Goal: Task Accomplishment & Management: Use online tool/utility

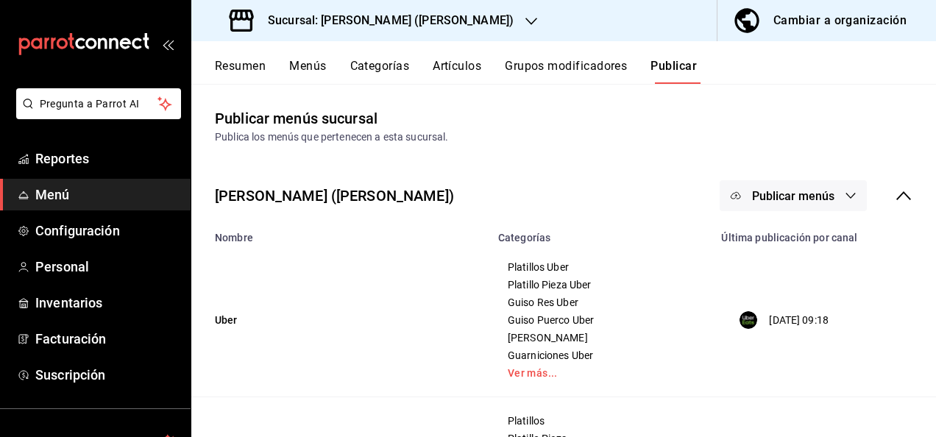
click at [243, 60] on button "Resumen" at bounding box center [240, 71] width 51 height 25
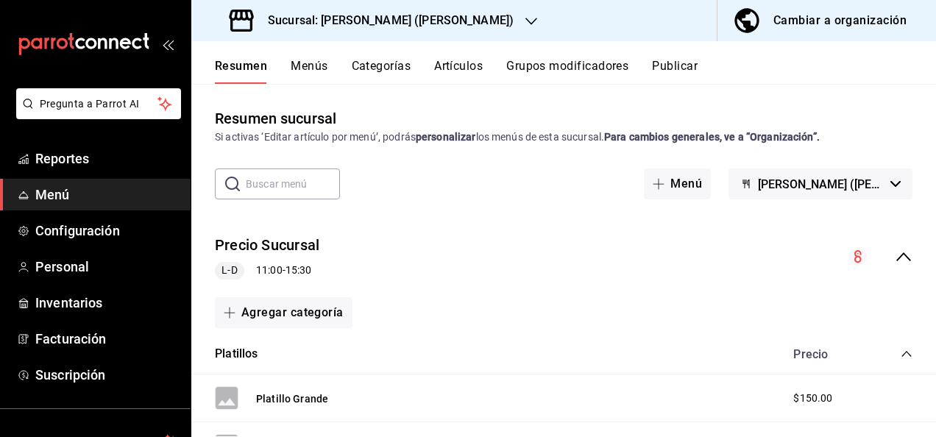
click at [897, 260] on icon "collapse-menu-row" at bounding box center [904, 257] width 18 height 18
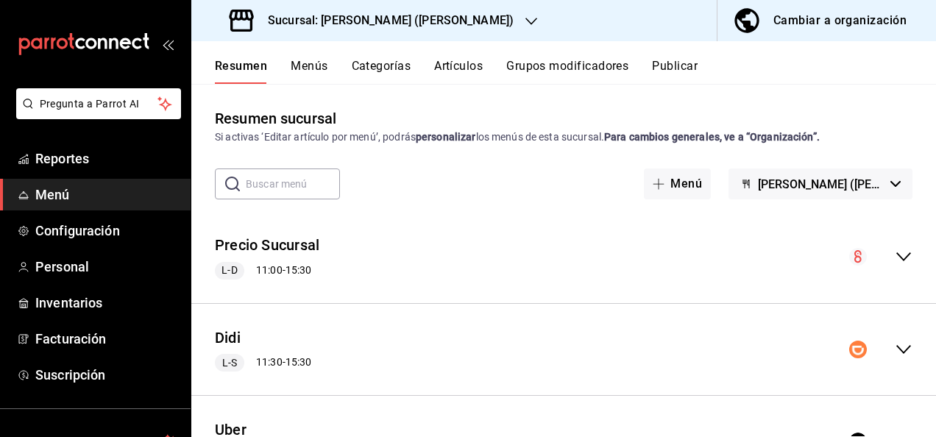
click at [895, 347] on icon "collapse-menu-row" at bounding box center [904, 350] width 18 height 18
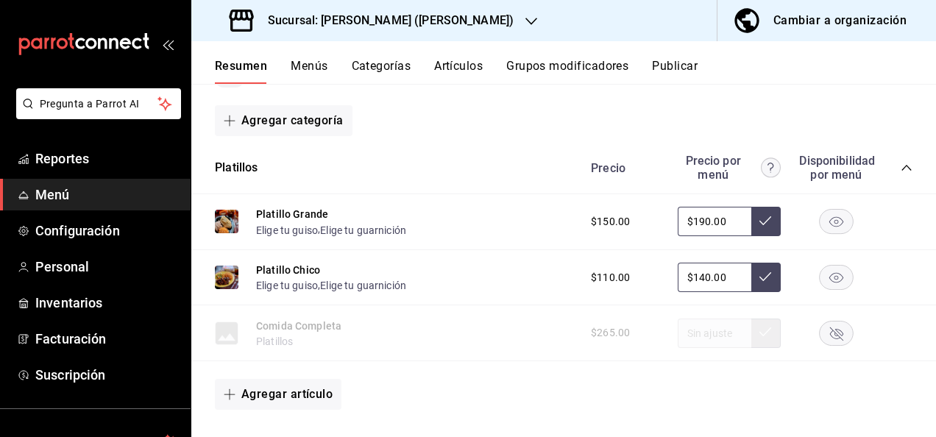
scroll to position [314, 0]
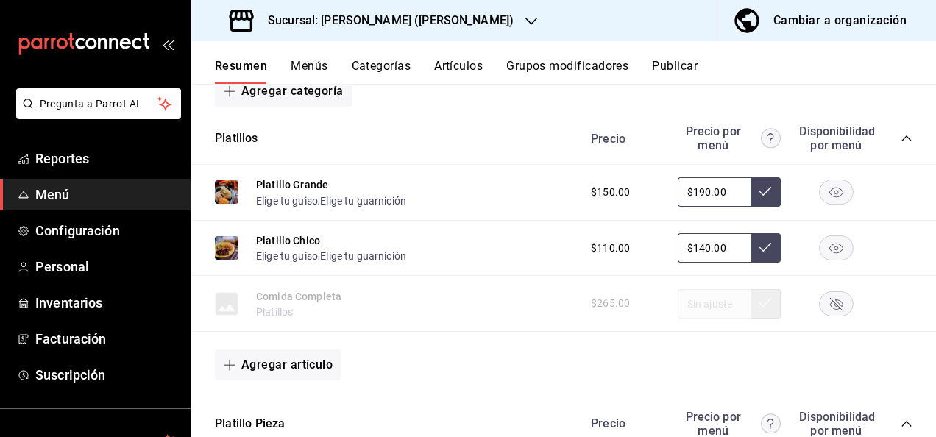
click at [901, 139] on icon "collapse-category-row" at bounding box center [907, 139] width 12 height 12
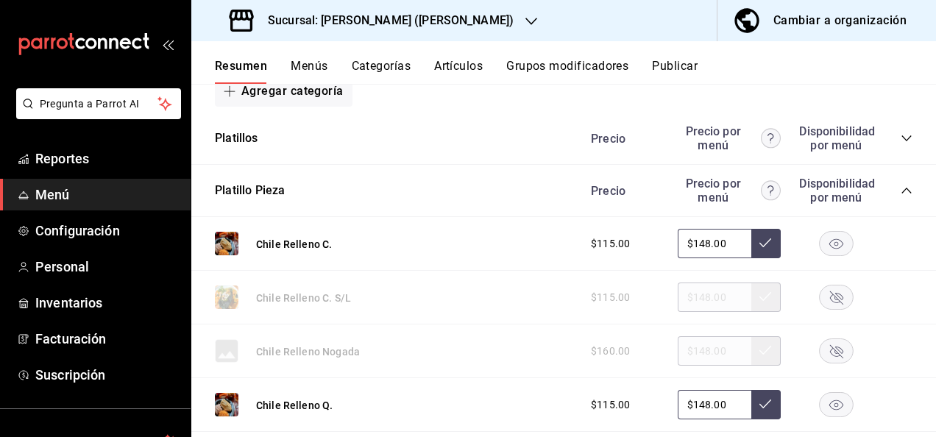
click at [902, 190] on icon "collapse-category-row" at bounding box center [907, 191] width 10 height 6
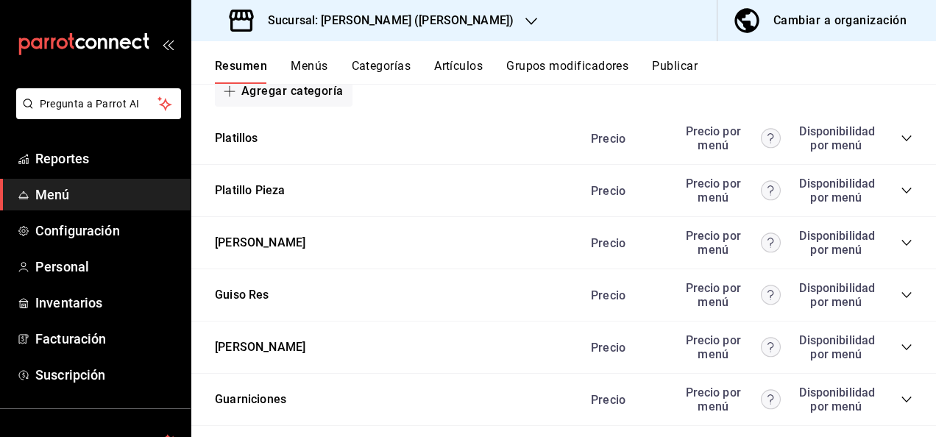
click at [901, 244] on icon "collapse-category-row" at bounding box center [907, 243] width 12 height 12
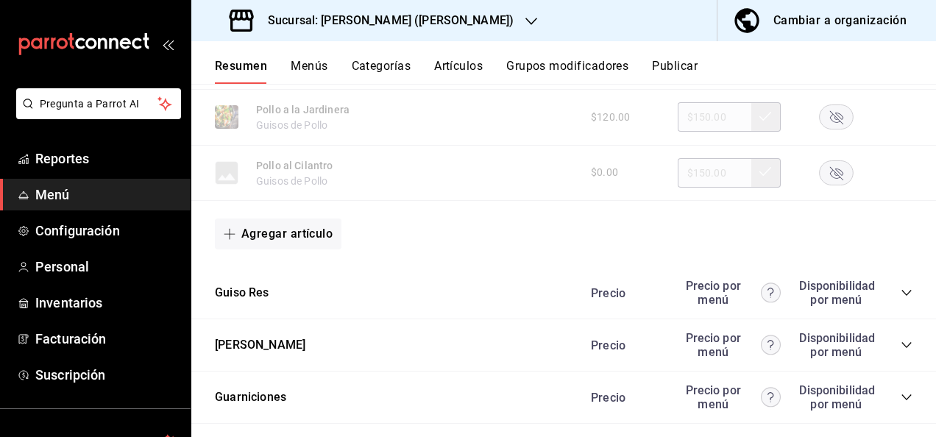
scroll to position [1276, 0]
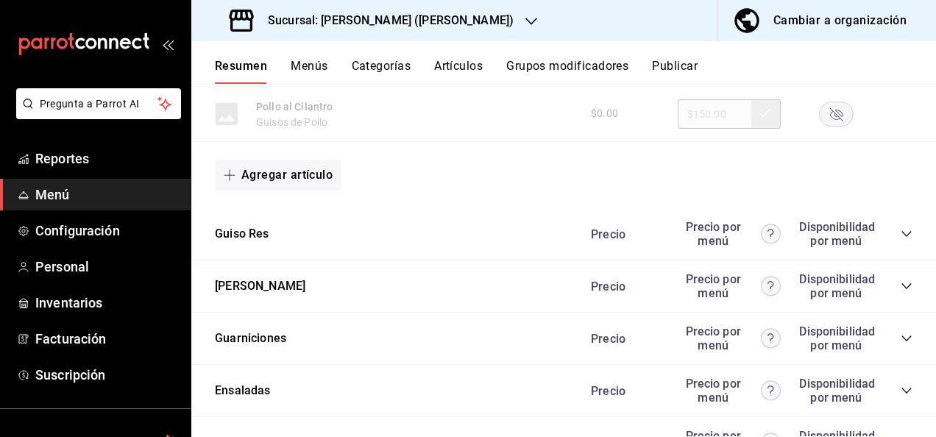
click at [901, 238] on icon "collapse-category-row" at bounding box center [907, 234] width 12 height 12
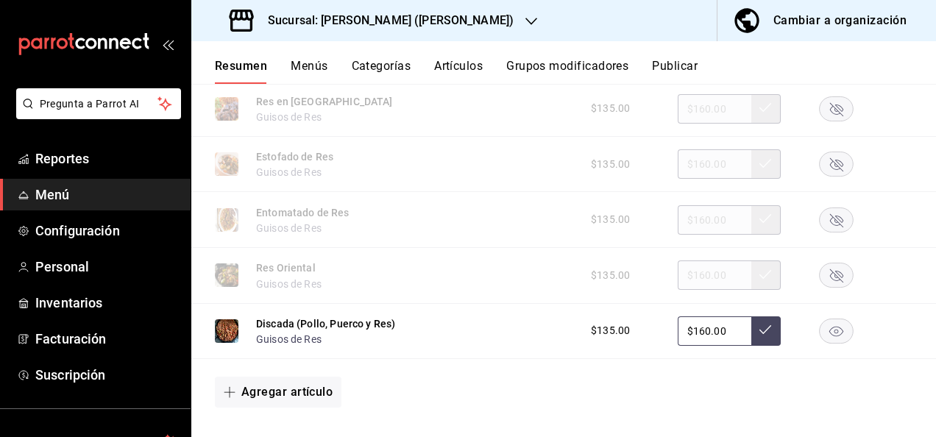
scroll to position [1894, 0]
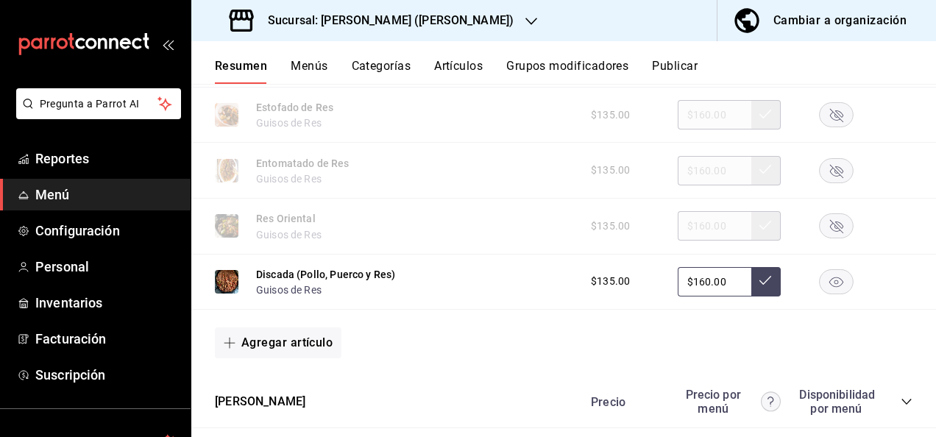
click at [830, 290] on rect "button" at bounding box center [837, 281] width 34 height 24
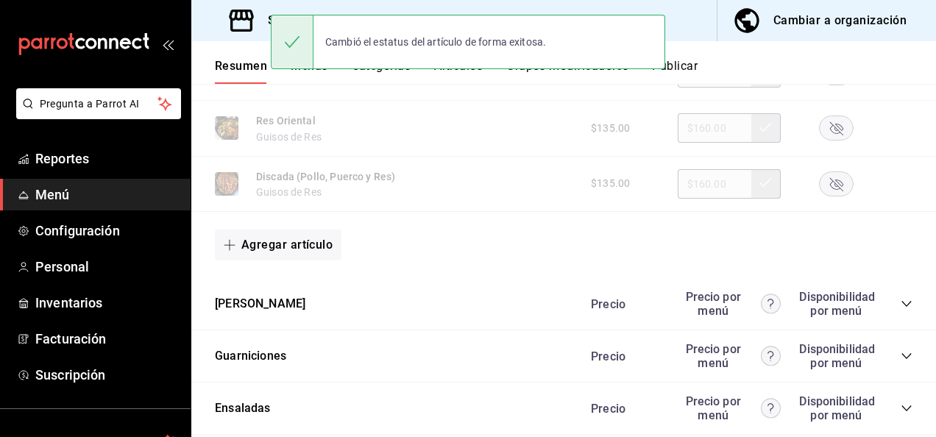
scroll to position [2041, 0]
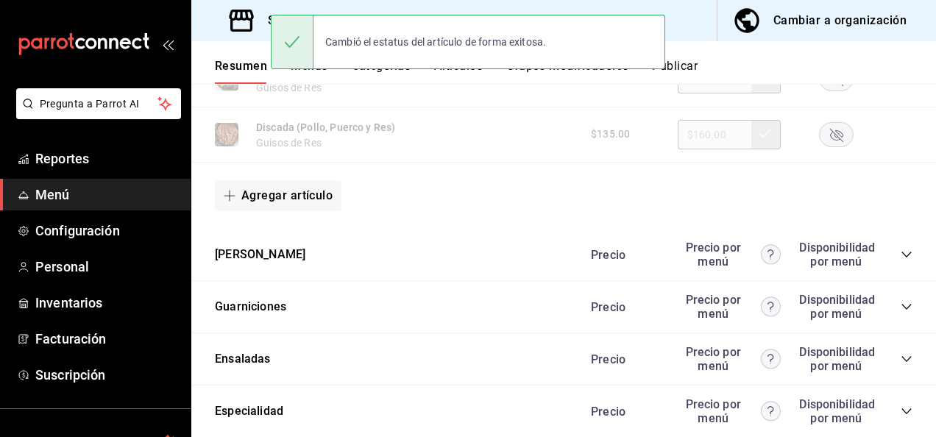
click at [901, 261] on icon "collapse-category-row" at bounding box center [907, 255] width 12 height 12
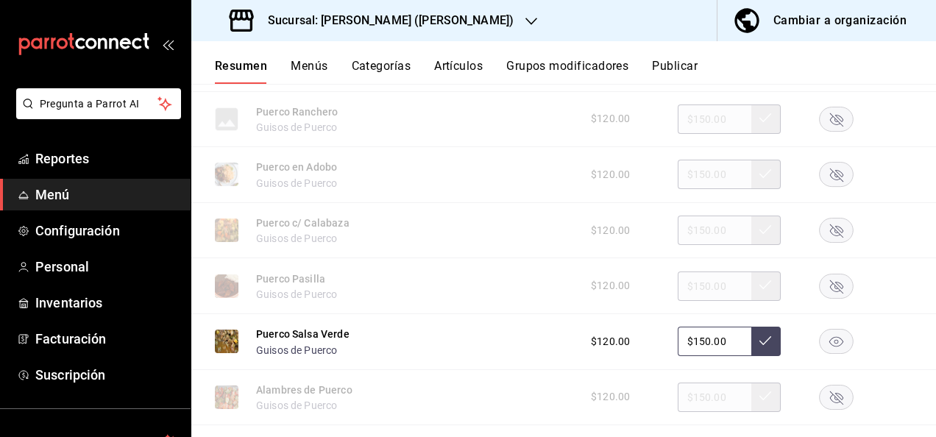
scroll to position [2503, 0]
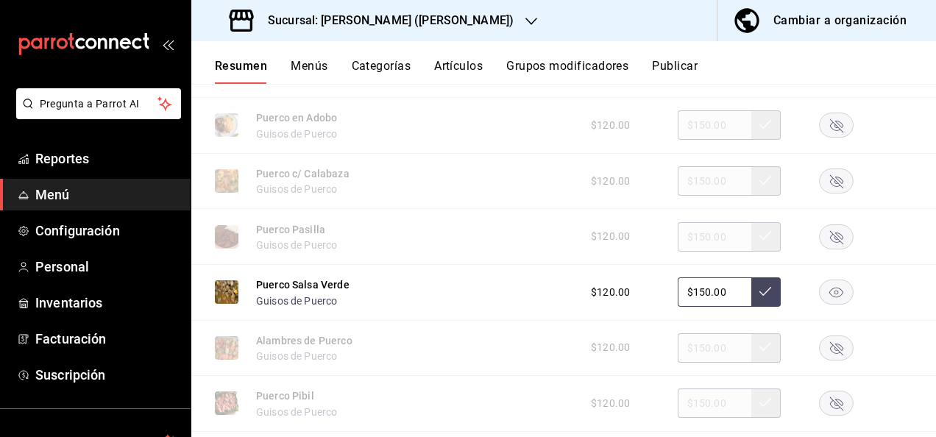
click at [833, 300] on rect "button" at bounding box center [837, 292] width 34 height 24
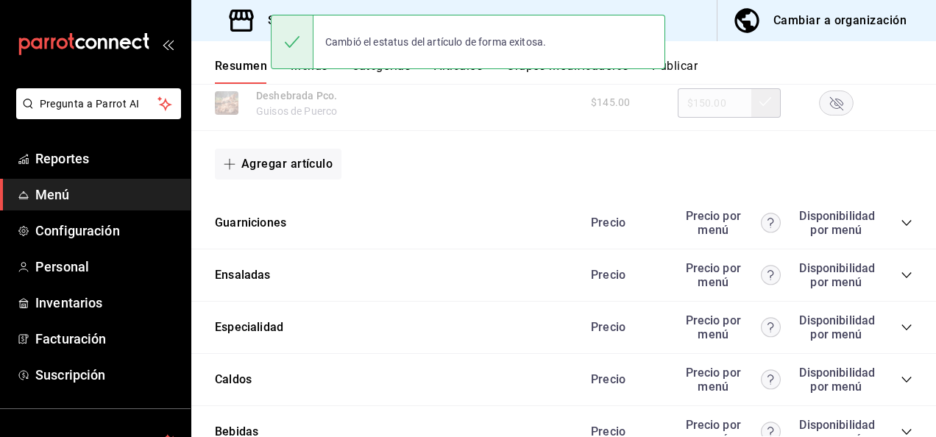
scroll to position [2925, 0]
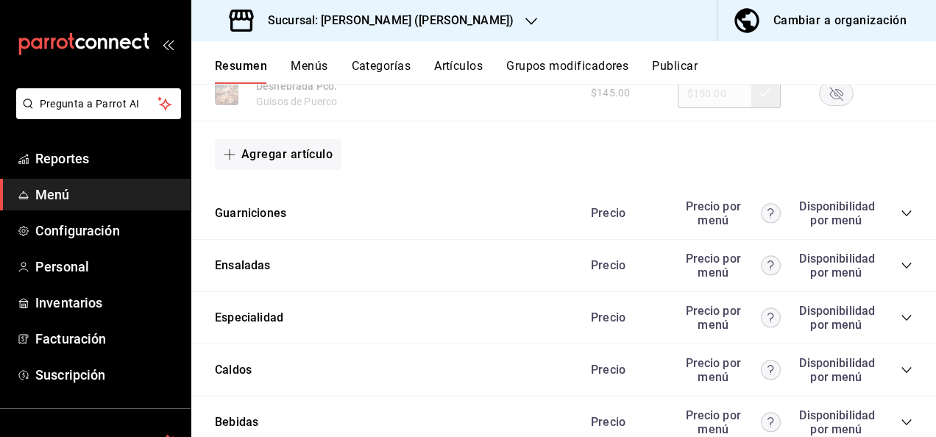
click at [902, 216] on icon "collapse-category-row" at bounding box center [907, 214] width 10 height 6
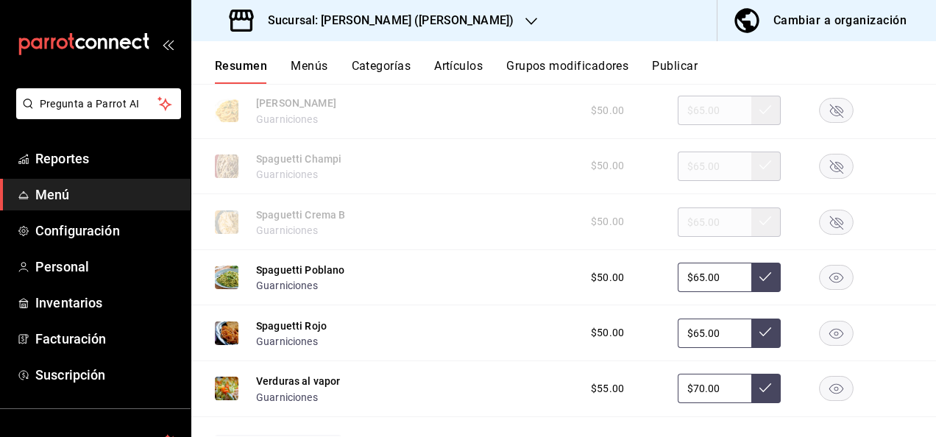
scroll to position [3808, 0]
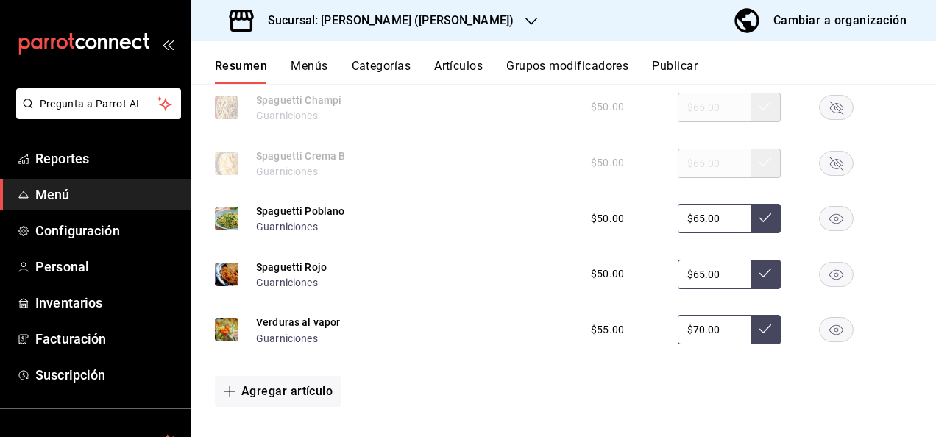
click at [826, 231] on rect "button" at bounding box center [837, 219] width 34 height 24
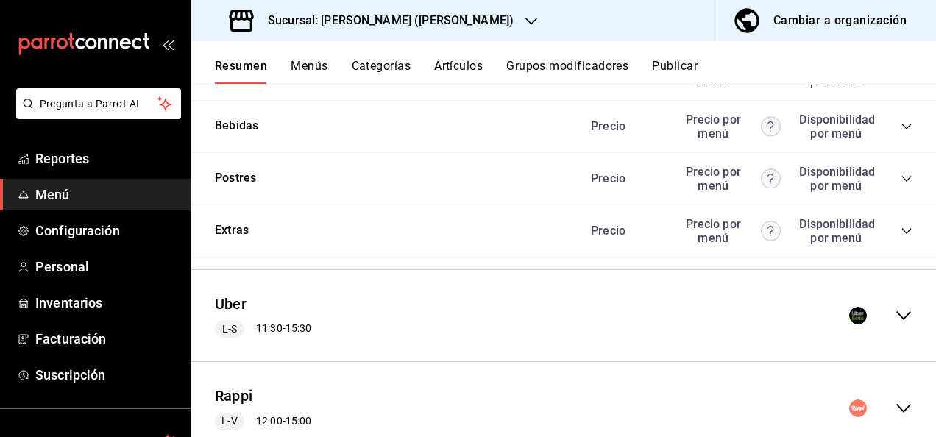
scroll to position [4353, 0]
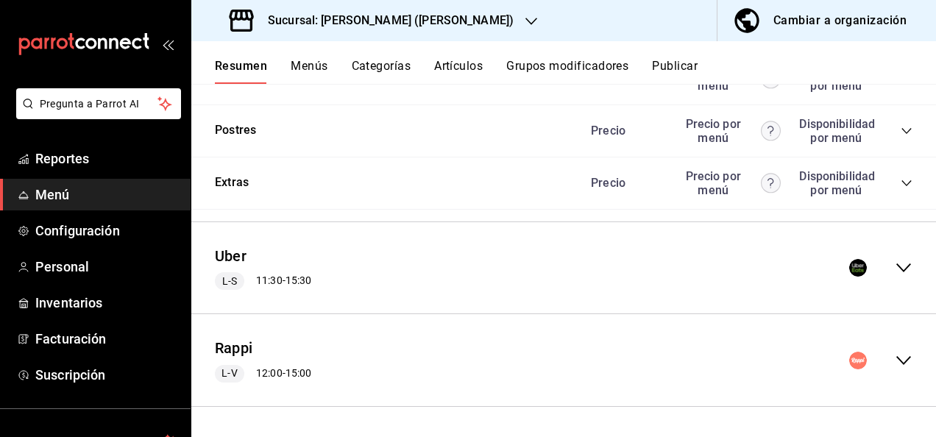
click at [897, 269] on icon "collapse-menu-row" at bounding box center [904, 268] width 15 height 9
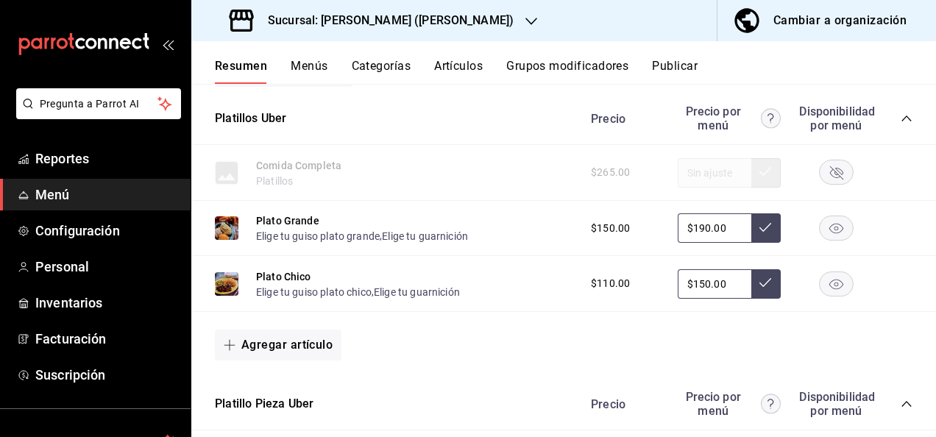
scroll to position [4598, 0]
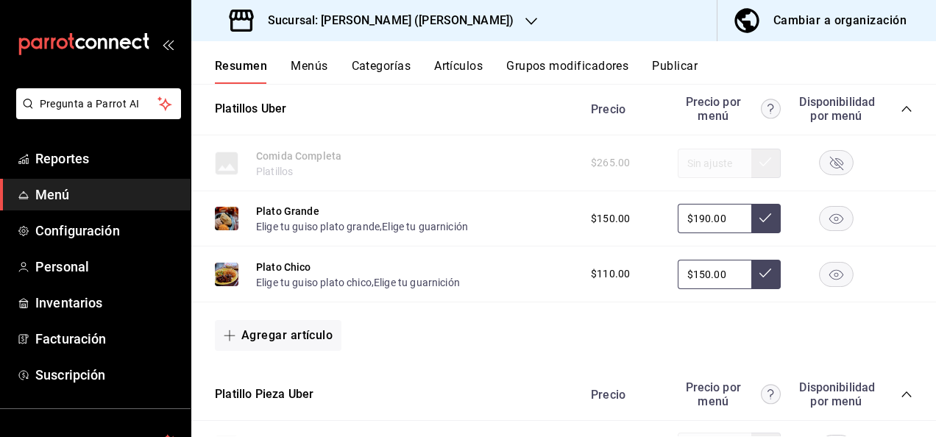
click at [901, 115] on icon "collapse-category-row" at bounding box center [907, 109] width 12 height 12
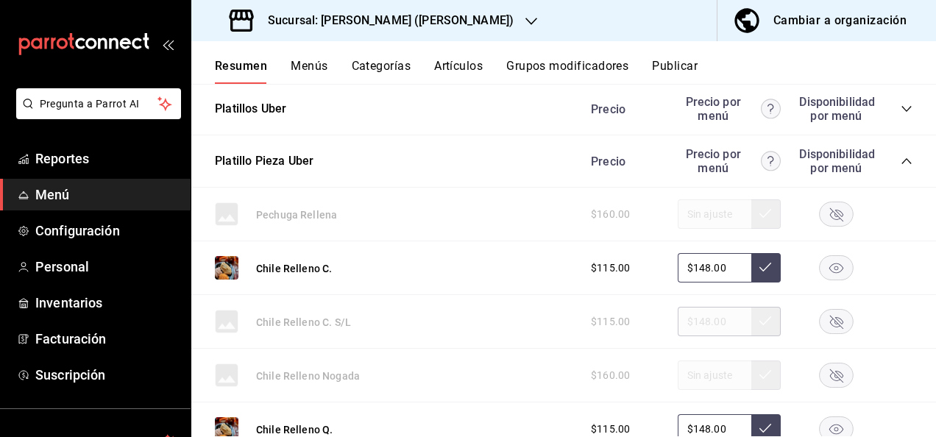
click at [901, 167] on icon "collapse-category-row" at bounding box center [907, 161] width 12 height 12
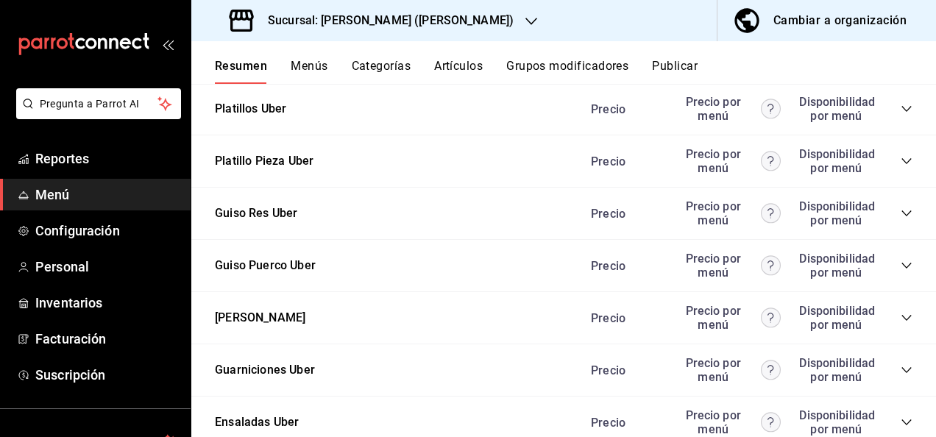
click at [901, 219] on icon "collapse-category-row" at bounding box center [907, 214] width 12 height 12
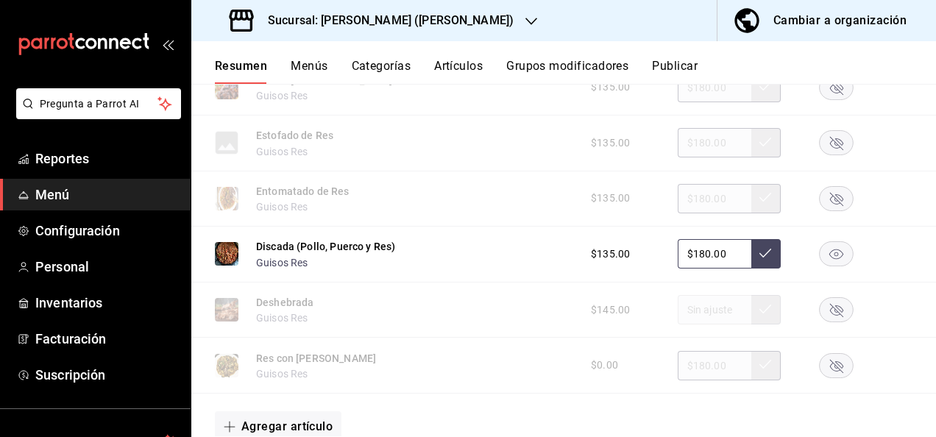
scroll to position [5187, 0]
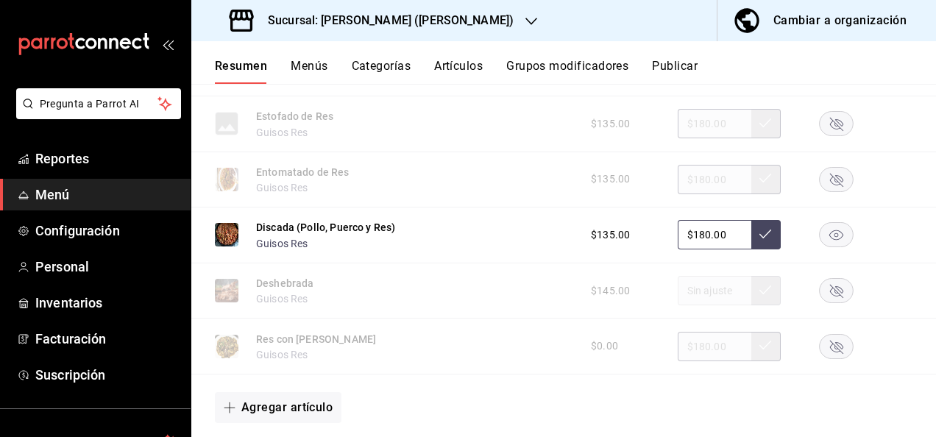
click at [832, 247] on rect "button" at bounding box center [837, 235] width 34 height 24
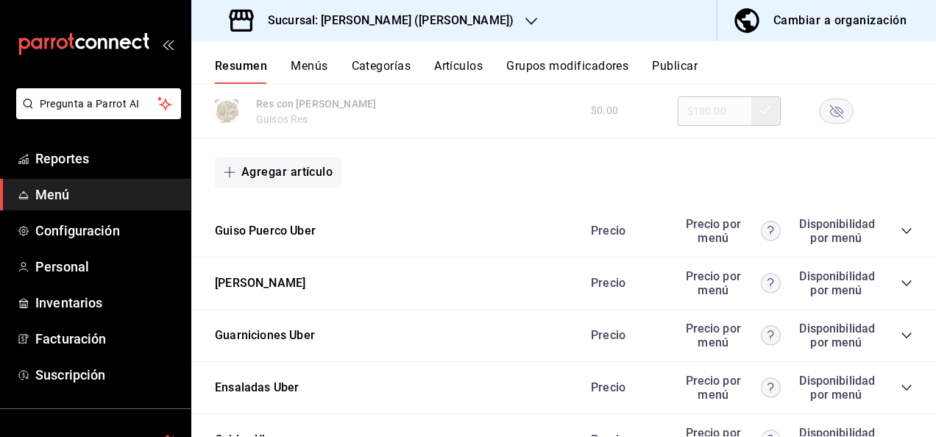
scroll to position [5482, 0]
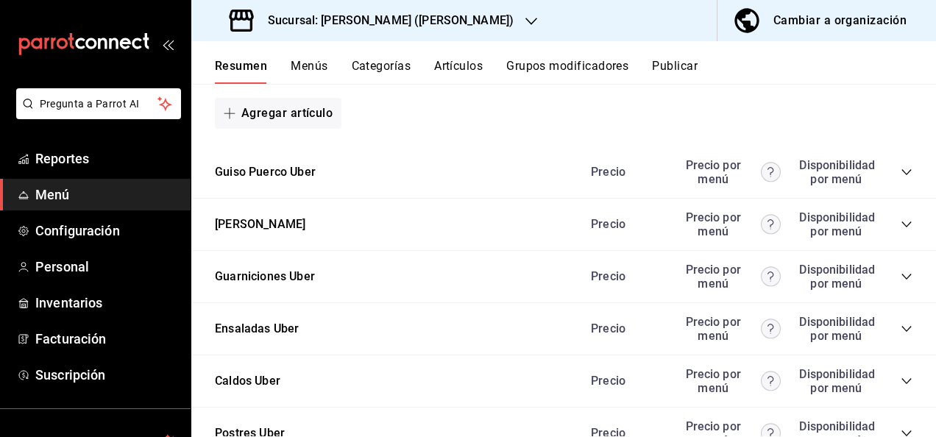
click at [901, 178] on icon "collapse-category-row" at bounding box center [907, 172] width 12 height 12
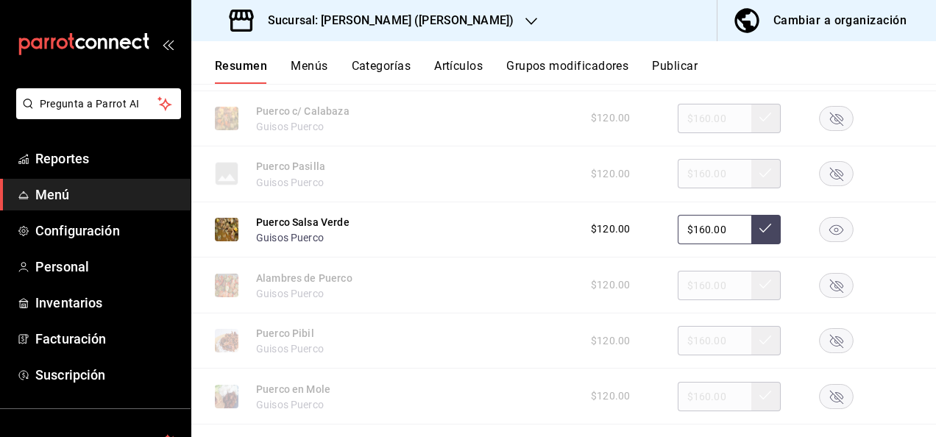
scroll to position [5963, 0]
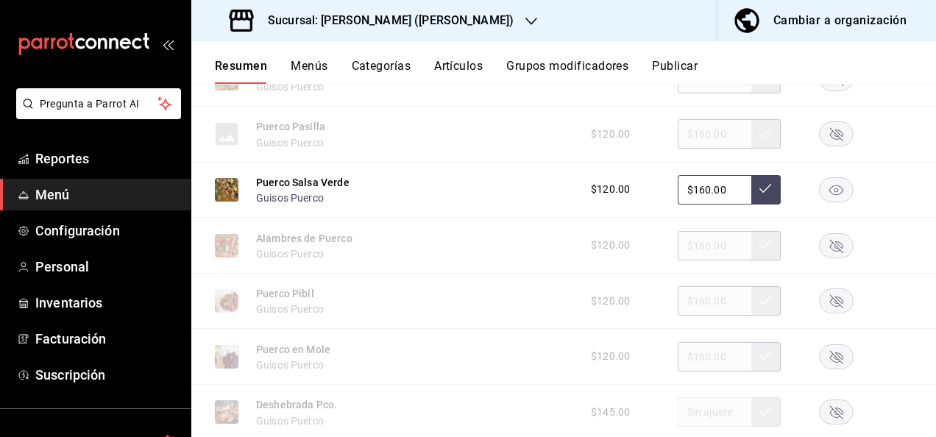
click at [828, 202] on rect "button" at bounding box center [837, 189] width 34 height 24
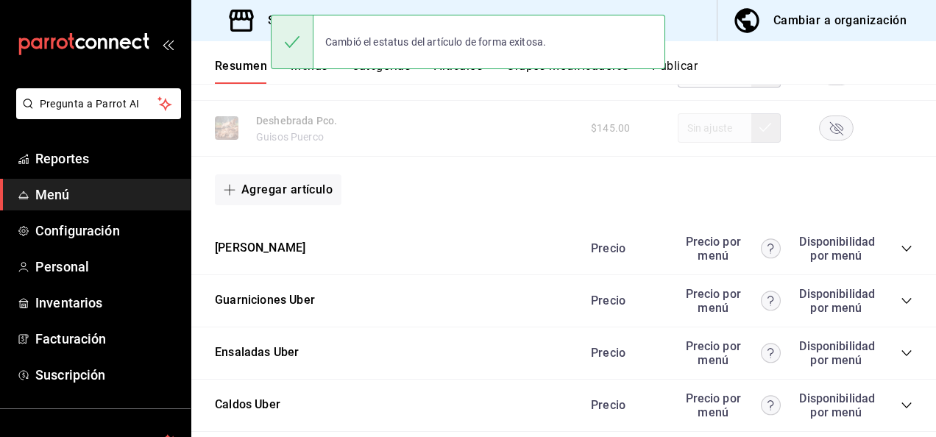
scroll to position [6365, 0]
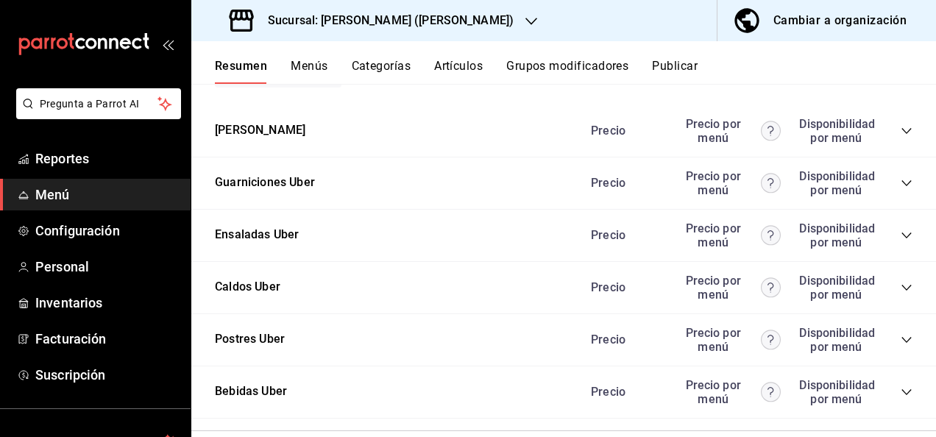
click at [902, 134] on icon "collapse-category-row" at bounding box center [907, 131] width 10 height 6
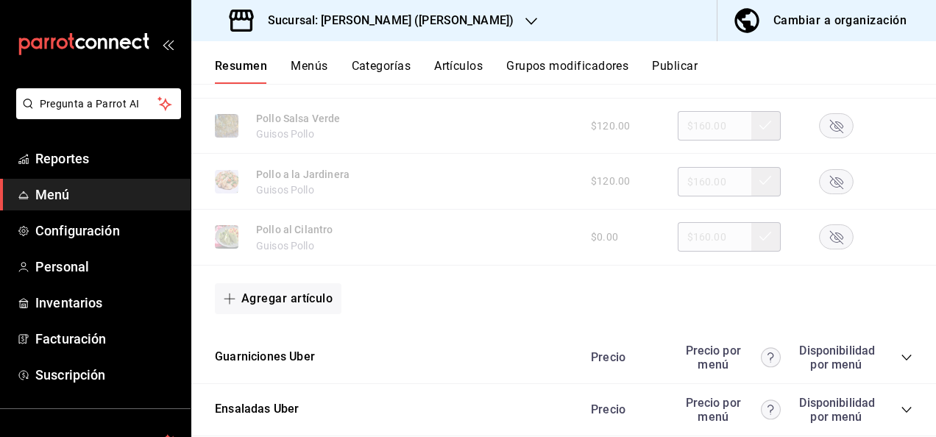
scroll to position [7200, 0]
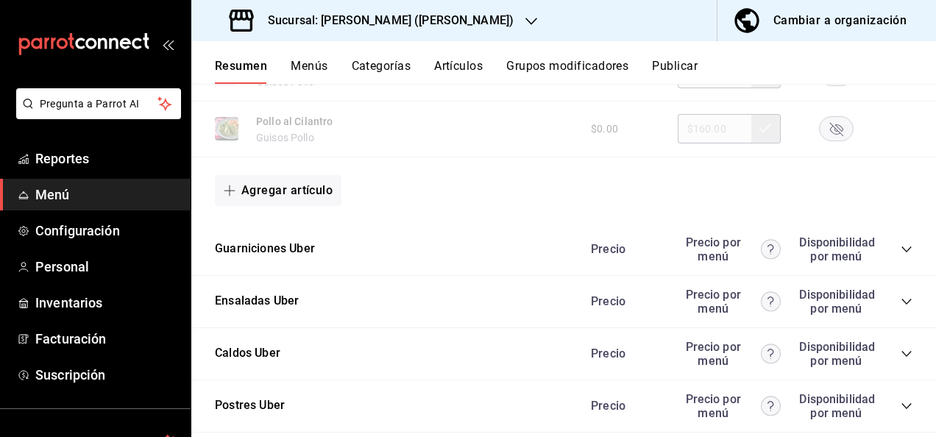
click at [902, 253] on icon "collapse-category-row" at bounding box center [907, 250] width 10 height 6
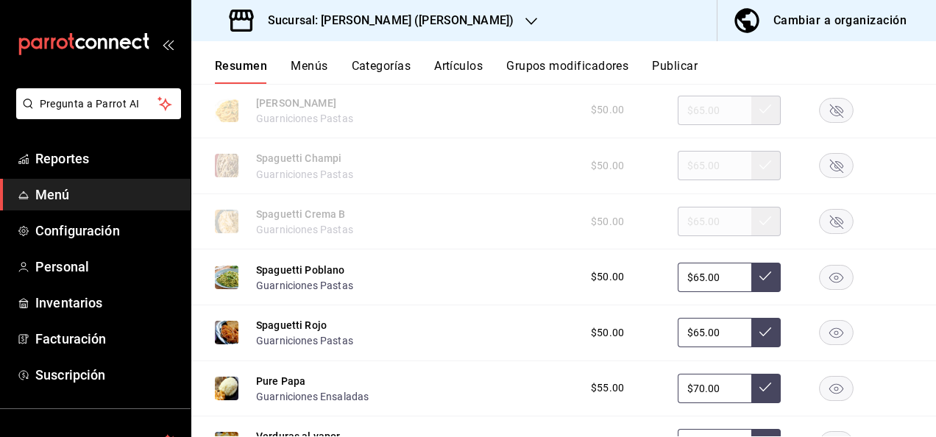
scroll to position [7759, 0]
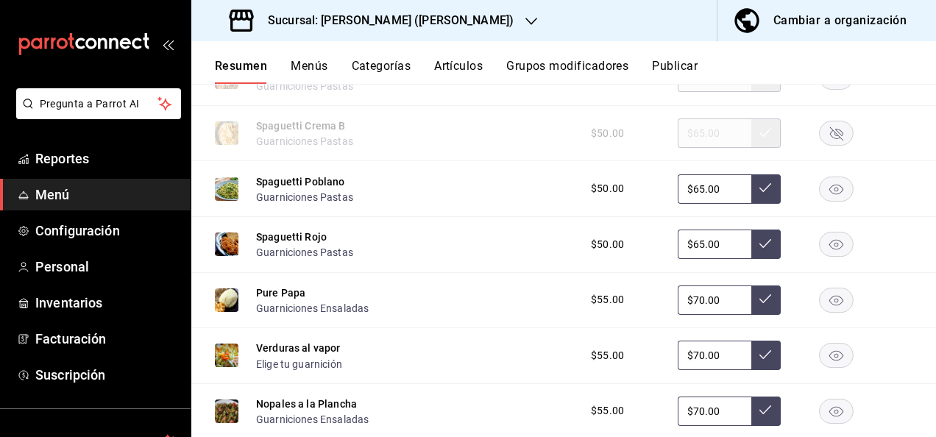
click at [820, 201] on rect "button" at bounding box center [837, 189] width 34 height 24
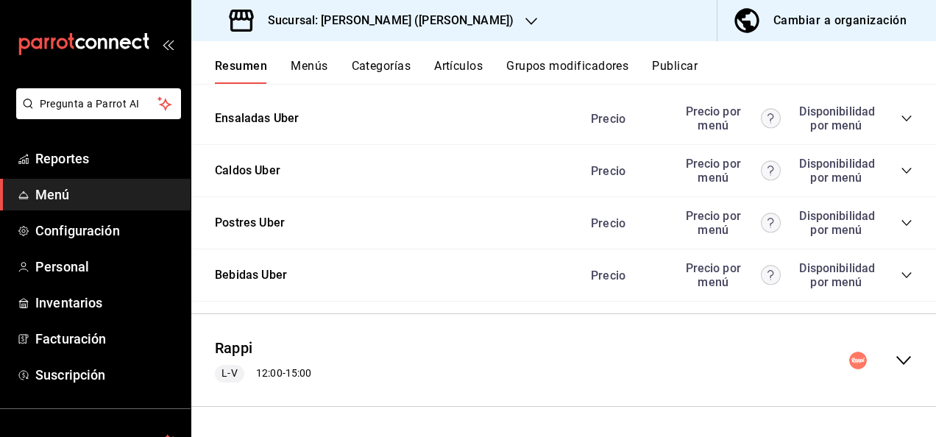
scroll to position [8484, 0]
click at [895, 359] on icon "collapse-menu-row" at bounding box center [904, 361] width 18 height 18
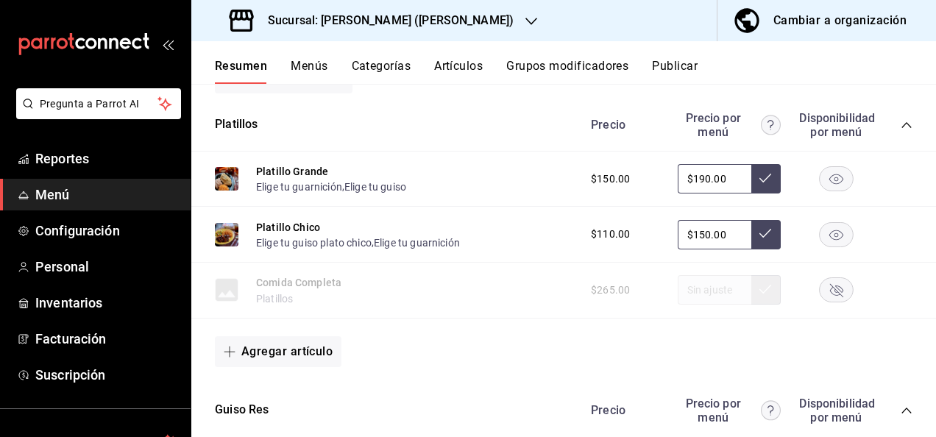
scroll to position [8808, 0]
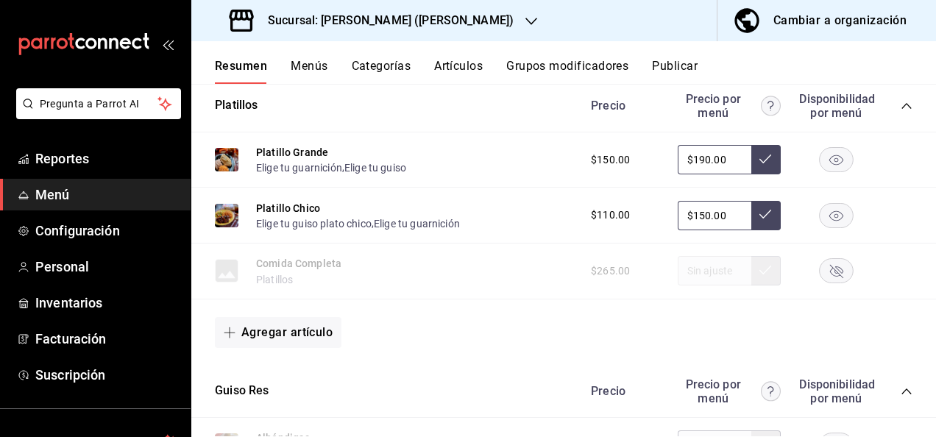
click at [901, 112] on icon "collapse-category-row" at bounding box center [907, 106] width 12 height 12
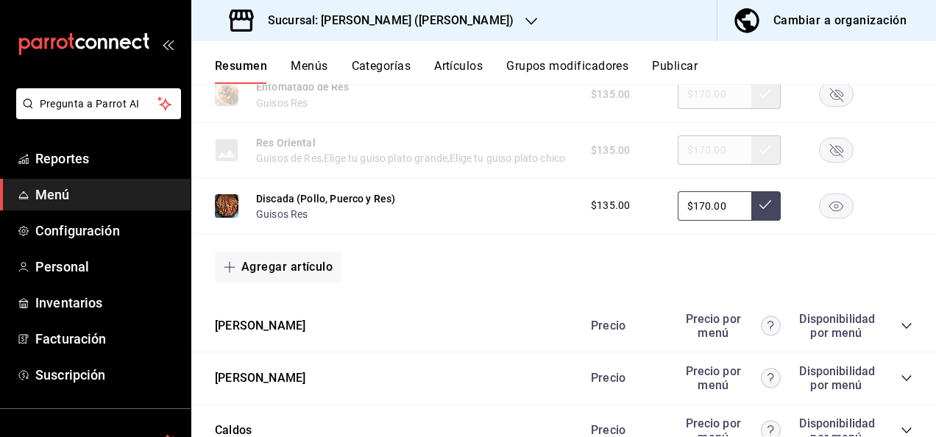
scroll to position [9446, 0]
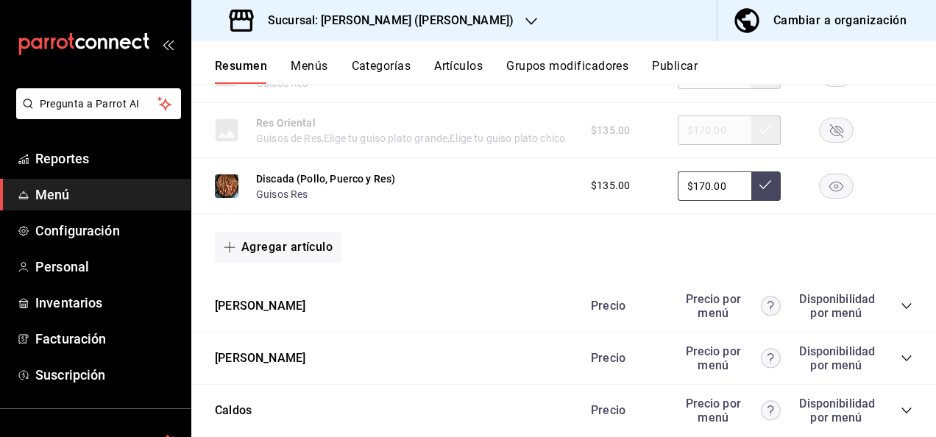
click at [827, 198] on rect "button" at bounding box center [837, 186] width 34 height 24
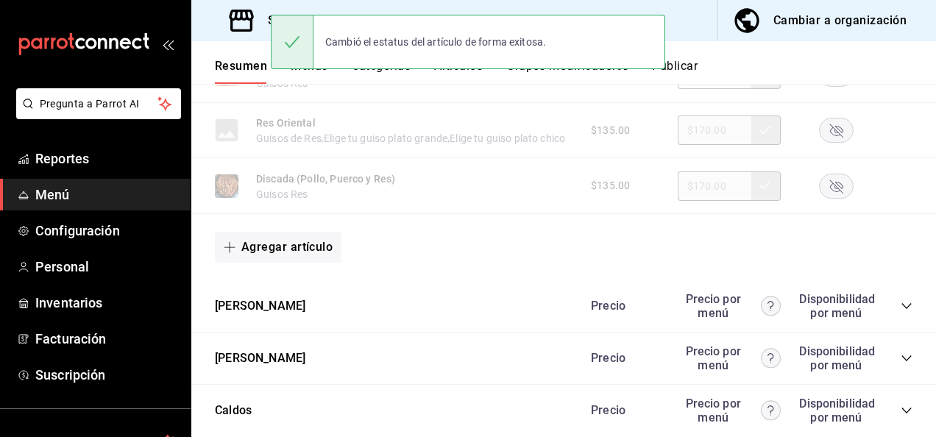
click at [902, 309] on icon "collapse-category-row" at bounding box center [907, 306] width 10 height 6
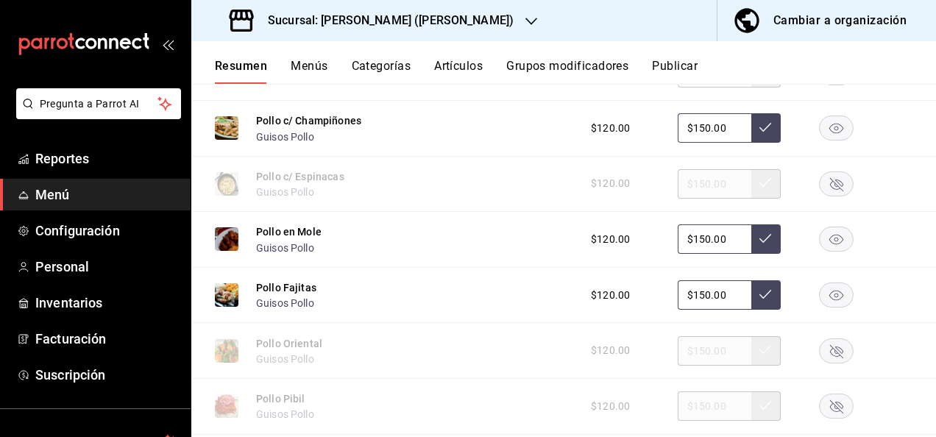
scroll to position [9976, 0]
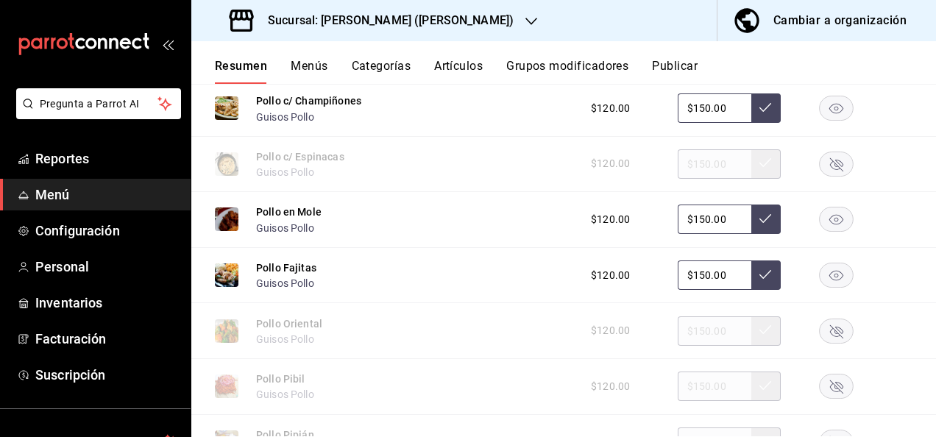
click at [830, 121] on rect "button" at bounding box center [837, 108] width 34 height 24
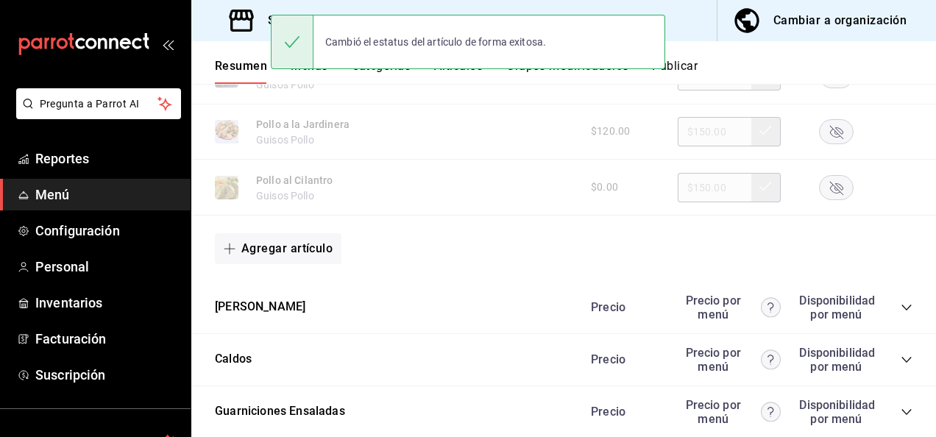
scroll to position [10467, 0]
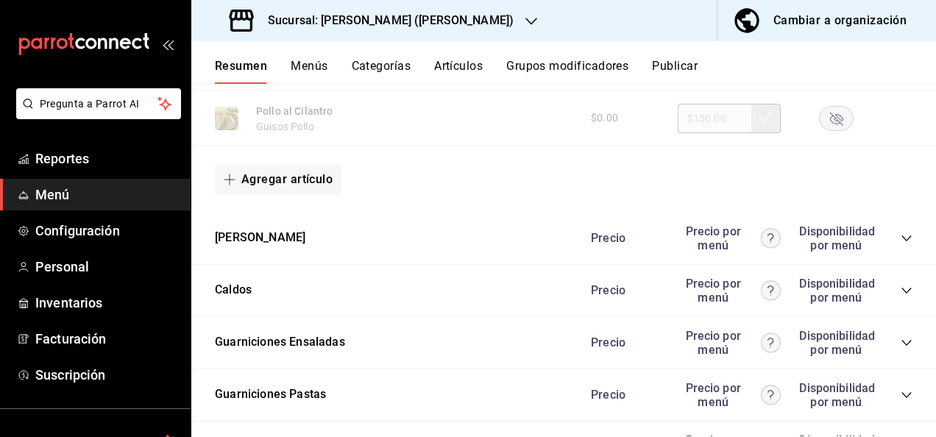
click at [901, 244] on icon "collapse-category-row" at bounding box center [907, 239] width 12 height 12
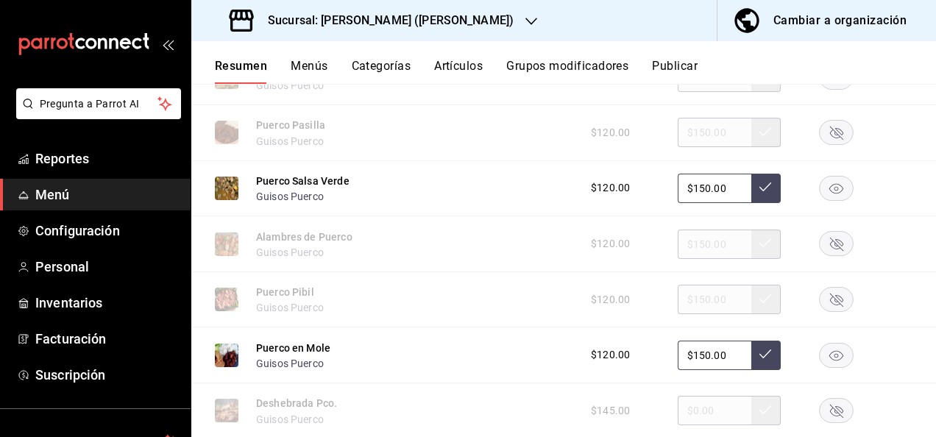
scroll to position [11026, 0]
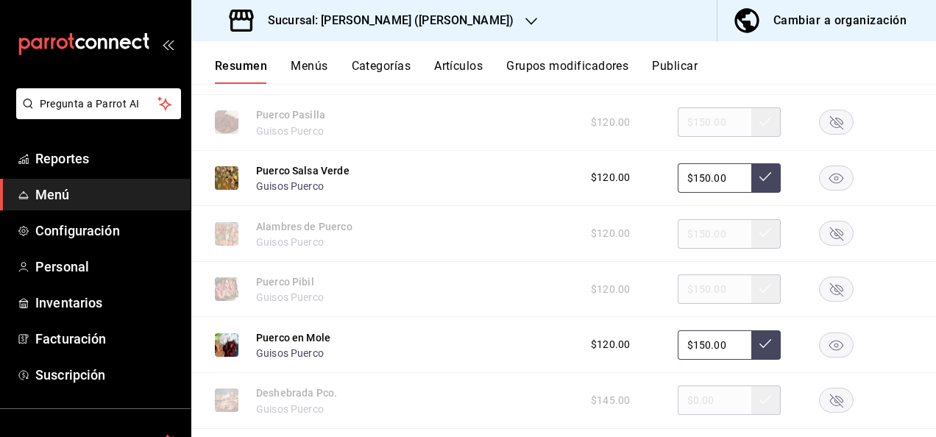
click at [832, 190] on rect "button" at bounding box center [837, 178] width 34 height 24
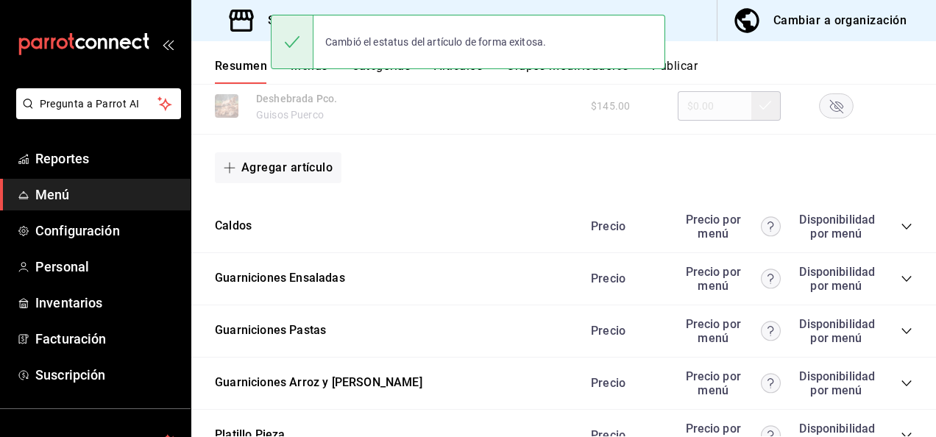
scroll to position [11380, 0]
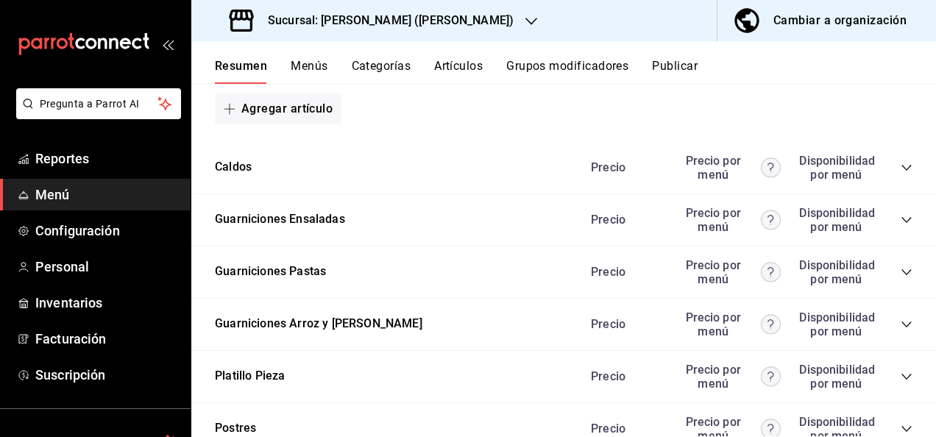
click at [901, 174] on icon "collapse-category-row" at bounding box center [907, 168] width 12 height 12
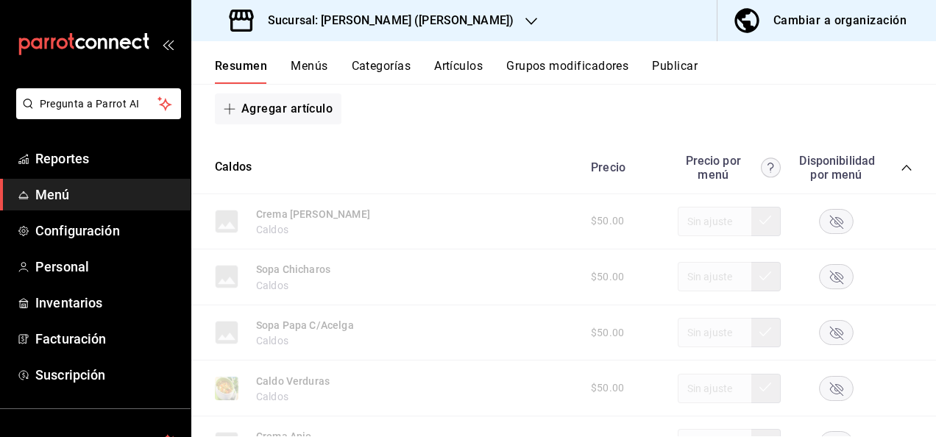
click at [902, 171] on icon "collapse-category-row" at bounding box center [907, 168] width 10 height 6
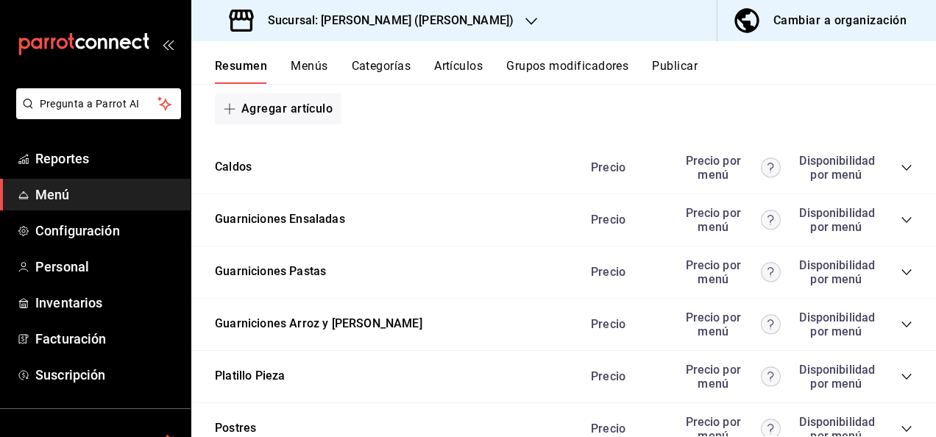
click at [901, 278] on icon "collapse-category-row" at bounding box center [907, 272] width 12 height 12
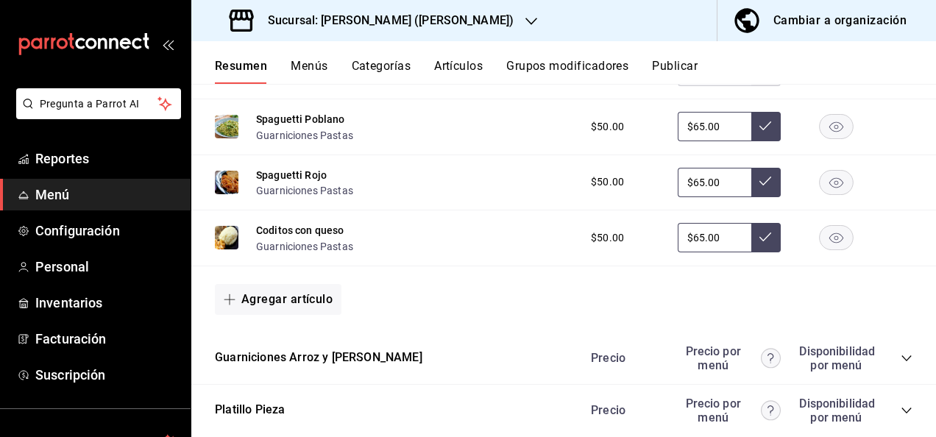
scroll to position [11831, 0]
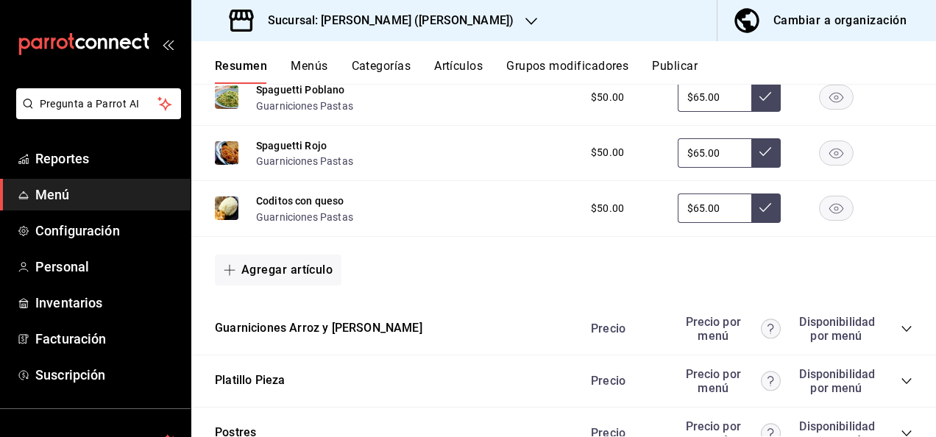
click at [827, 110] on rect "button" at bounding box center [837, 97] width 34 height 24
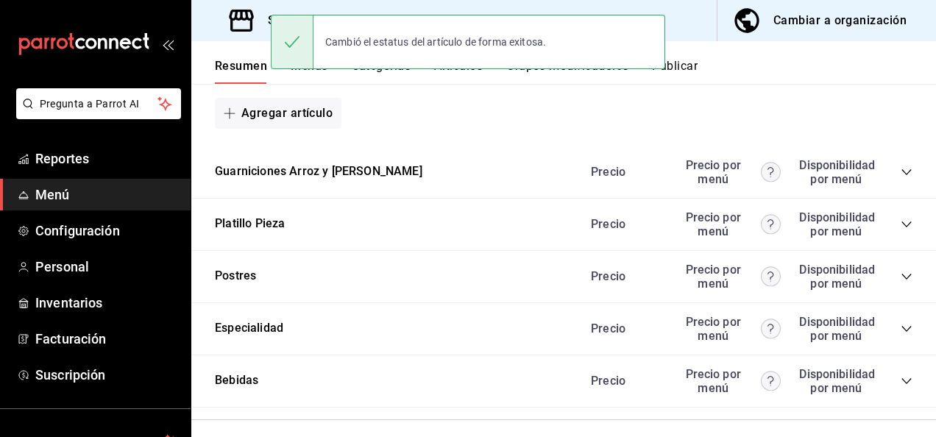
scroll to position [12065, 0]
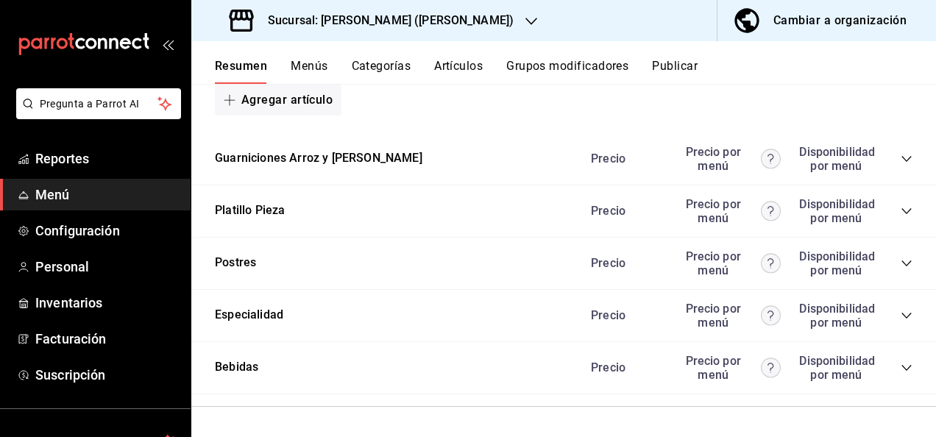
click at [688, 65] on button "Publicar" at bounding box center [675, 71] width 46 height 25
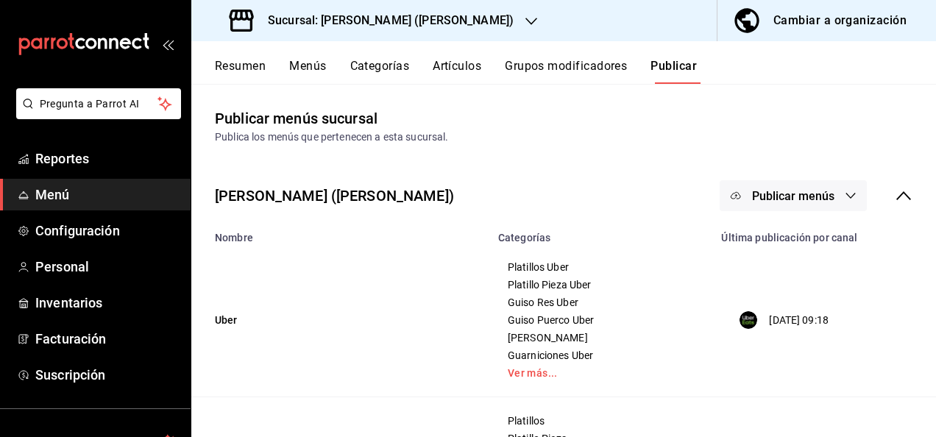
click at [833, 196] on button "Publicar menús" at bounding box center [793, 195] width 147 height 31
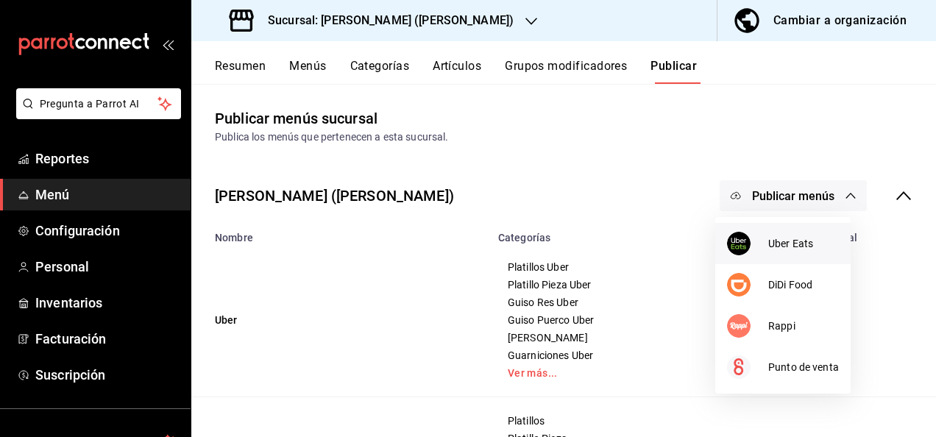
click at [788, 243] on span "Uber Eats" at bounding box center [804, 243] width 71 height 15
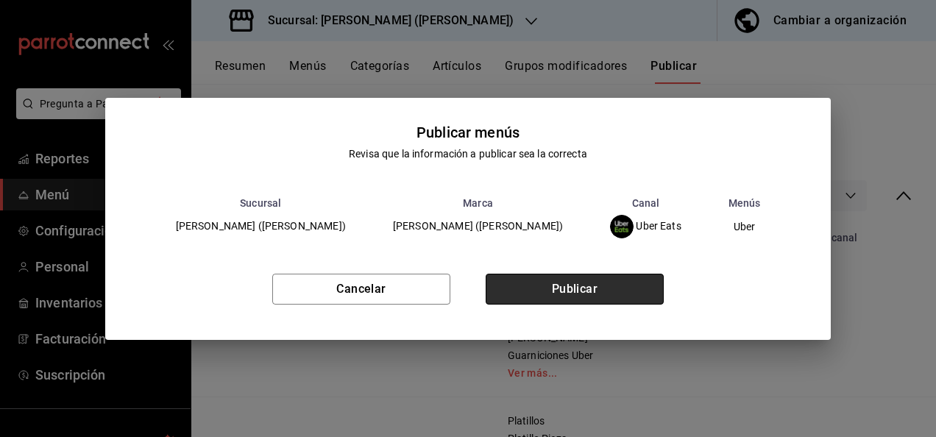
click at [589, 289] on button "Publicar" at bounding box center [575, 289] width 178 height 31
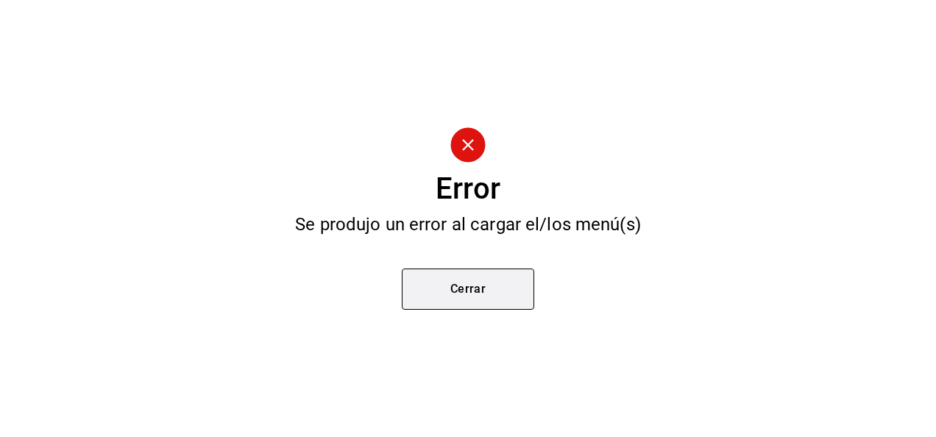
click at [484, 284] on button "Cerrar" at bounding box center [468, 289] width 133 height 41
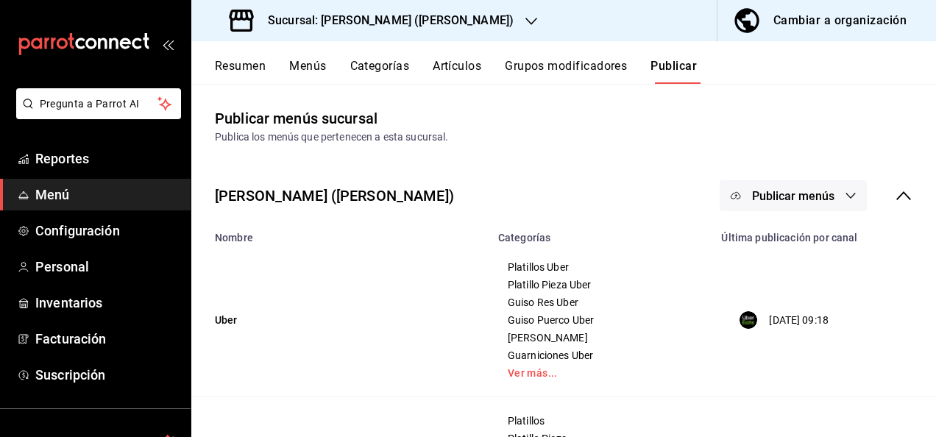
click at [820, 202] on span "Publicar menús" at bounding box center [793, 196] width 82 height 14
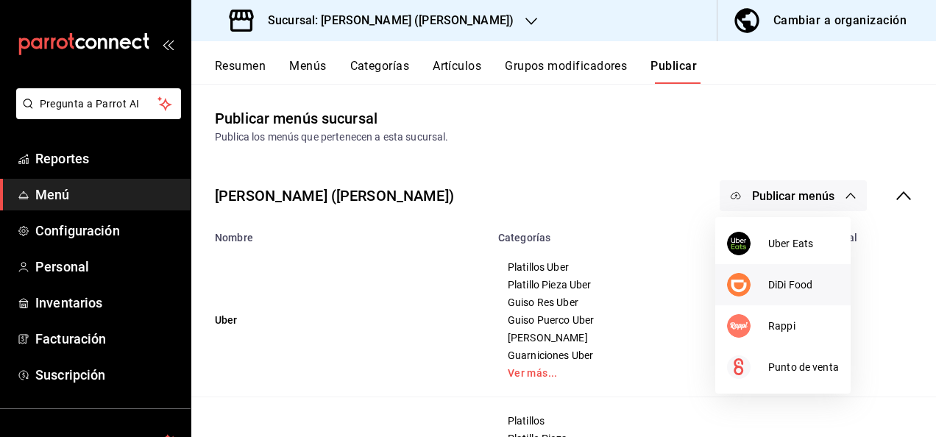
click at [793, 287] on span "DiDi Food" at bounding box center [804, 285] width 71 height 15
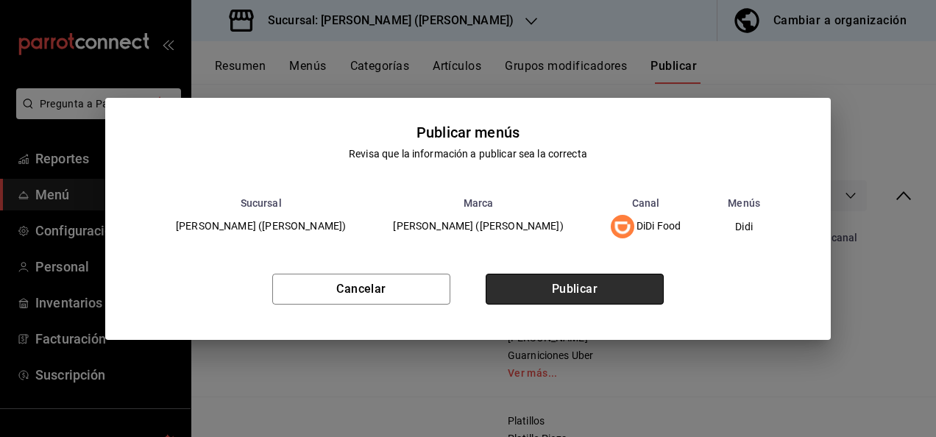
click at [599, 293] on button "Publicar" at bounding box center [575, 289] width 178 height 31
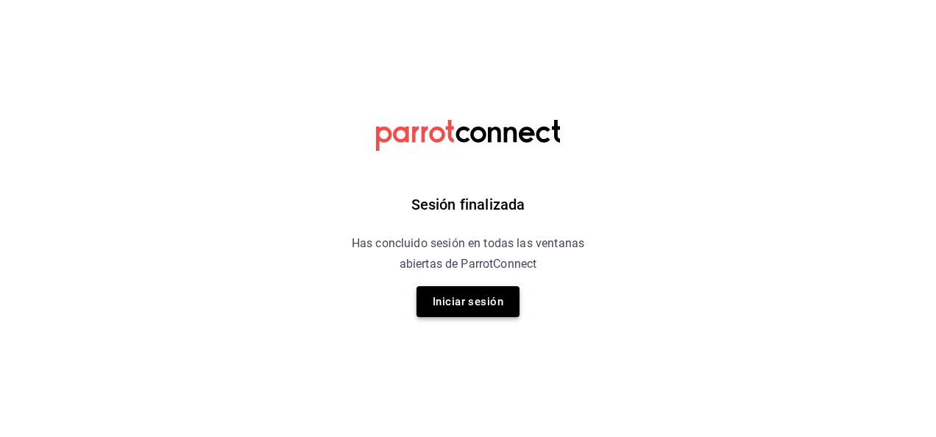
click at [486, 299] on button "Iniciar sesión" at bounding box center [468, 301] width 103 height 31
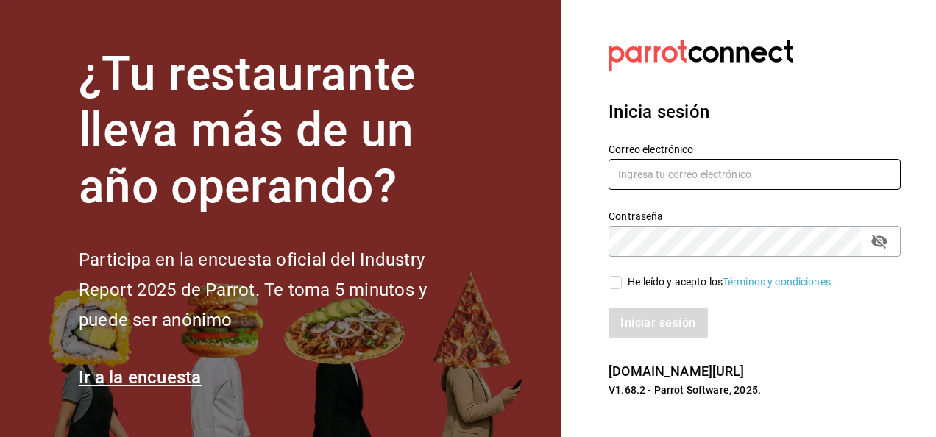
type input "[EMAIL_ADDRESS][PERSON_NAME][DOMAIN_NAME]"
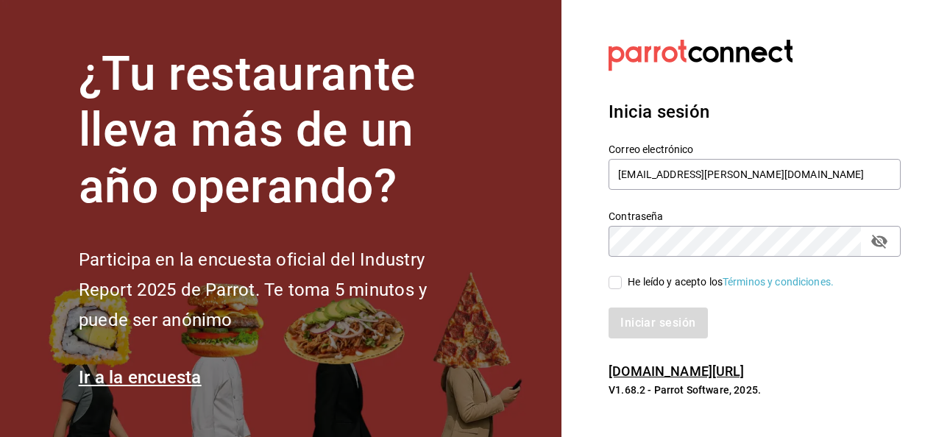
click at [612, 286] on input "He leído y acepto los Términos y condiciones." at bounding box center [615, 282] width 13 height 13
checkbox input "true"
click at [646, 329] on button "Iniciar sesión" at bounding box center [659, 323] width 100 height 31
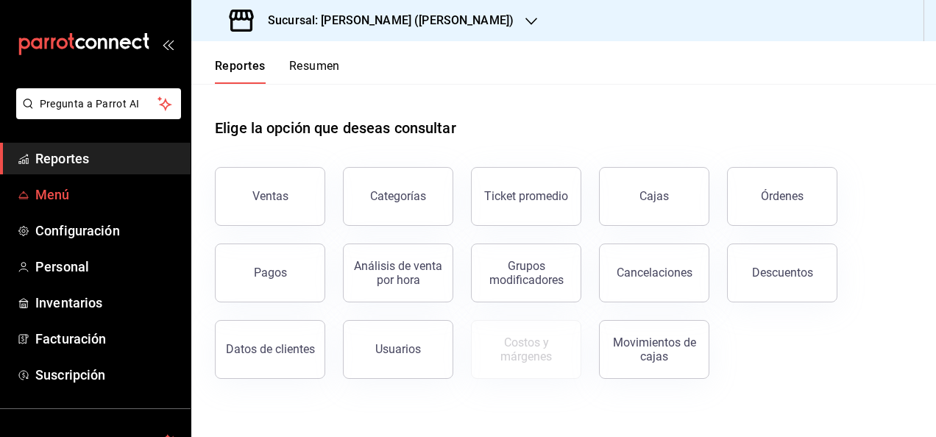
click at [57, 191] on span "Menú" at bounding box center [107, 195] width 144 height 20
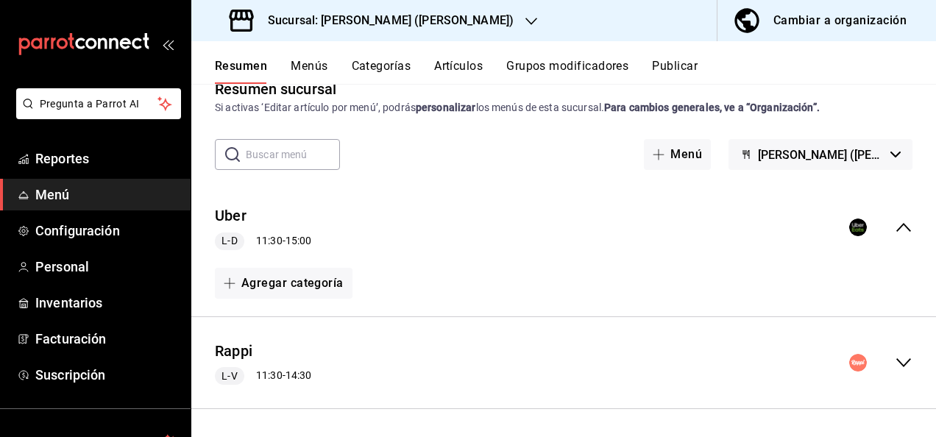
scroll to position [78, 0]
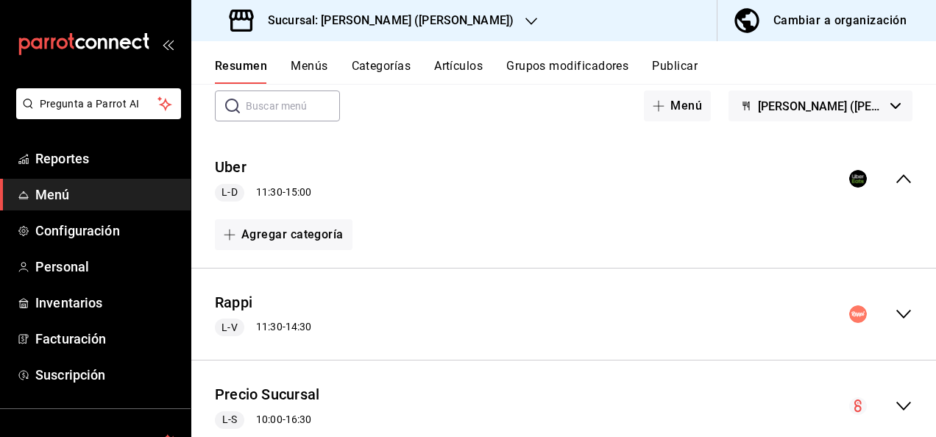
click at [895, 314] on icon "collapse-menu-row" at bounding box center [904, 315] width 18 height 18
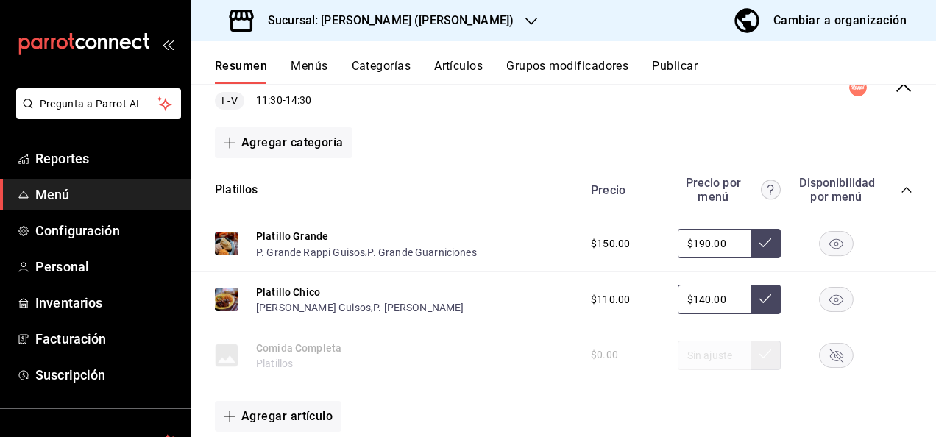
scroll to position [314, 0]
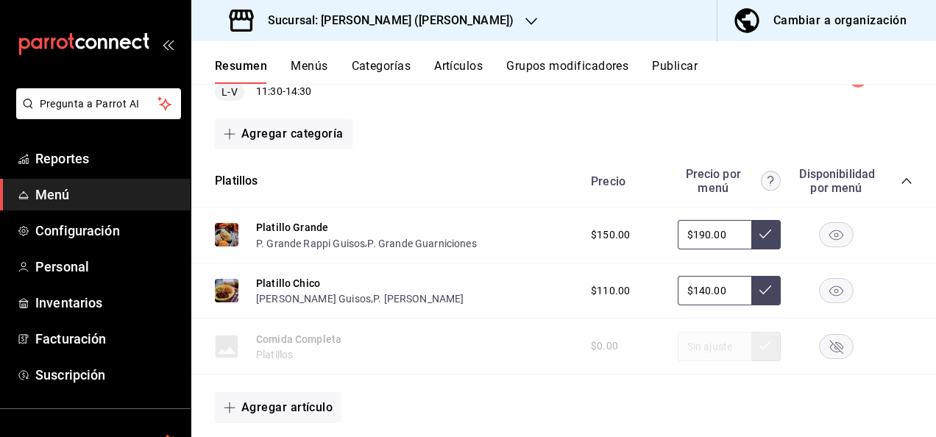
click at [901, 180] on icon "collapse-category-row" at bounding box center [907, 181] width 12 height 12
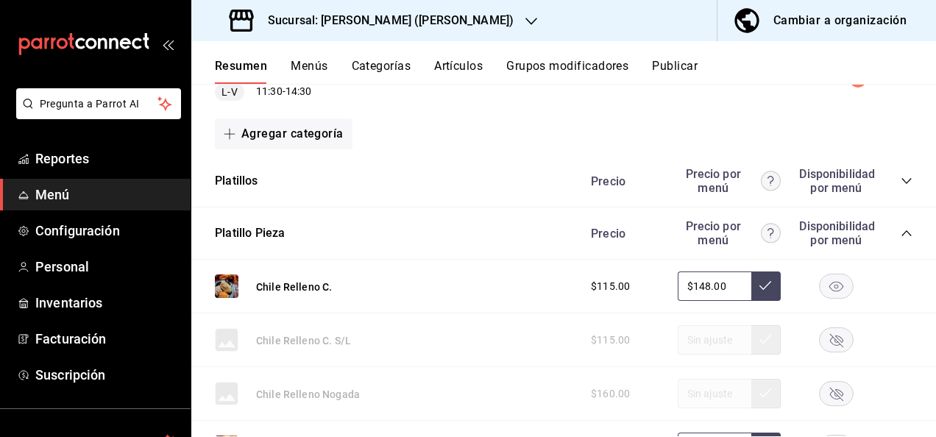
click at [901, 236] on icon "collapse-category-row" at bounding box center [907, 233] width 12 height 12
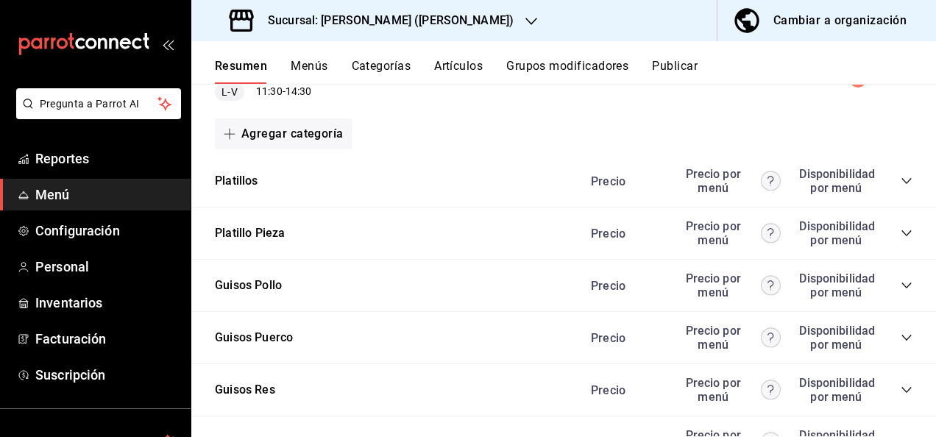
click at [892, 279] on div "Precio Precio por menú Disponibilidad por menú" at bounding box center [744, 286] width 336 height 28
click at [901, 280] on icon "collapse-category-row" at bounding box center [907, 286] width 12 height 12
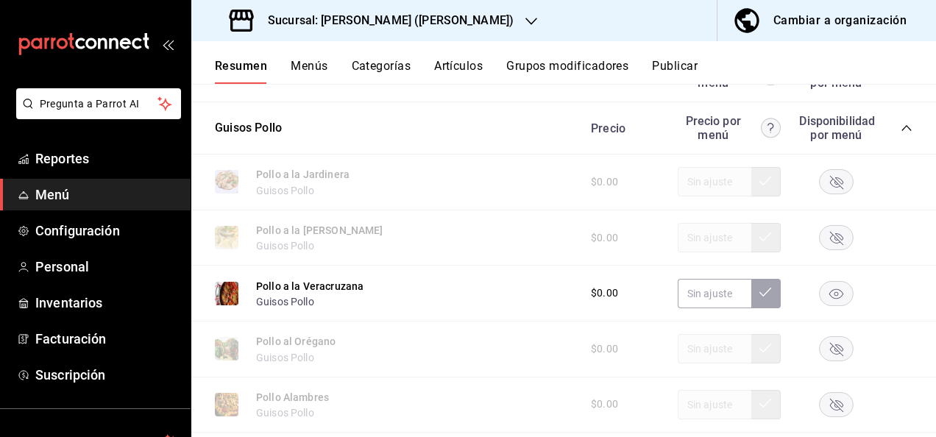
scroll to position [599, 0]
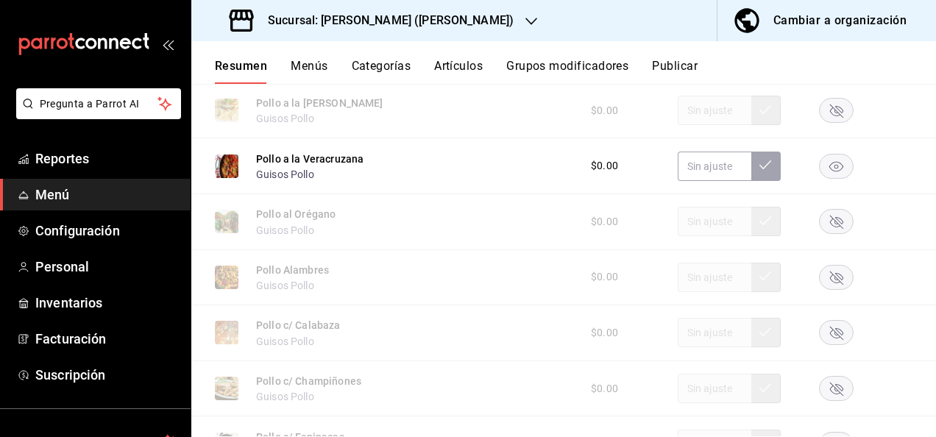
click at [822, 172] on rect "button" at bounding box center [837, 166] width 34 height 24
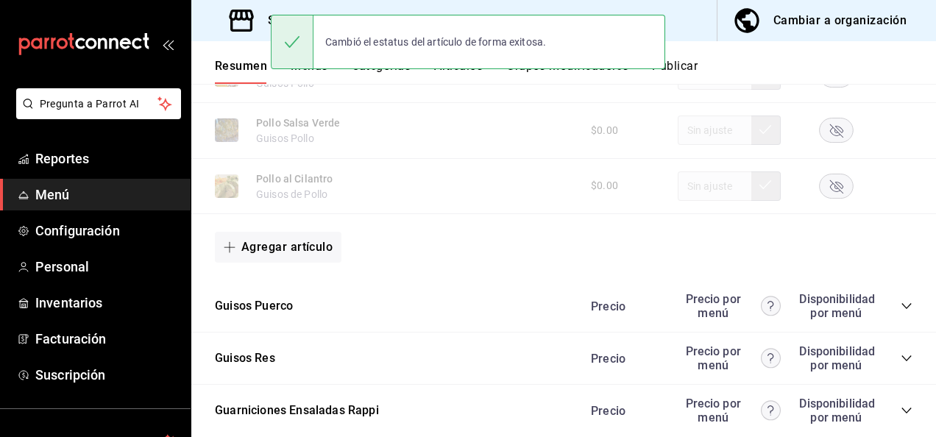
scroll to position [1355, 0]
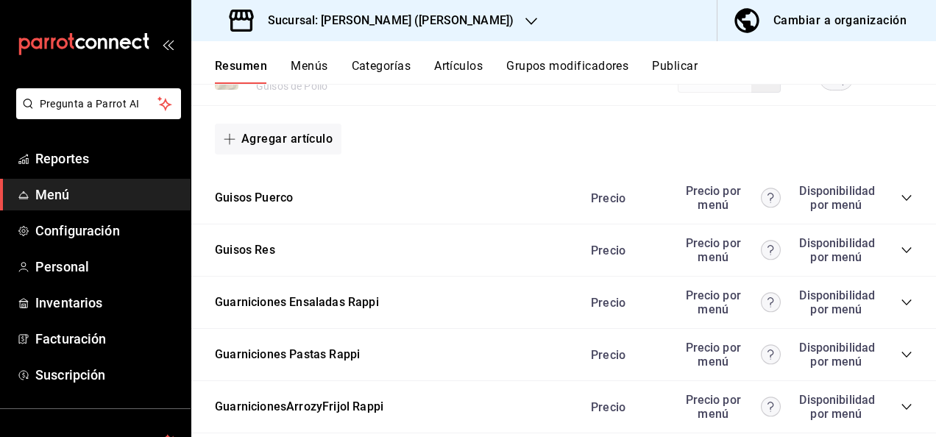
click at [901, 204] on icon "collapse-category-row" at bounding box center [907, 198] width 12 height 12
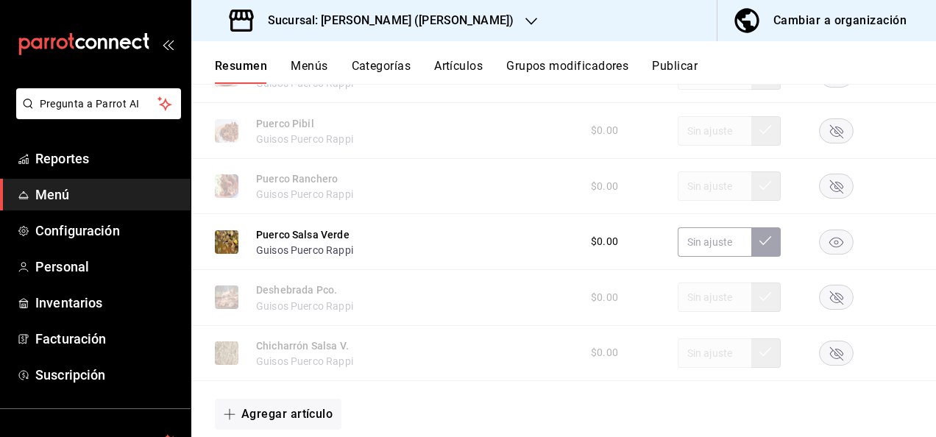
scroll to position [1924, 0]
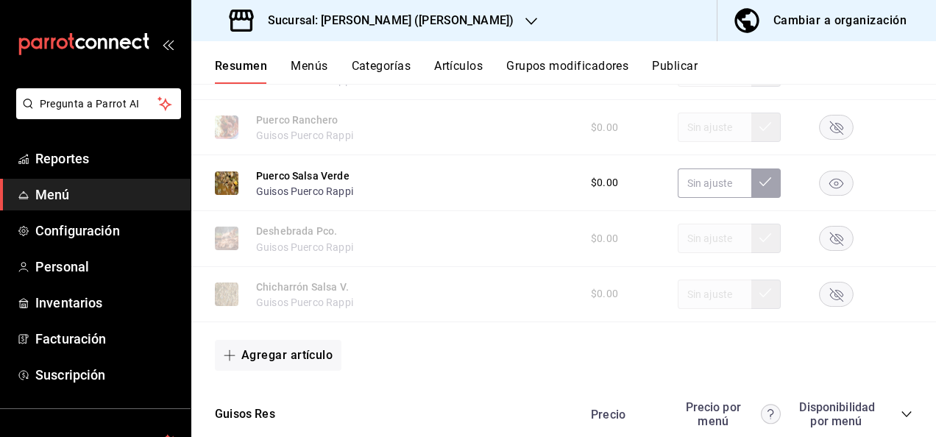
click at [830, 188] on icon "button" at bounding box center [837, 183] width 14 height 10
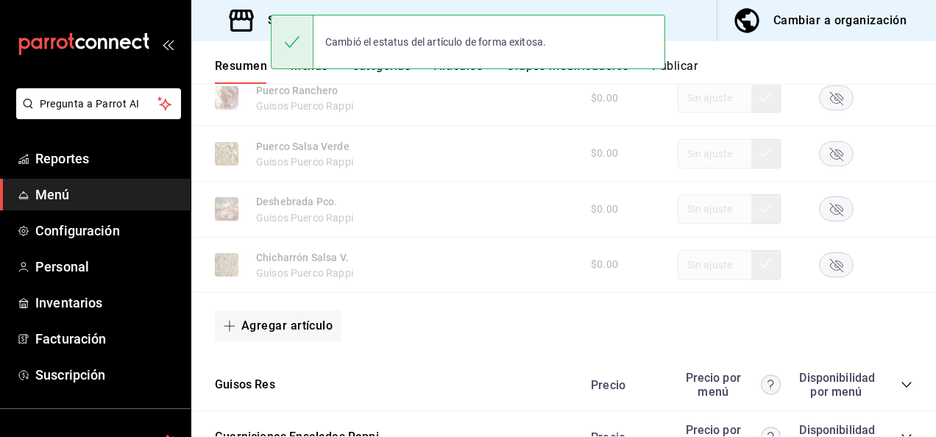
scroll to position [2072, 0]
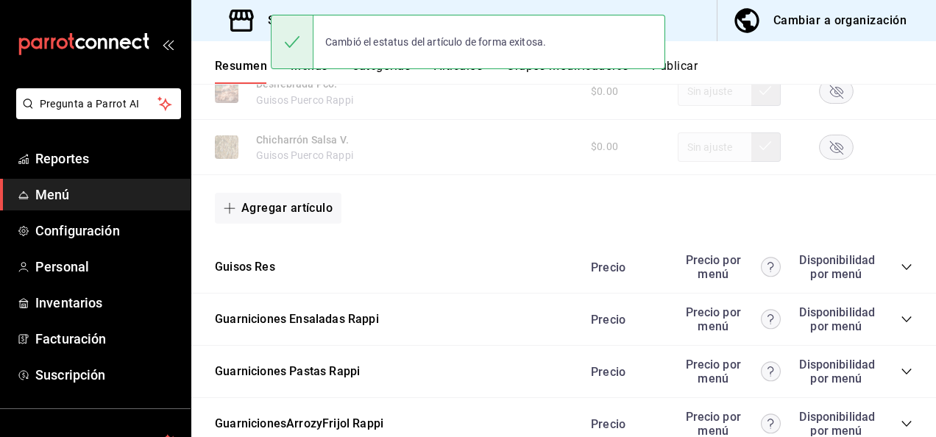
click at [901, 273] on icon "collapse-category-row" at bounding box center [907, 267] width 12 height 12
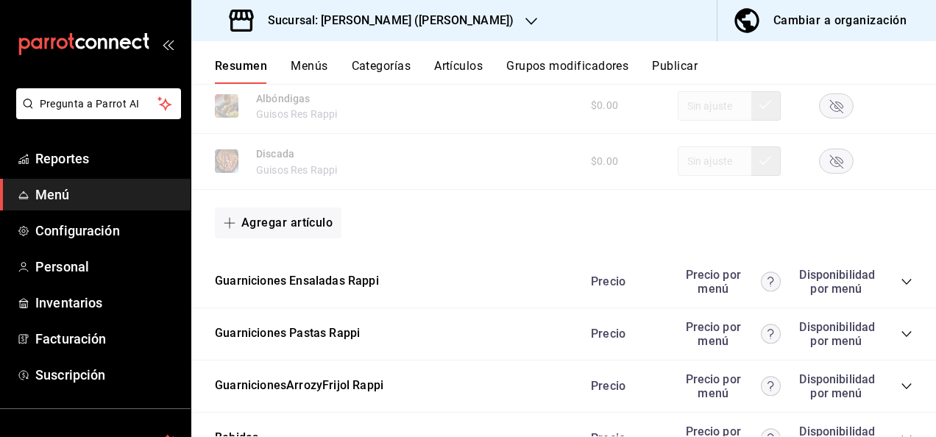
scroll to position [2984, 0]
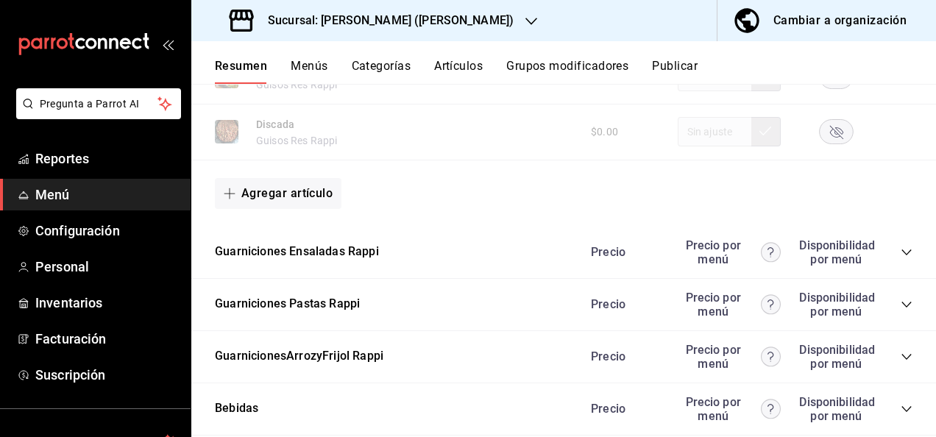
click at [901, 311] on icon "collapse-category-row" at bounding box center [907, 305] width 12 height 12
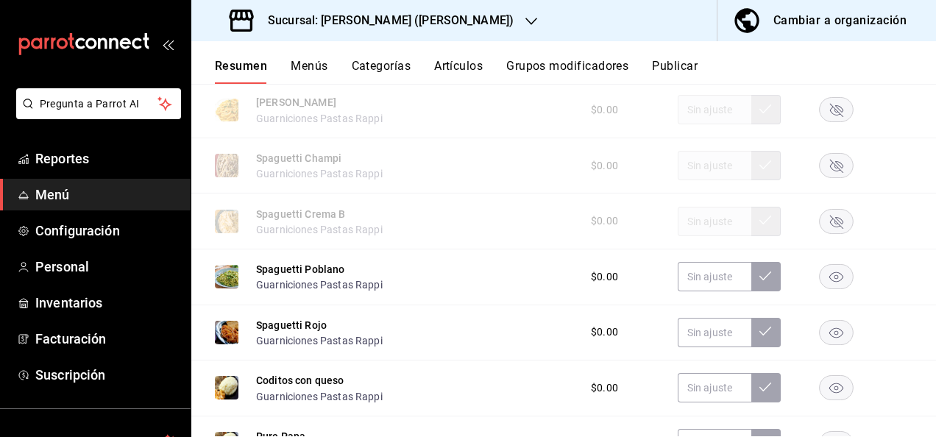
scroll to position [3406, 0]
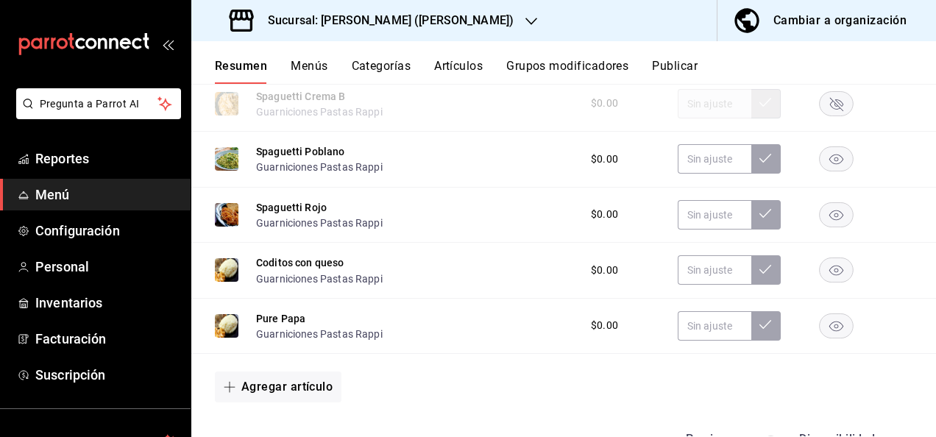
click at [827, 172] on rect "button" at bounding box center [837, 159] width 34 height 24
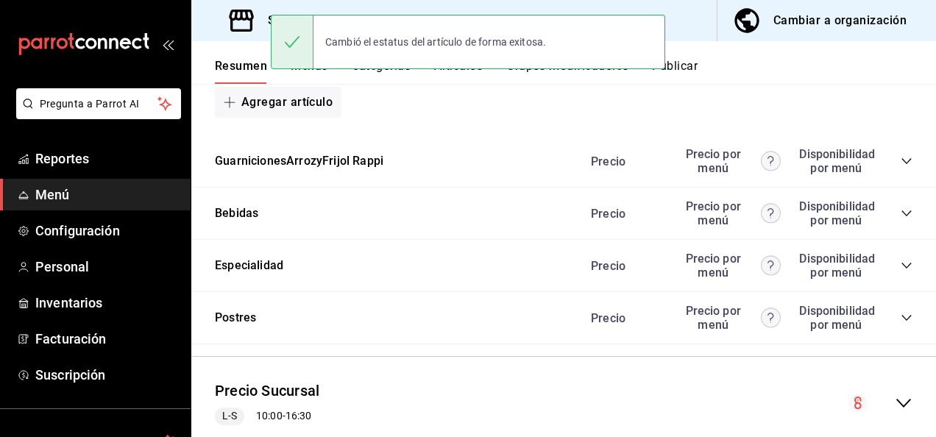
scroll to position [3748, 0]
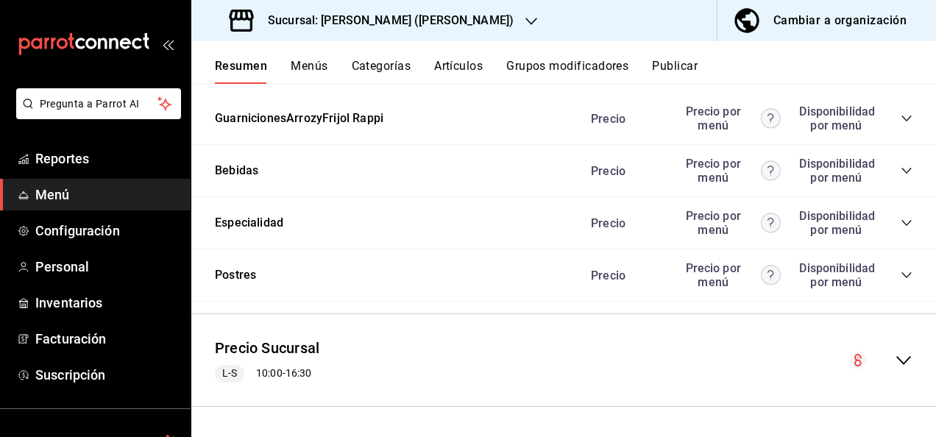
click at [691, 69] on button "Publicar" at bounding box center [675, 71] width 46 height 25
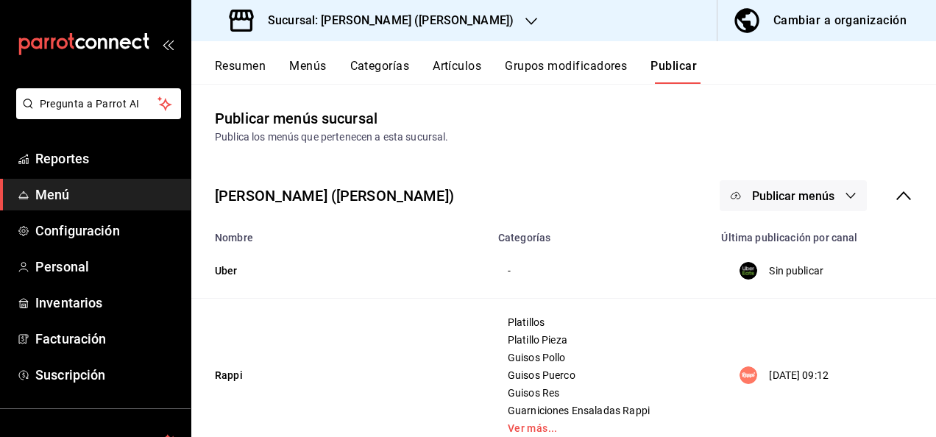
click at [845, 199] on icon "button" at bounding box center [851, 196] width 12 height 12
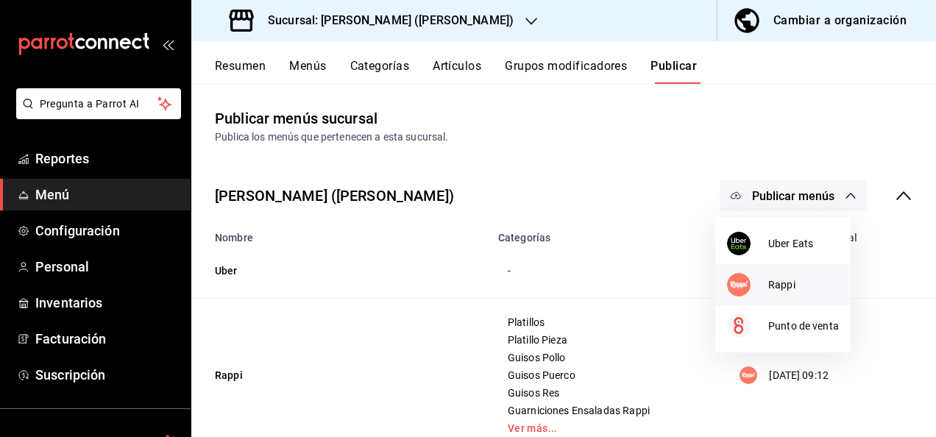
click at [785, 282] on span "Rappi" at bounding box center [804, 285] width 71 height 15
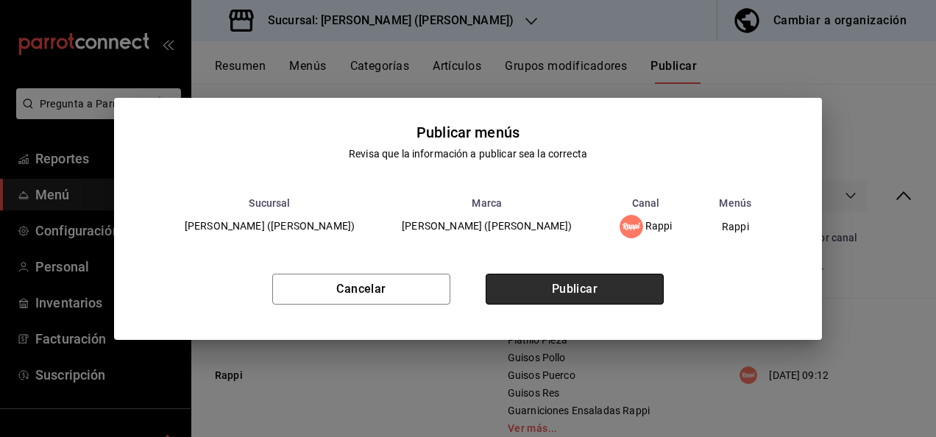
click at [604, 286] on button "Publicar" at bounding box center [575, 289] width 178 height 31
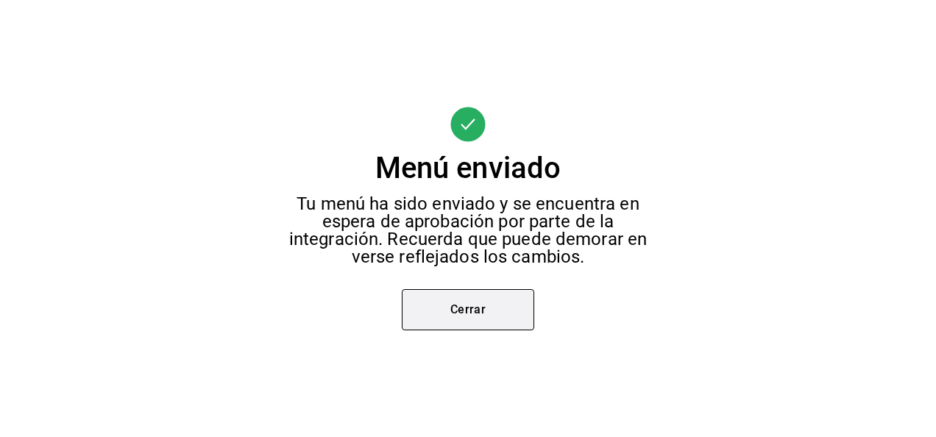
click at [476, 308] on button "Cerrar" at bounding box center [468, 309] width 133 height 41
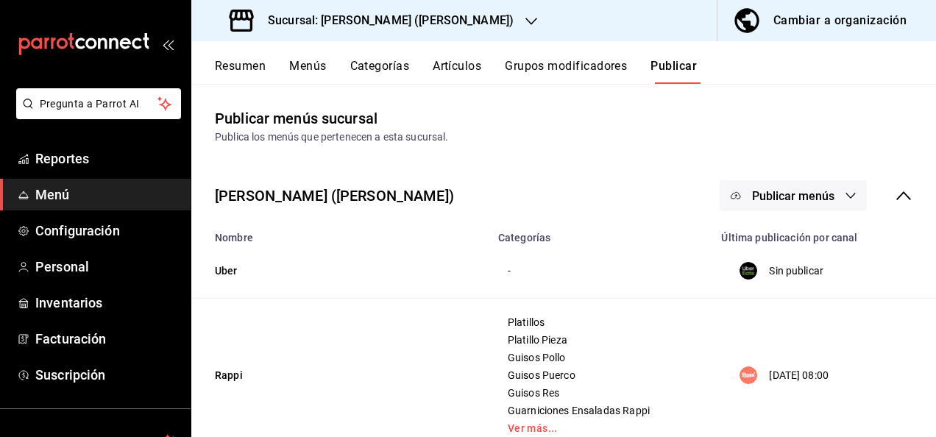
click at [337, 25] on h3 "Sucursal: Ceballos (Terranova)" at bounding box center [385, 21] width 258 height 18
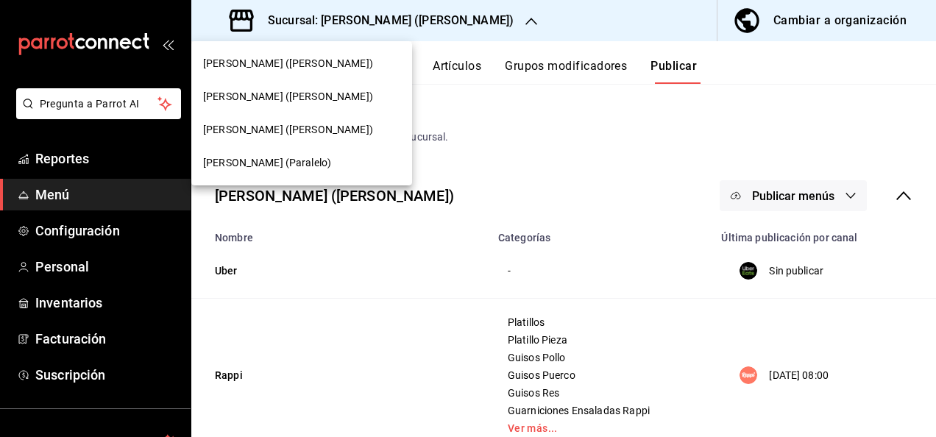
click at [269, 169] on span "Ceballos (Paralelo)" at bounding box center [267, 162] width 128 height 15
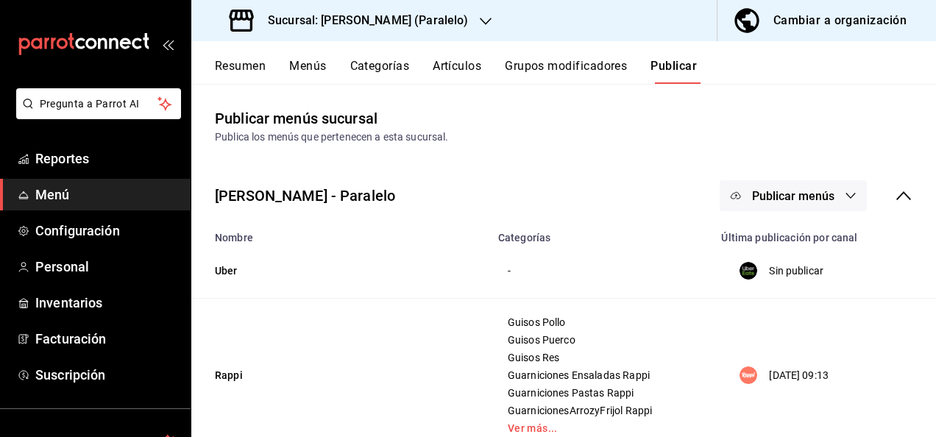
click at [235, 60] on button "Resumen" at bounding box center [240, 71] width 51 height 25
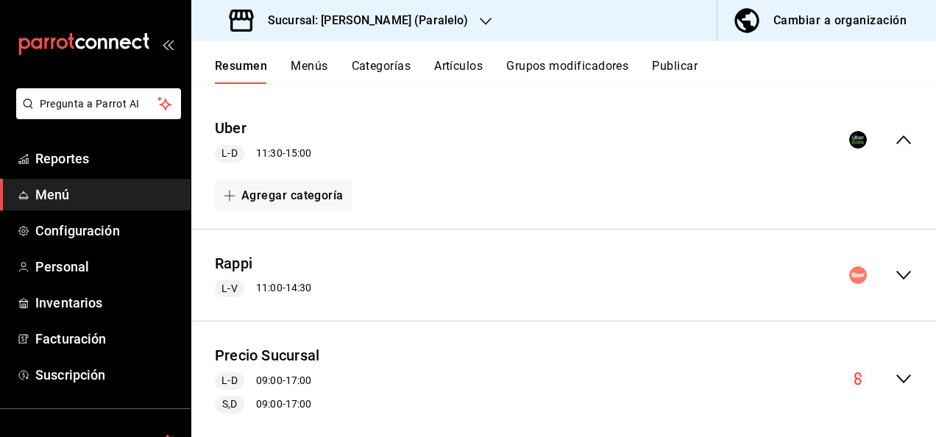
scroll to position [127, 0]
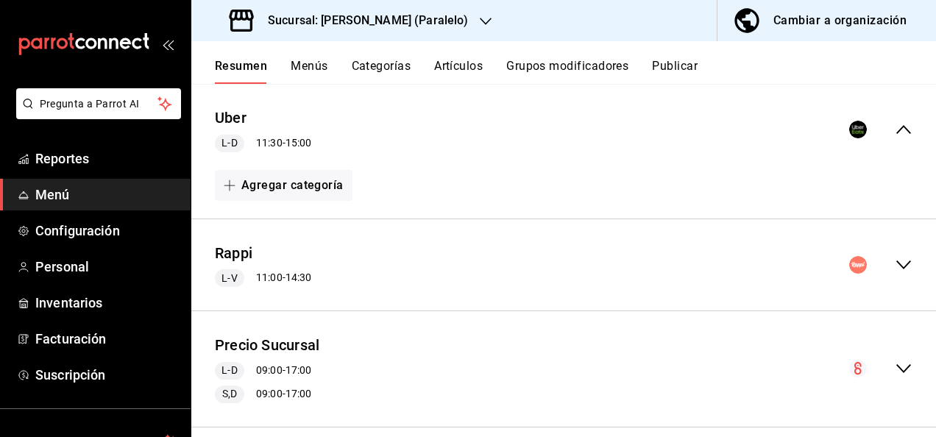
click at [895, 263] on icon "collapse-menu-row" at bounding box center [904, 265] width 18 height 18
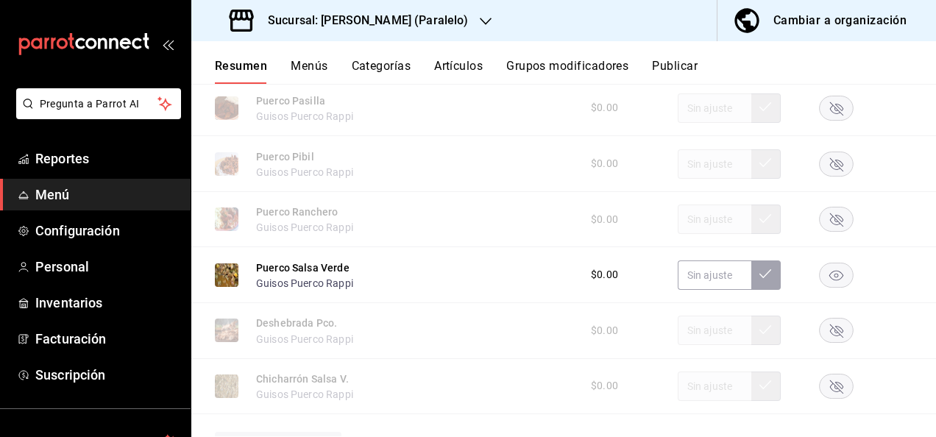
scroll to position [1757, 0]
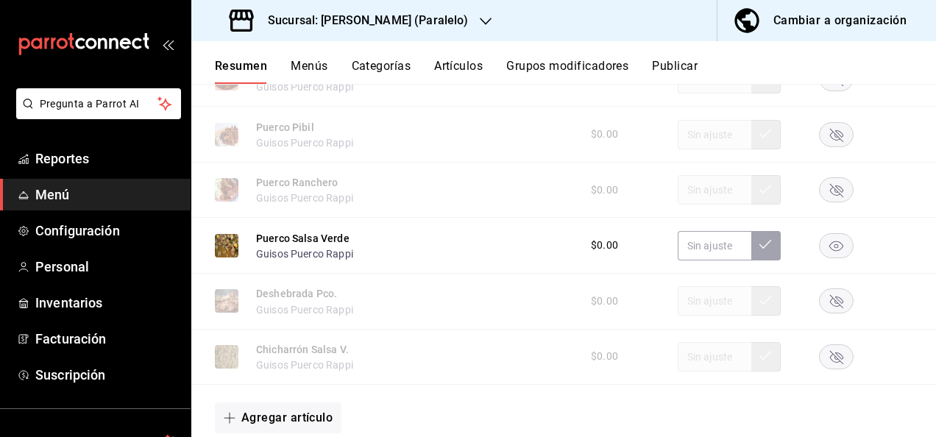
click at [826, 252] on rect "button" at bounding box center [837, 245] width 34 height 24
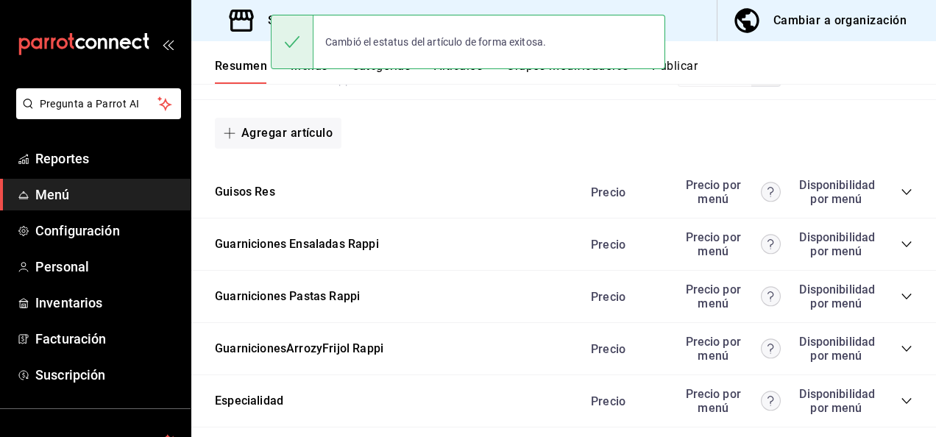
scroll to position [2100, 0]
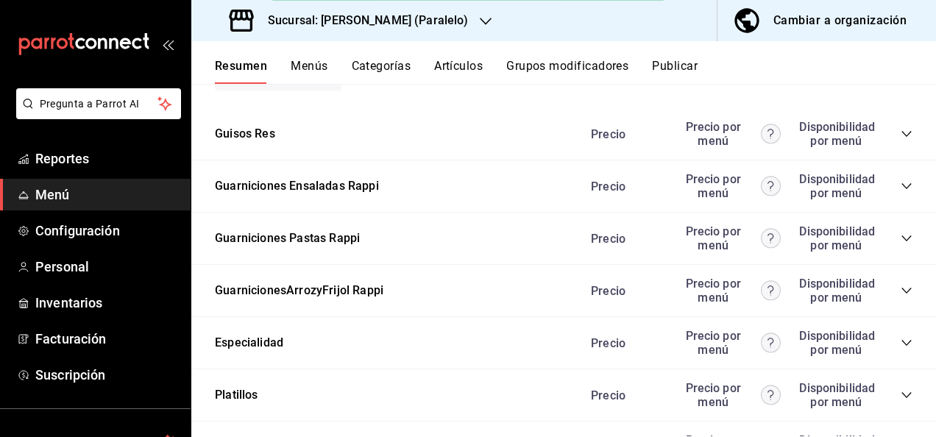
click at [901, 138] on icon "collapse-category-row" at bounding box center [907, 134] width 12 height 12
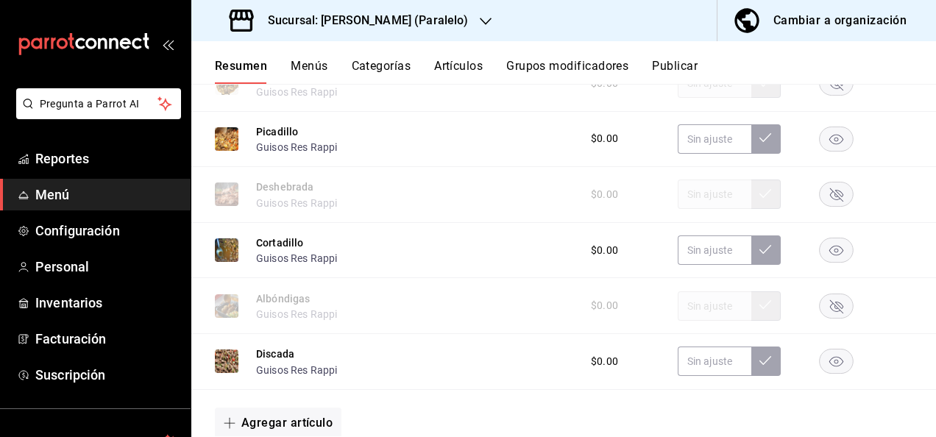
scroll to position [2778, 0]
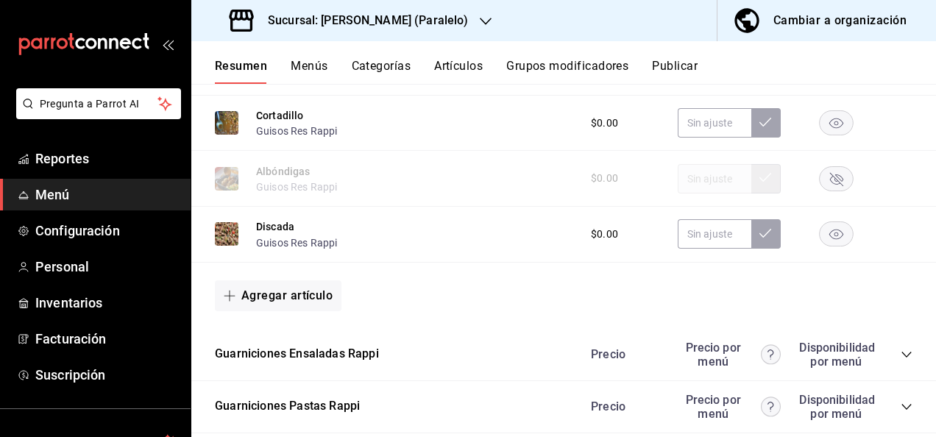
click at [822, 247] on rect "button" at bounding box center [837, 234] width 34 height 24
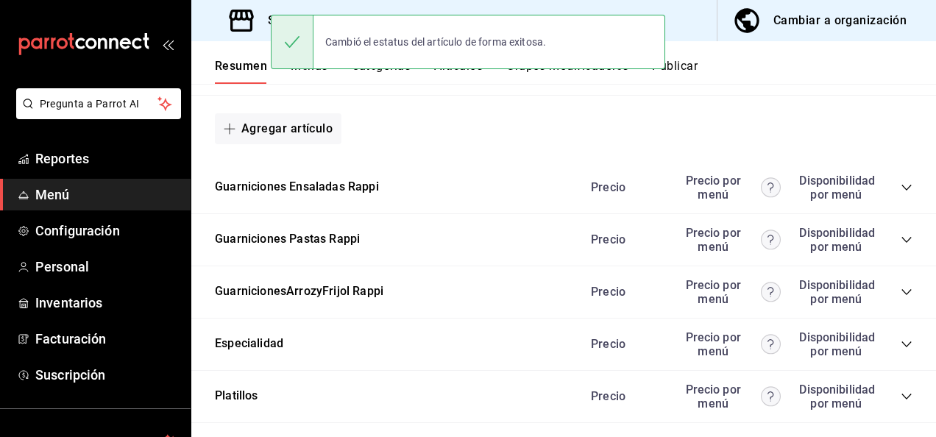
scroll to position [2954, 0]
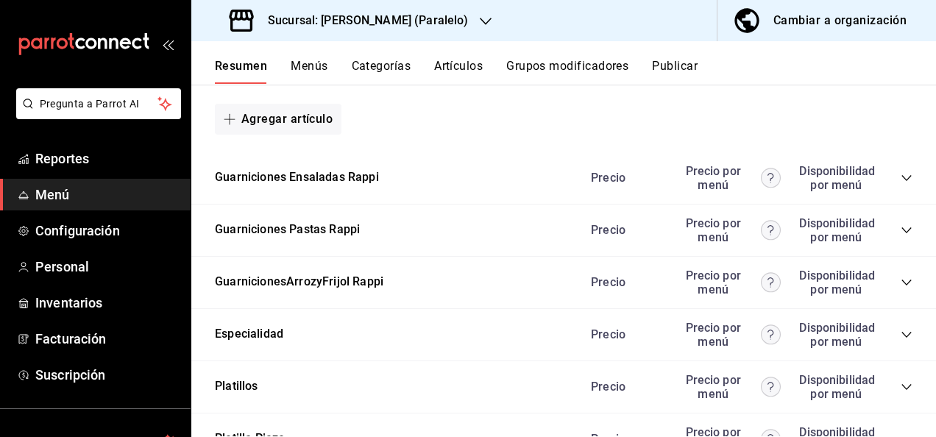
click at [901, 236] on icon "collapse-category-row" at bounding box center [907, 231] width 12 height 12
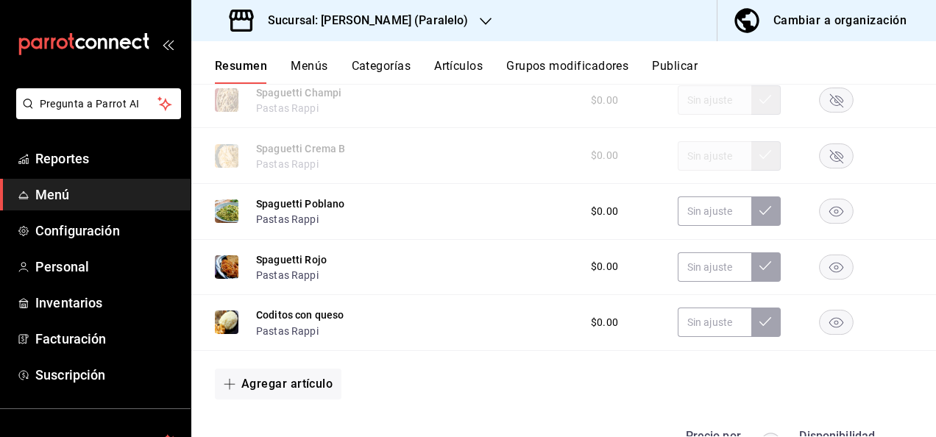
scroll to position [3308, 0]
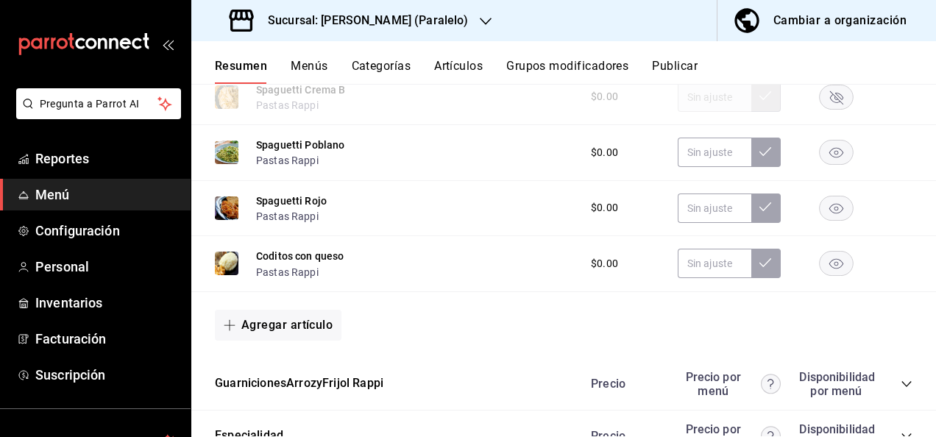
click at [827, 163] on rect "button" at bounding box center [837, 153] width 34 height 24
click at [688, 69] on button "Publicar" at bounding box center [675, 71] width 46 height 25
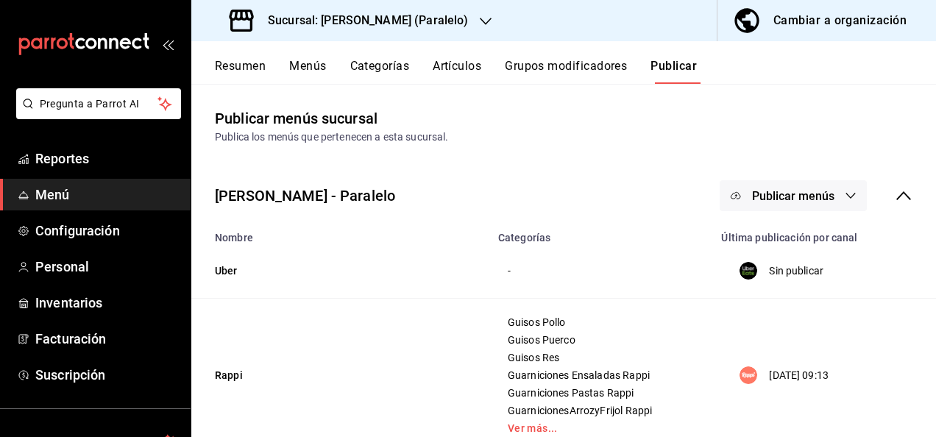
click at [822, 200] on span "Publicar menús" at bounding box center [793, 196] width 82 height 14
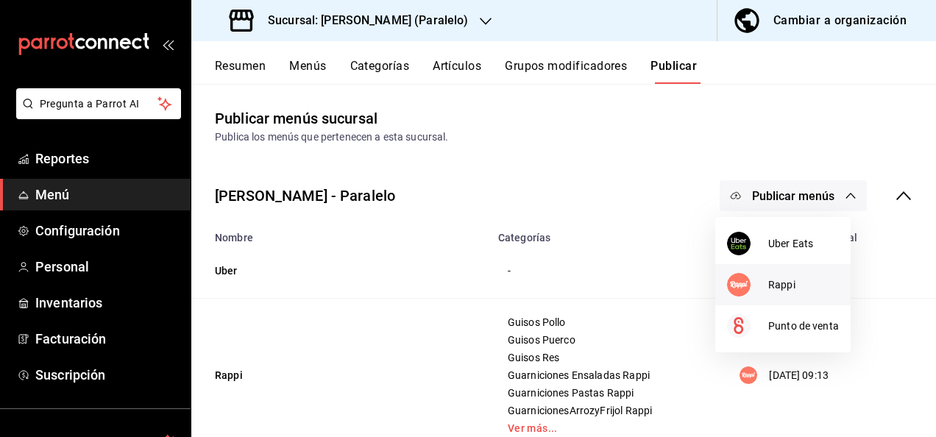
click at [777, 293] on li "Rappi" at bounding box center [783, 284] width 135 height 41
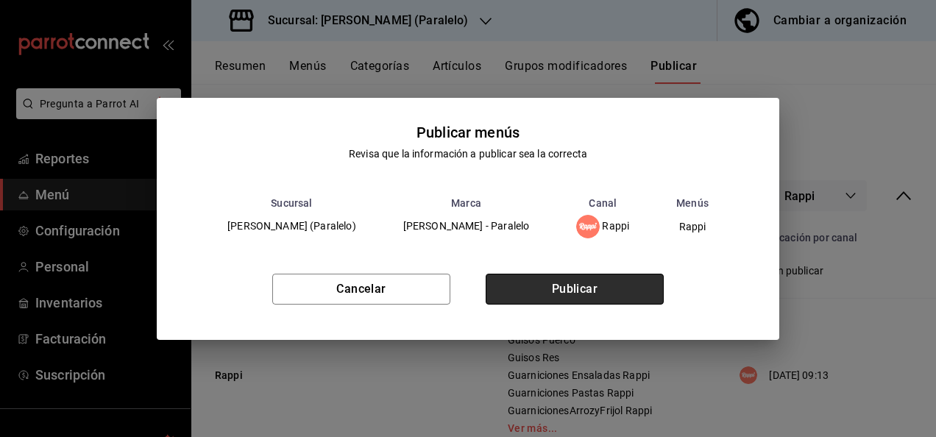
click at [596, 293] on button "Publicar" at bounding box center [575, 289] width 178 height 31
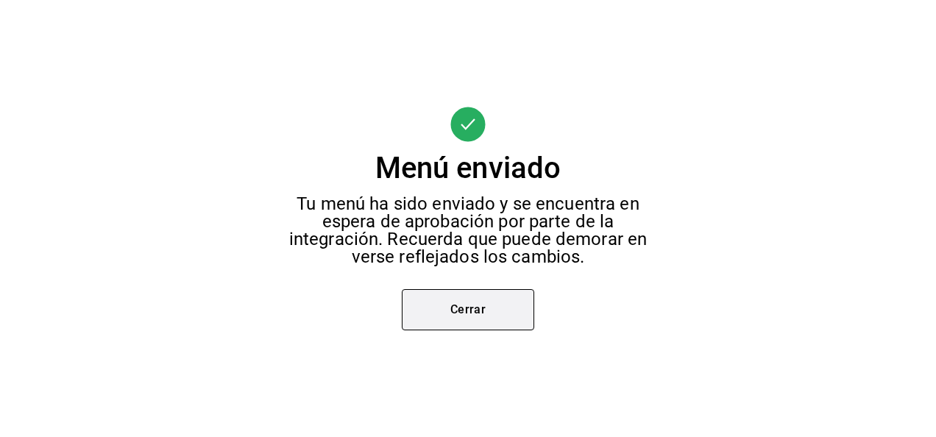
click at [490, 315] on button "Cerrar" at bounding box center [468, 309] width 133 height 41
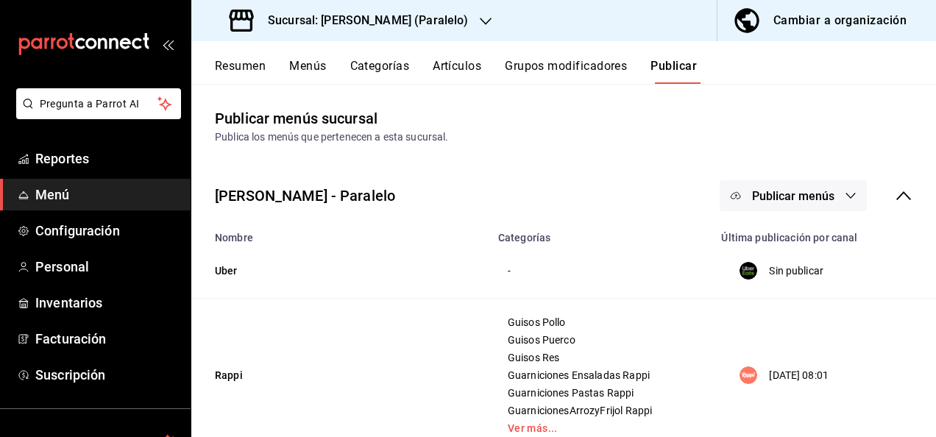
click at [417, 27] on h3 "Sucursal: Ceballos (Paralelo)" at bounding box center [362, 21] width 212 height 18
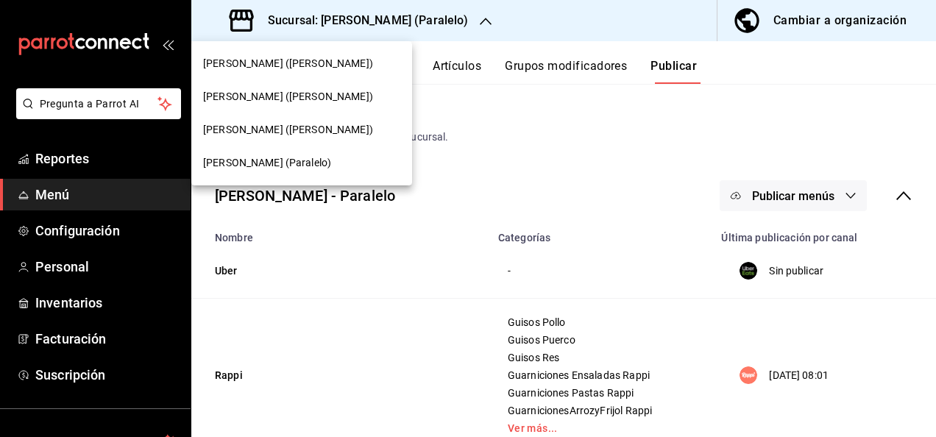
click at [300, 132] on span "[PERSON_NAME] ([PERSON_NAME])" at bounding box center [288, 129] width 170 height 15
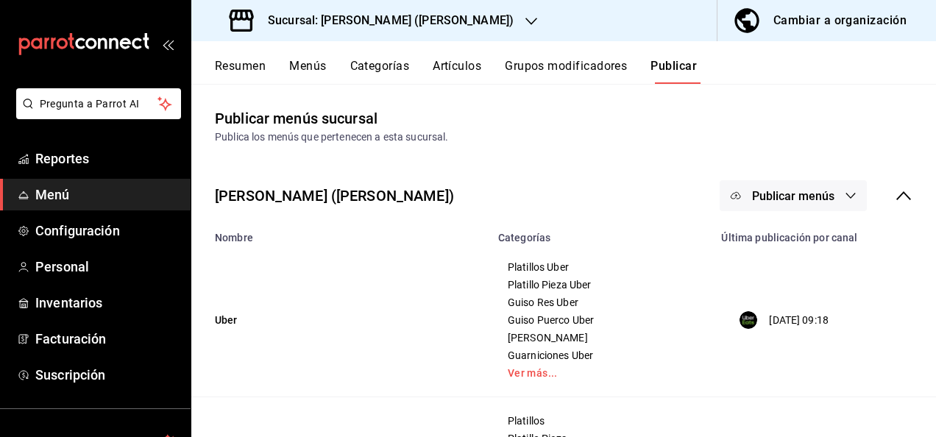
click at [241, 62] on button "Resumen" at bounding box center [240, 71] width 51 height 25
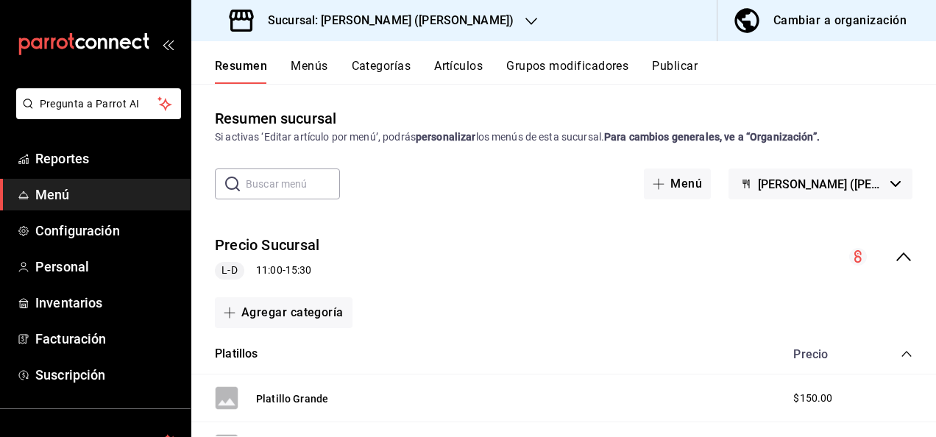
click at [895, 250] on icon "collapse-menu-row" at bounding box center [904, 257] width 18 height 18
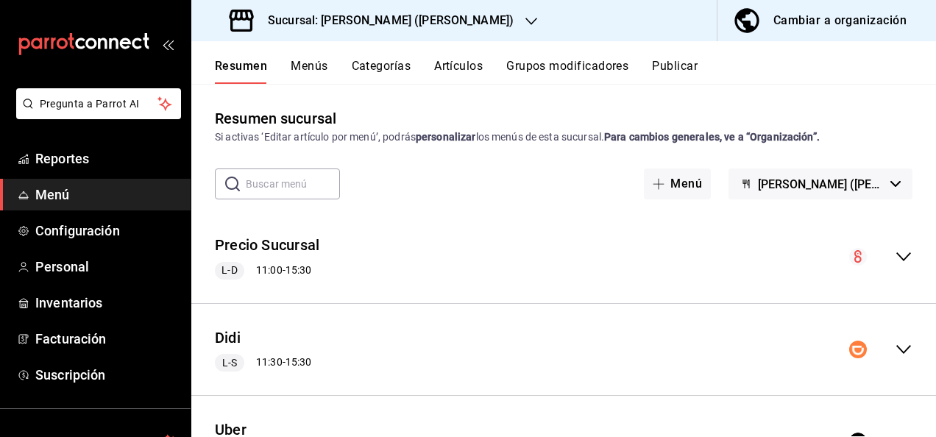
click at [895, 349] on icon "collapse-menu-row" at bounding box center [904, 350] width 18 height 18
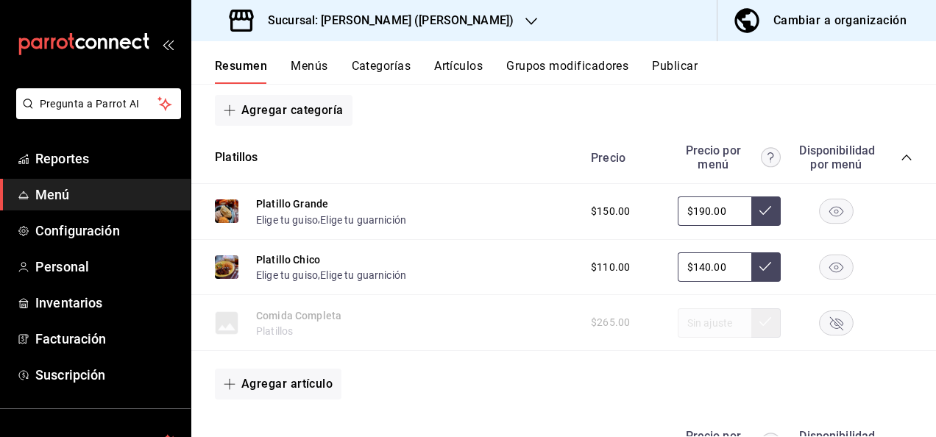
scroll to position [314, 0]
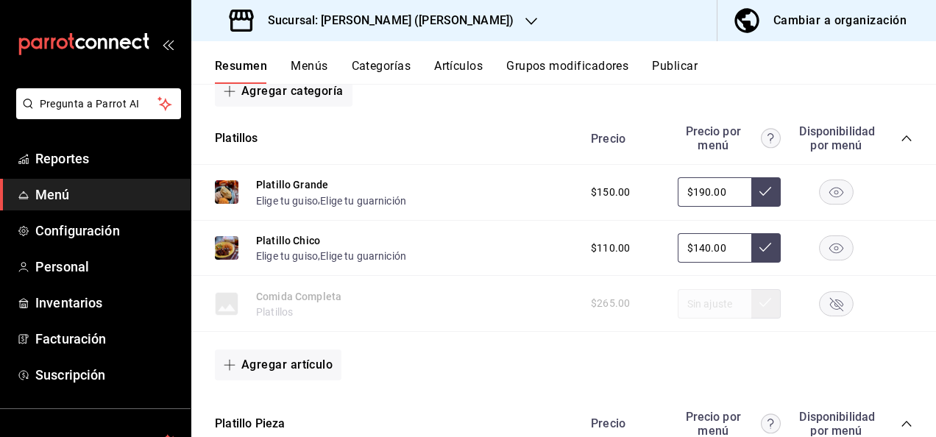
click at [901, 134] on icon "collapse-category-row" at bounding box center [907, 139] width 12 height 12
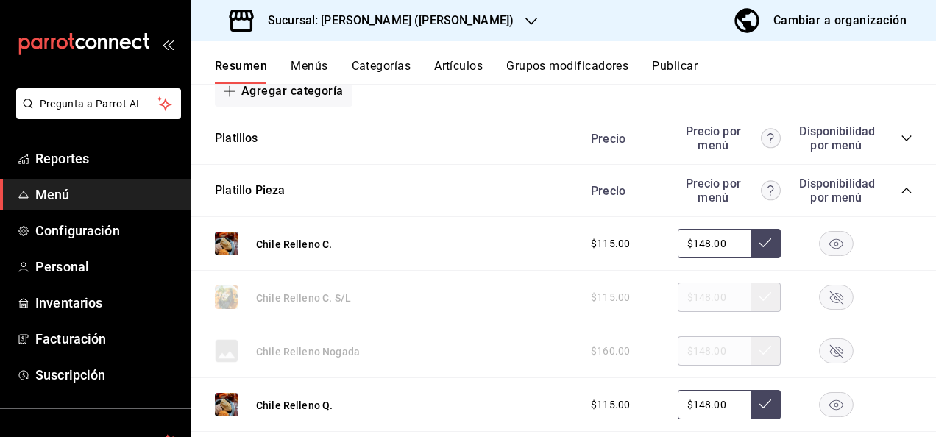
click at [901, 193] on icon "collapse-category-row" at bounding box center [907, 191] width 12 height 12
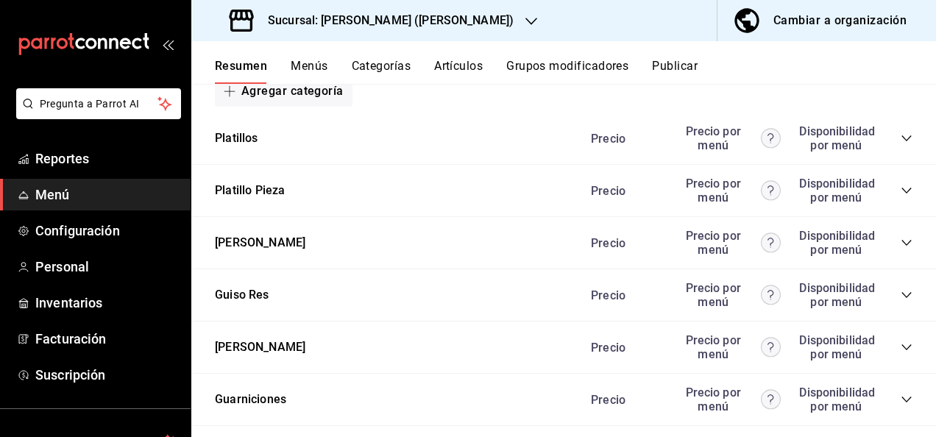
click at [901, 243] on icon "collapse-category-row" at bounding box center [907, 243] width 12 height 12
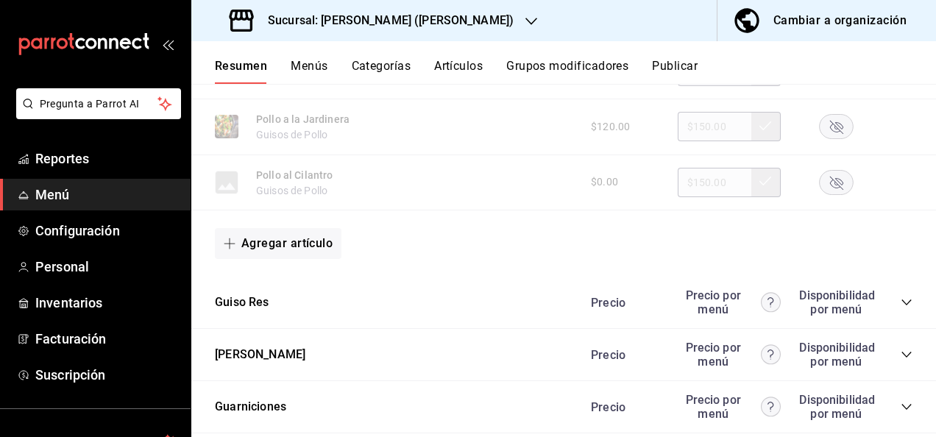
scroll to position [1256, 0]
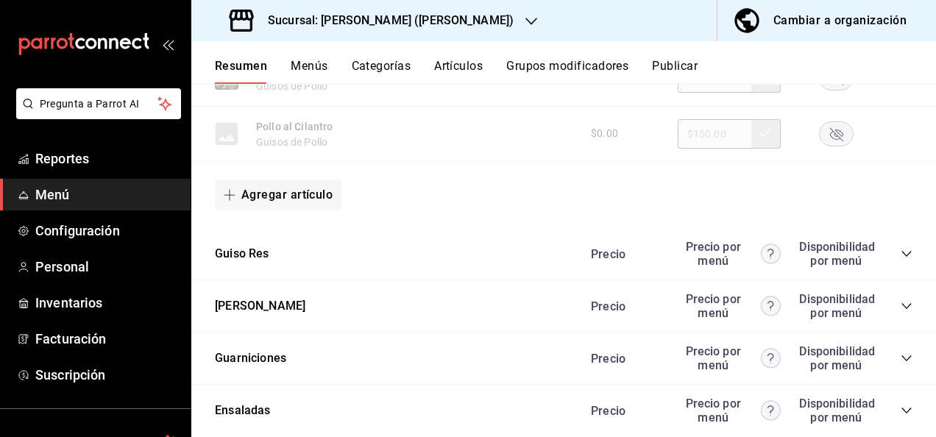
click at [902, 257] on icon "collapse-category-row" at bounding box center [907, 254] width 10 height 6
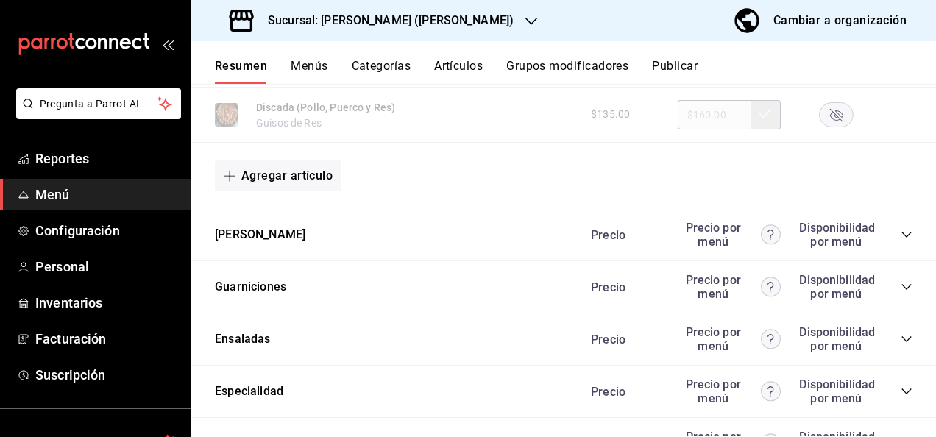
scroll to position [2071, 0]
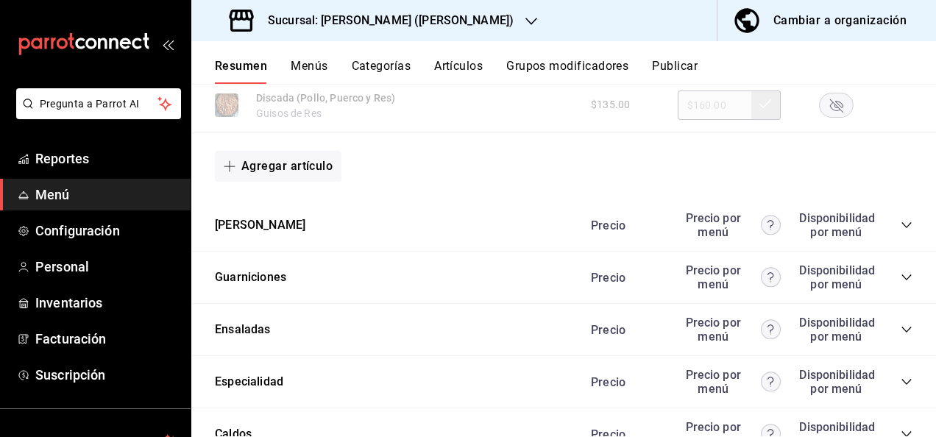
click at [901, 231] on icon "collapse-category-row" at bounding box center [907, 225] width 12 height 12
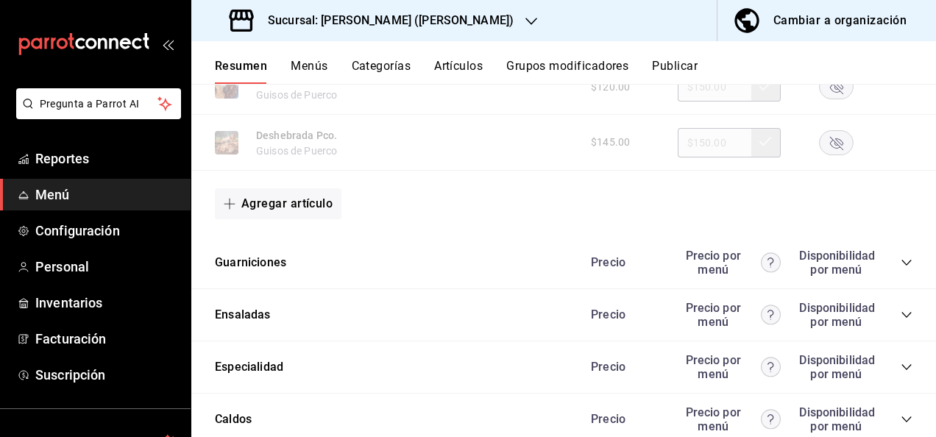
scroll to position [2965, 0]
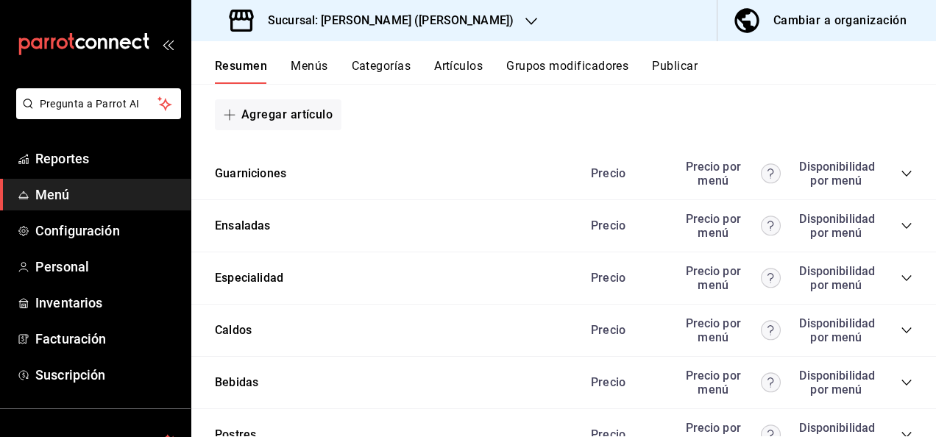
click at [901, 180] on icon "collapse-category-row" at bounding box center [907, 174] width 12 height 12
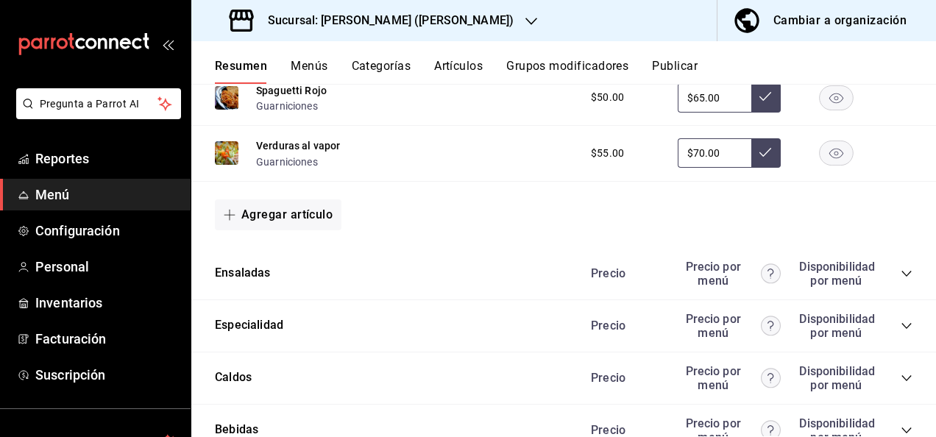
scroll to position [4034, 0]
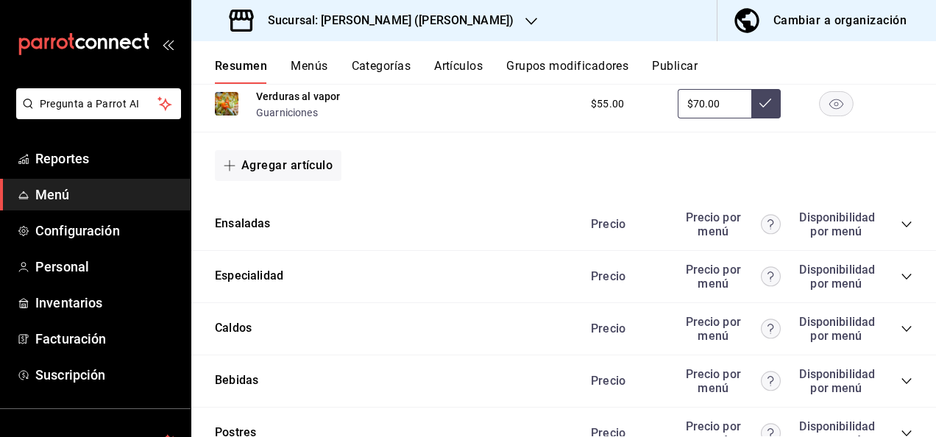
click at [684, 68] on button "Publicar" at bounding box center [675, 71] width 46 height 25
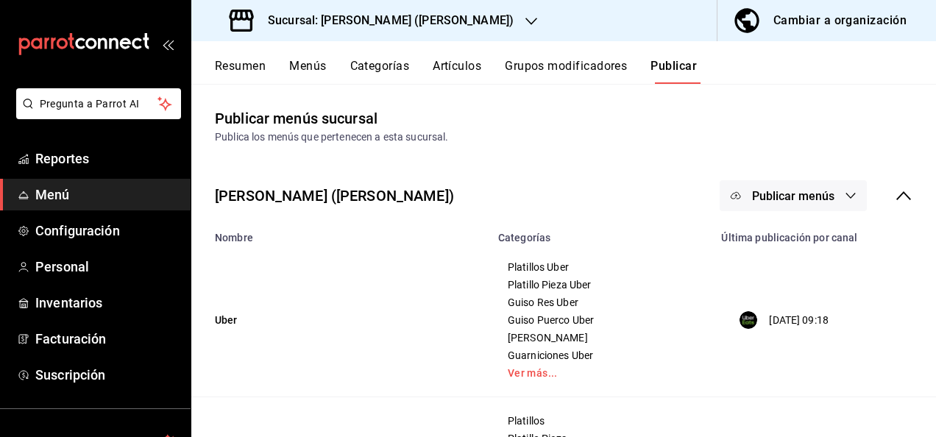
click at [777, 191] on span "Publicar menús" at bounding box center [793, 196] width 82 height 14
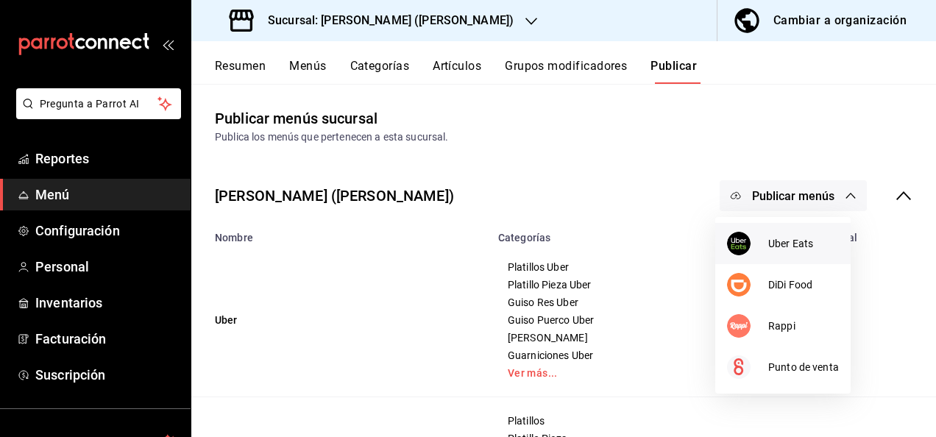
click at [786, 255] on li "Uber Eats" at bounding box center [783, 243] width 135 height 41
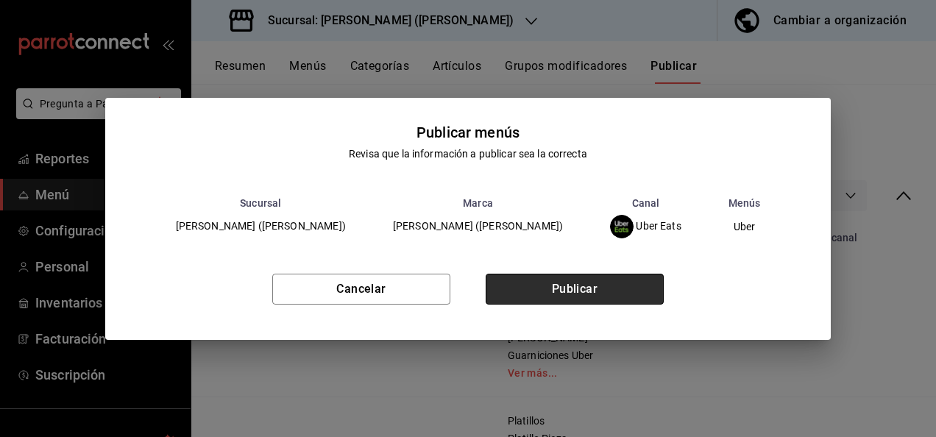
click at [582, 281] on button "Publicar" at bounding box center [575, 289] width 178 height 31
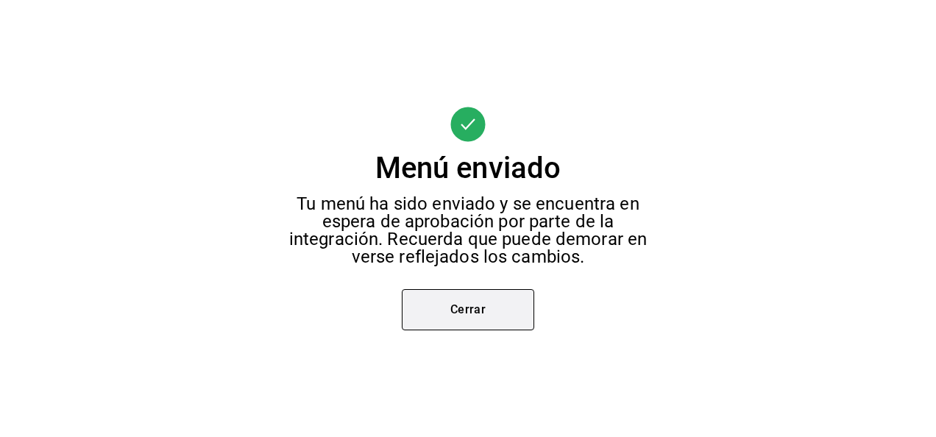
click at [481, 306] on button "Cerrar" at bounding box center [468, 309] width 133 height 41
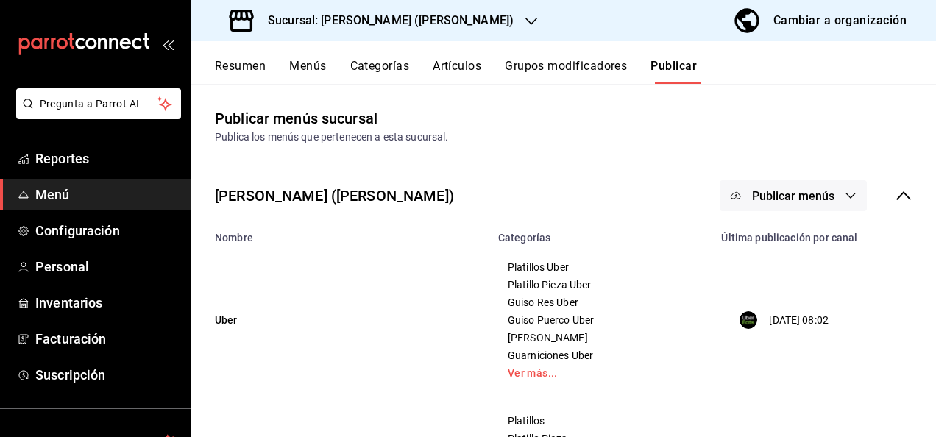
click at [823, 203] on button "Publicar menús" at bounding box center [793, 195] width 147 height 31
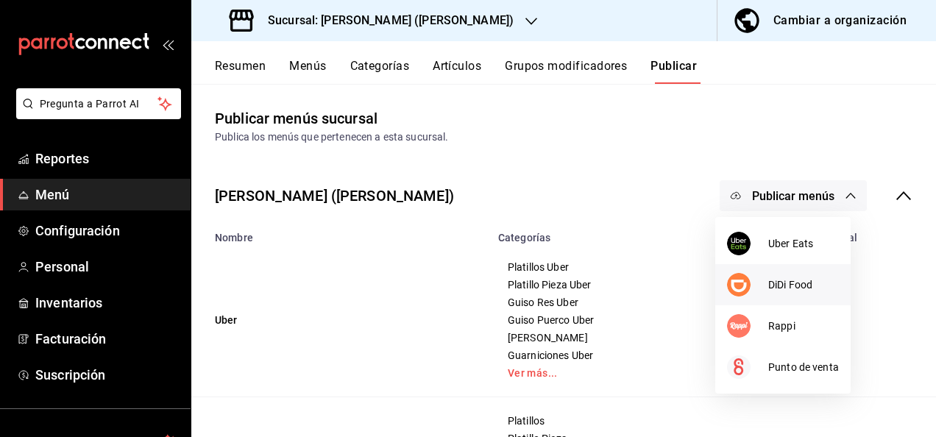
click at [774, 278] on span "DiDi Food" at bounding box center [804, 285] width 71 height 15
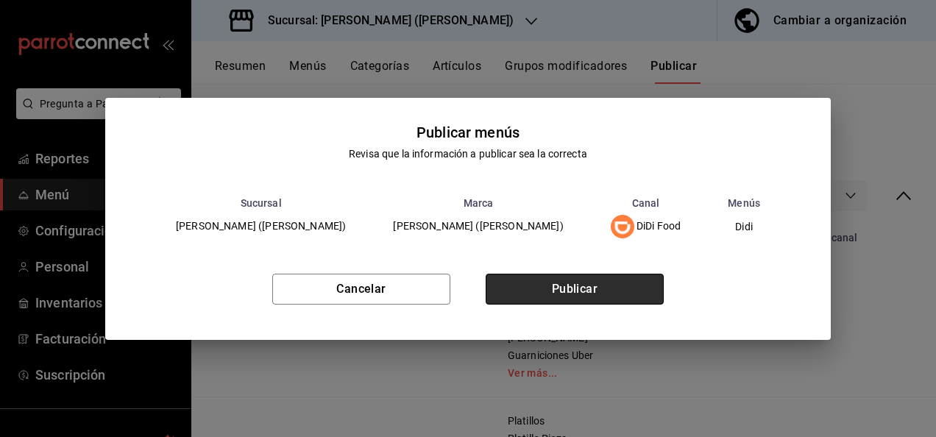
click at [585, 287] on button "Publicar" at bounding box center [575, 289] width 178 height 31
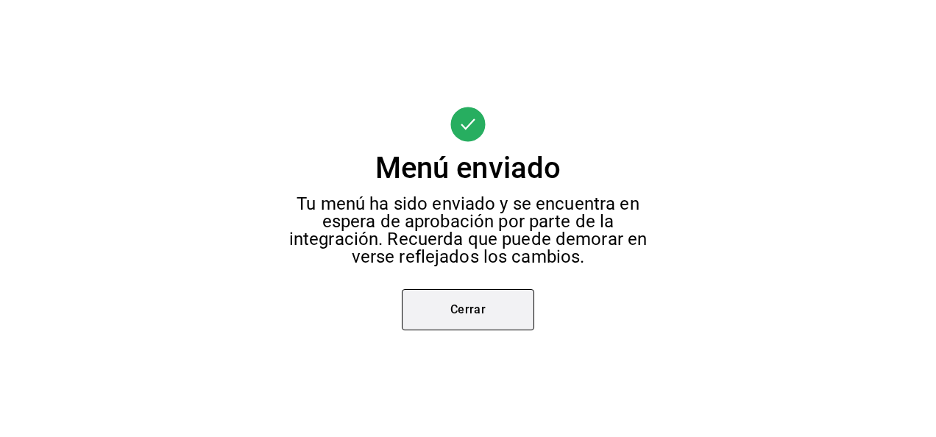
click at [475, 314] on button "Cerrar" at bounding box center [468, 309] width 133 height 41
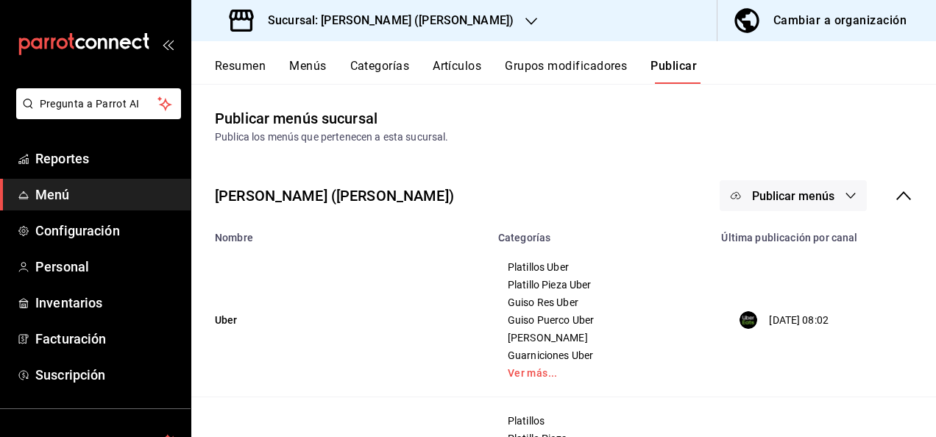
click at [802, 202] on span "Publicar menús" at bounding box center [793, 196] width 82 height 14
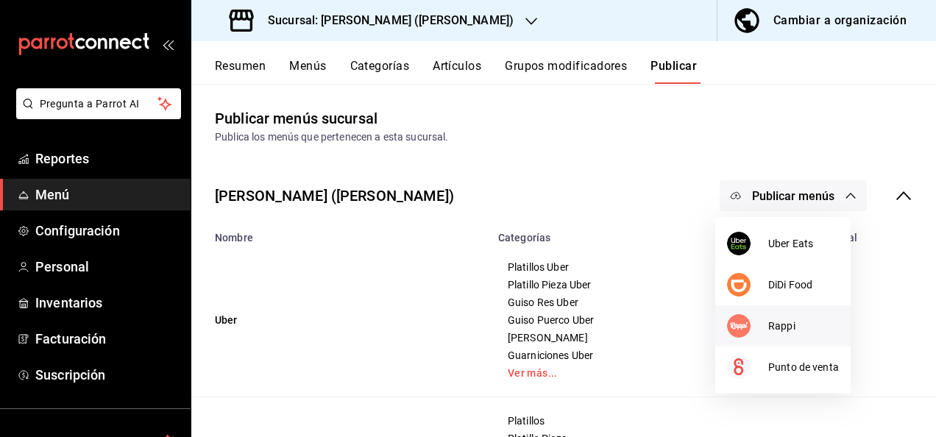
click at [779, 328] on span "Rappi" at bounding box center [804, 326] width 71 height 15
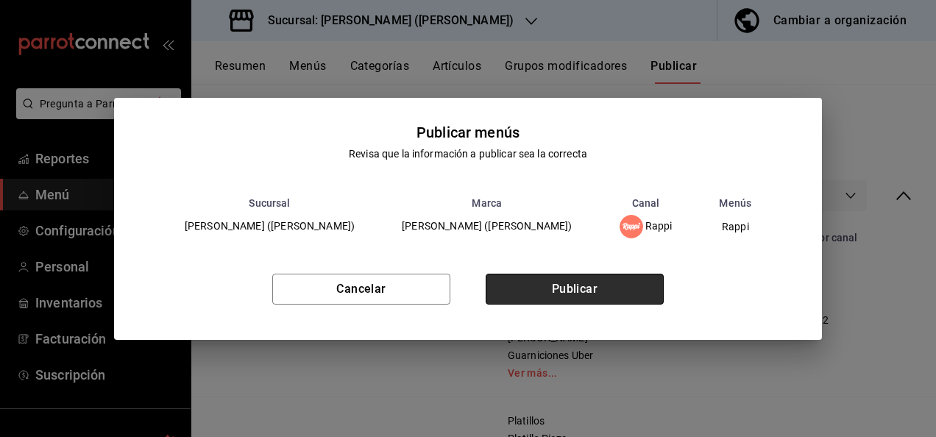
click at [585, 290] on button "Publicar" at bounding box center [575, 289] width 178 height 31
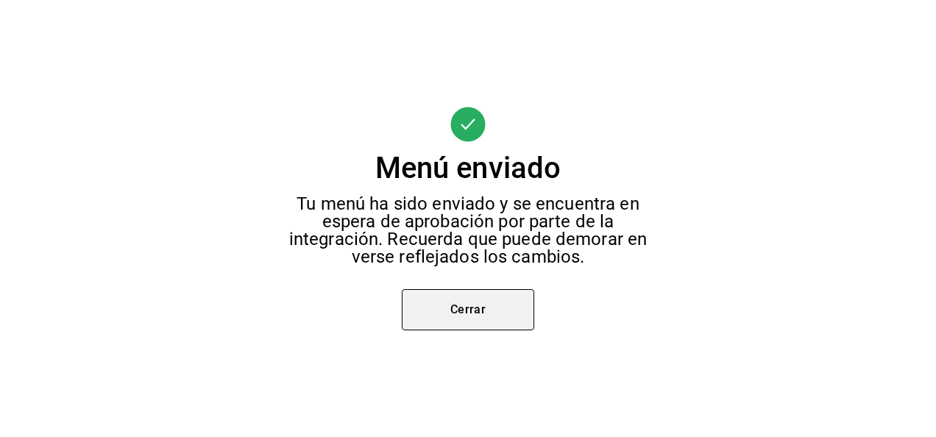
click at [470, 314] on button "Cerrar" at bounding box center [468, 309] width 133 height 41
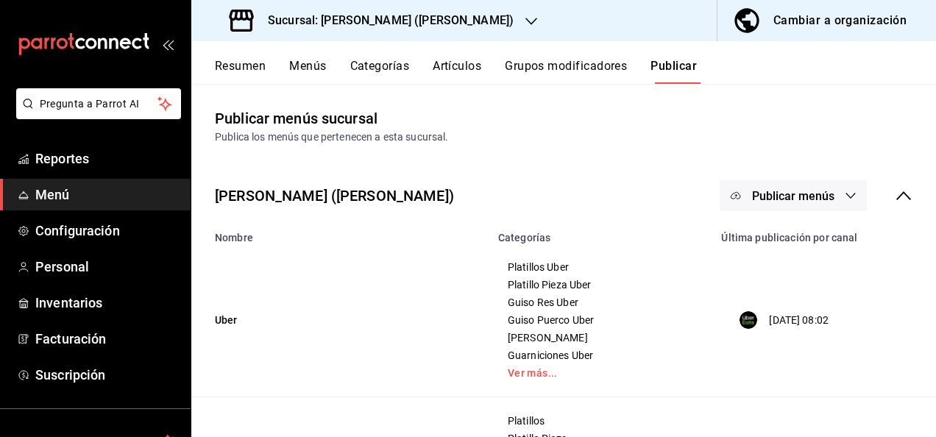
click at [226, 60] on button "Resumen" at bounding box center [240, 71] width 51 height 25
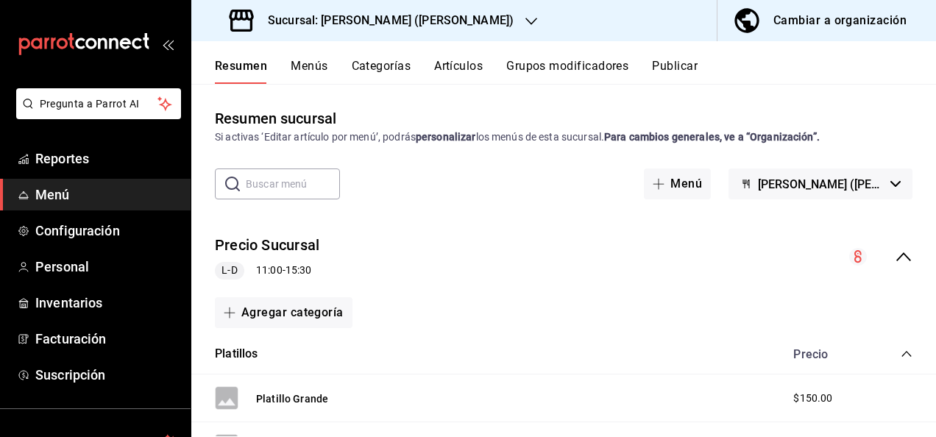
click at [897, 255] on icon "collapse-menu-row" at bounding box center [904, 257] width 15 height 9
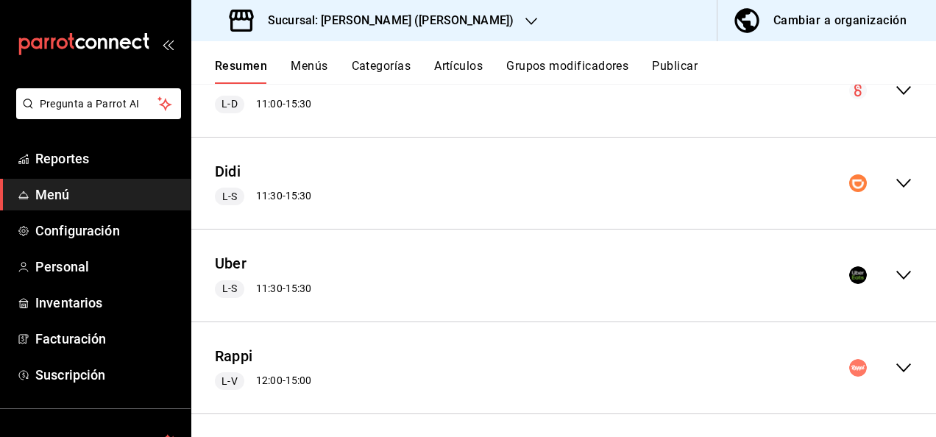
scroll to position [172, 0]
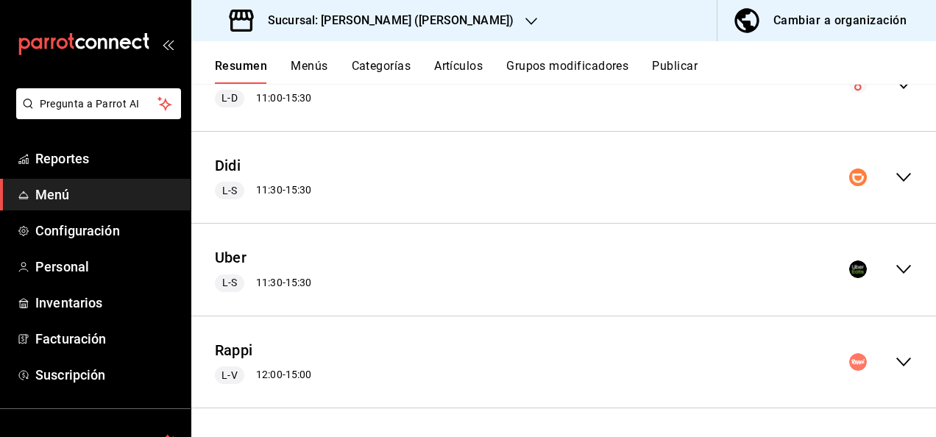
click at [895, 358] on icon "collapse-menu-row" at bounding box center [904, 362] width 18 height 18
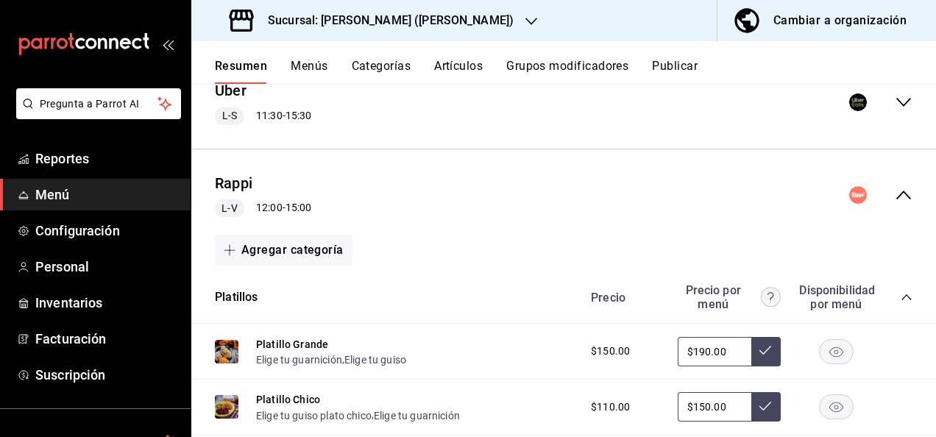
scroll to position [437, 0]
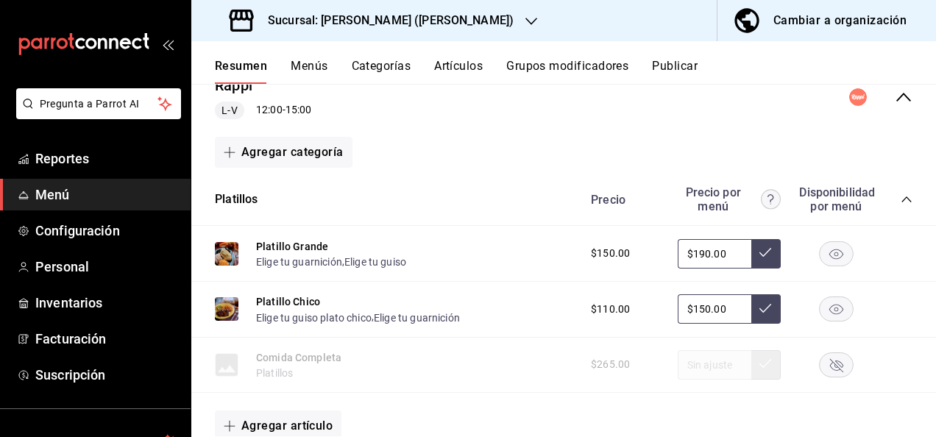
click at [901, 203] on icon "collapse-category-row" at bounding box center [907, 200] width 12 height 12
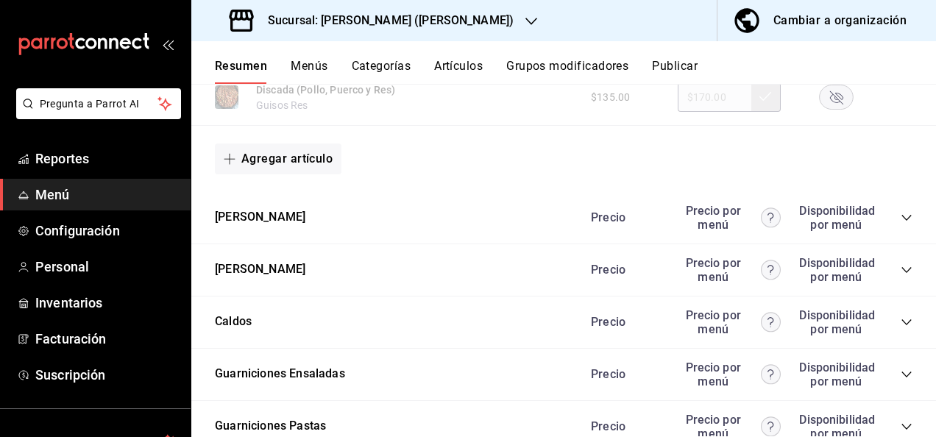
scroll to position [1272, 0]
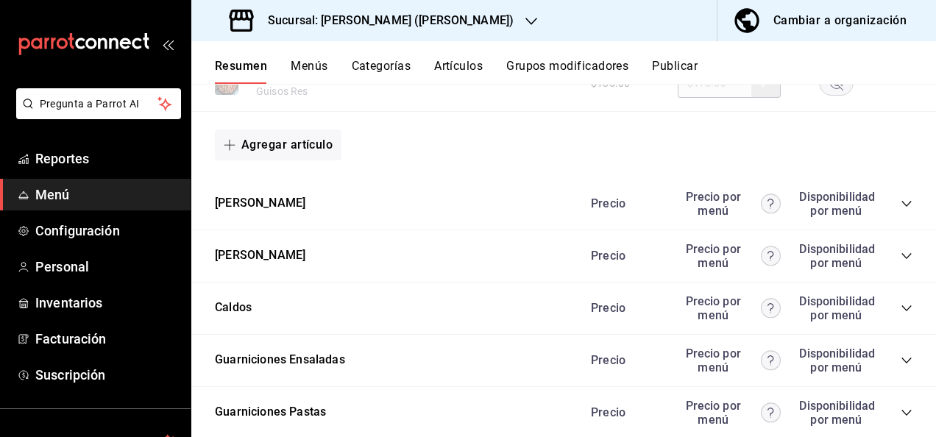
click at [901, 210] on icon "collapse-category-row" at bounding box center [907, 204] width 12 height 12
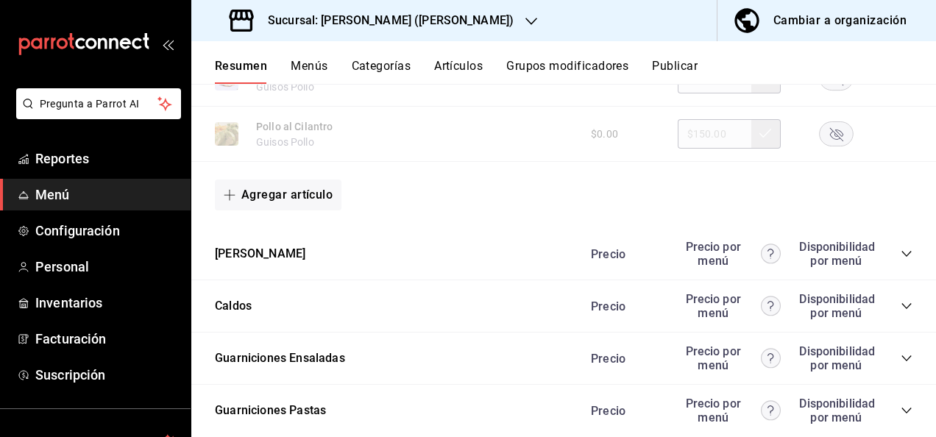
scroll to position [2214, 0]
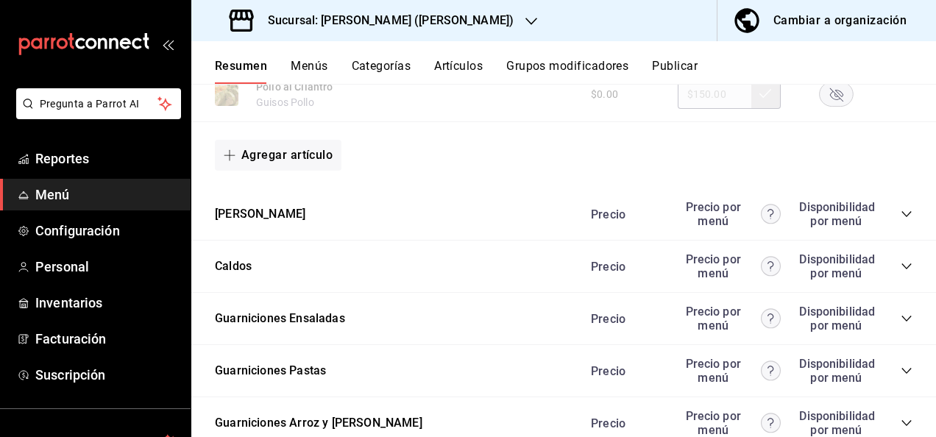
click at [901, 220] on icon "collapse-category-row" at bounding box center [907, 214] width 12 height 12
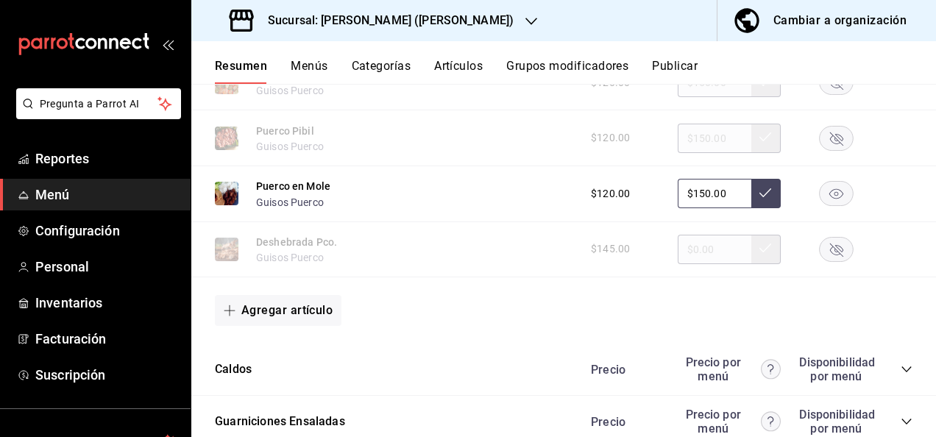
scroll to position [2931, 0]
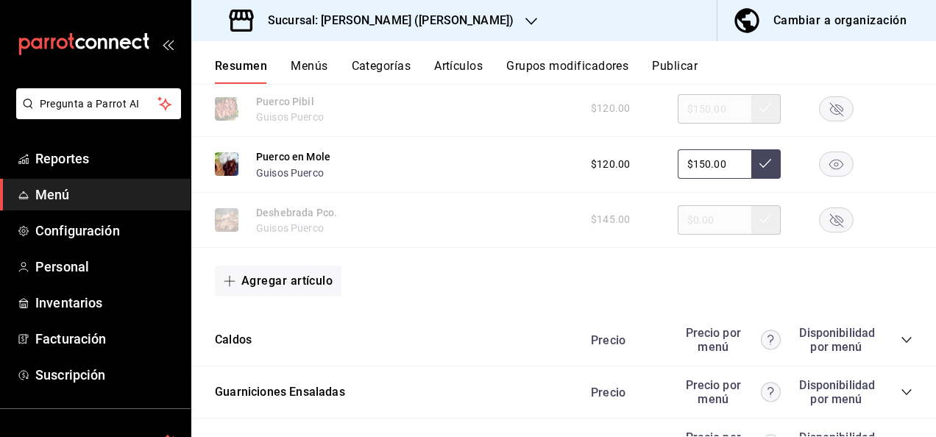
click at [830, 177] on rect "button" at bounding box center [837, 164] width 34 height 24
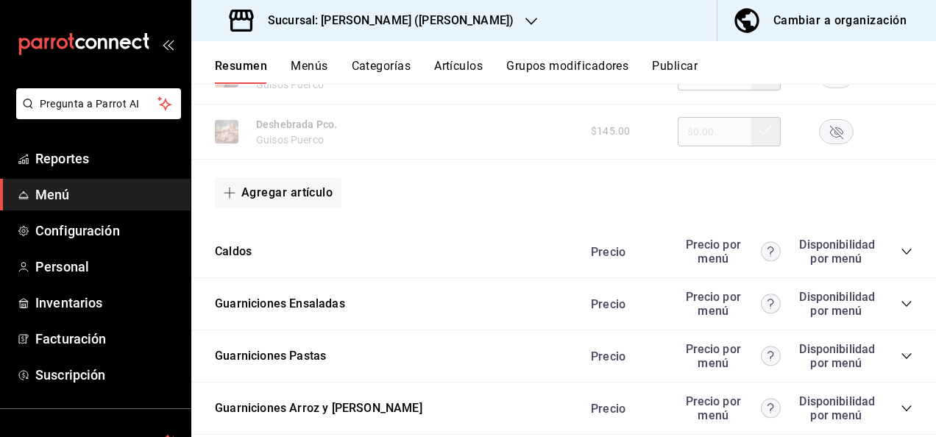
scroll to position [3039, 0]
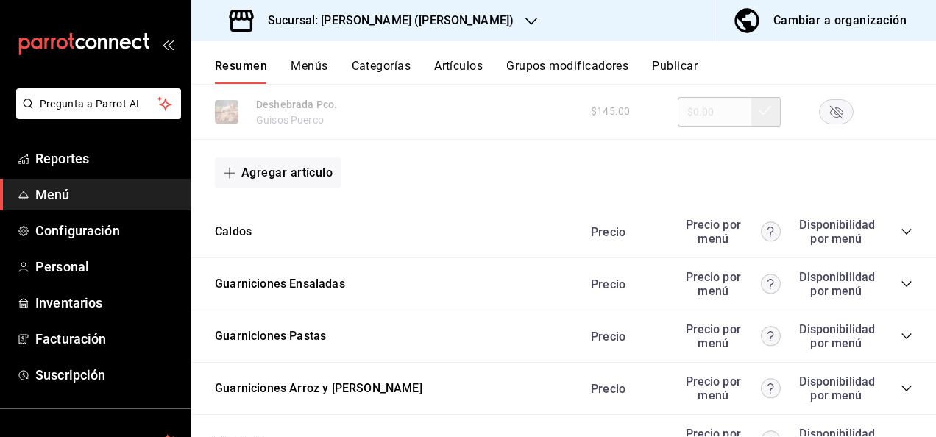
click at [901, 342] on icon "collapse-category-row" at bounding box center [907, 337] width 12 height 12
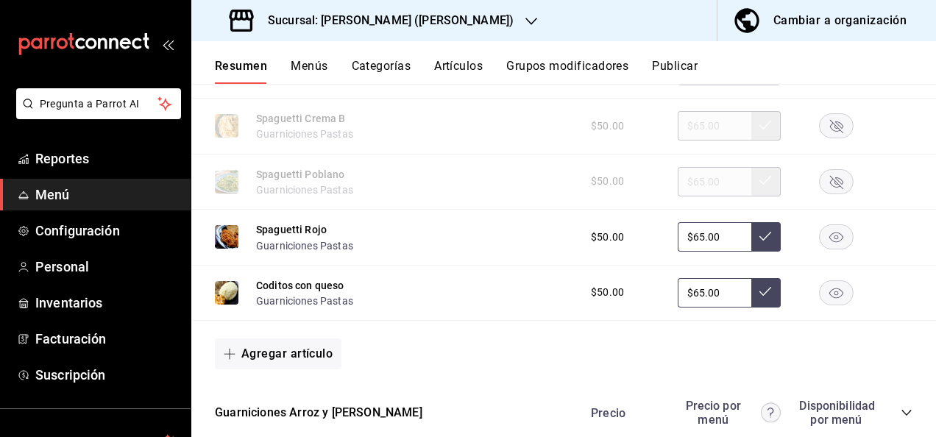
scroll to position [3579, 0]
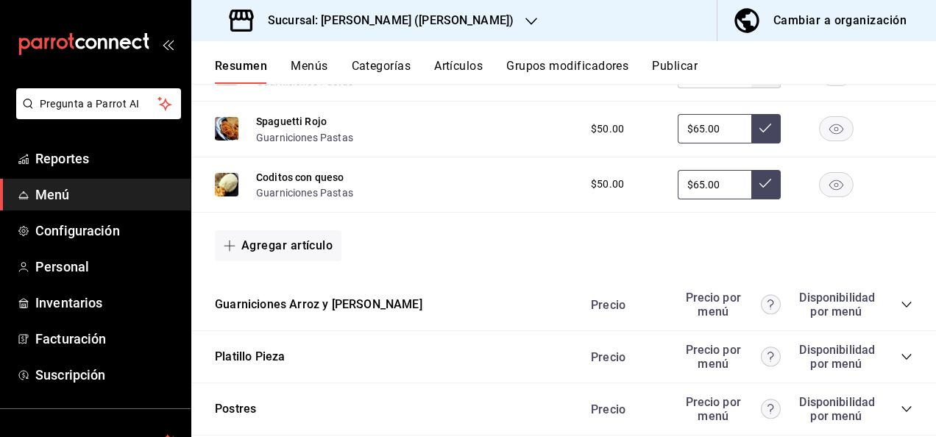
click at [671, 66] on button "Publicar" at bounding box center [675, 71] width 46 height 25
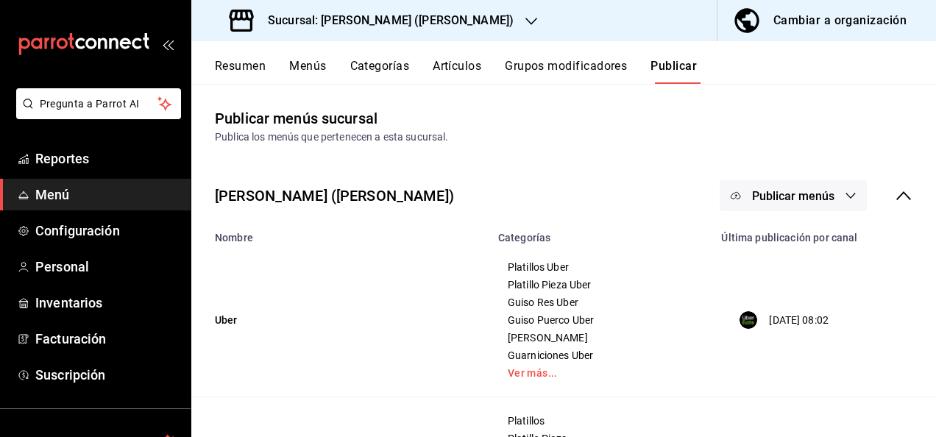
click at [811, 198] on span "Publicar menús" at bounding box center [793, 196] width 82 height 14
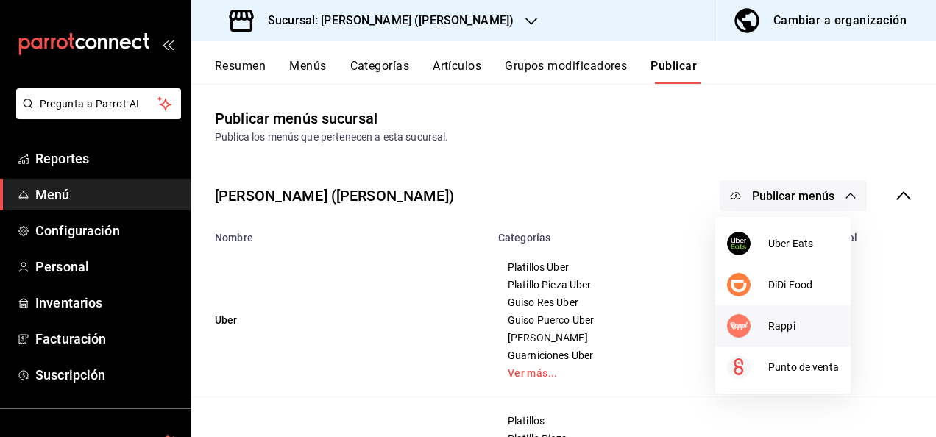
click at [777, 325] on span "Rappi" at bounding box center [804, 326] width 71 height 15
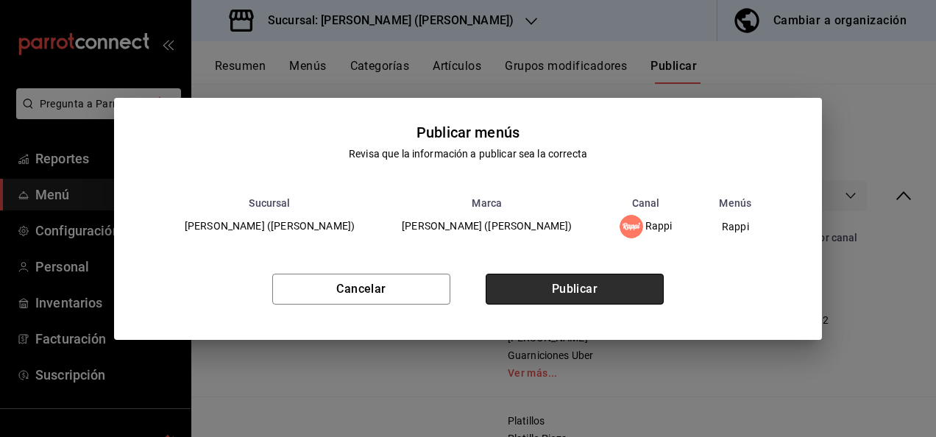
click at [604, 292] on button "Publicar" at bounding box center [575, 289] width 178 height 31
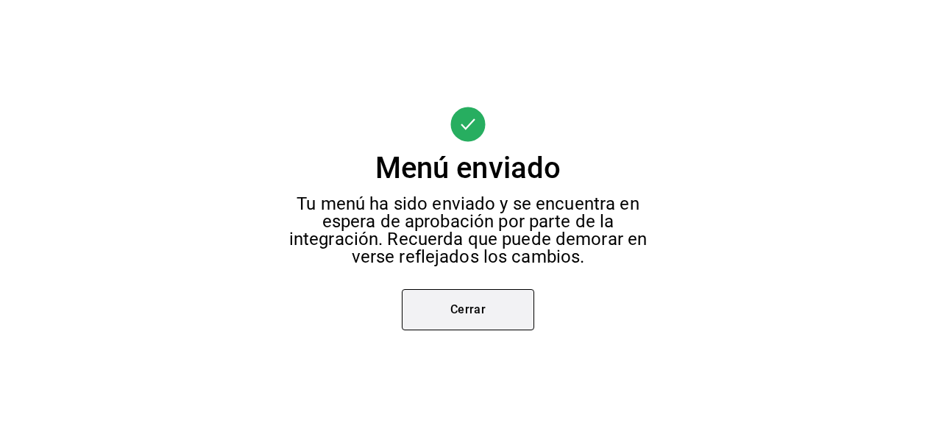
click at [492, 303] on button "Cerrar" at bounding box center [468, 309] width 133 height 41
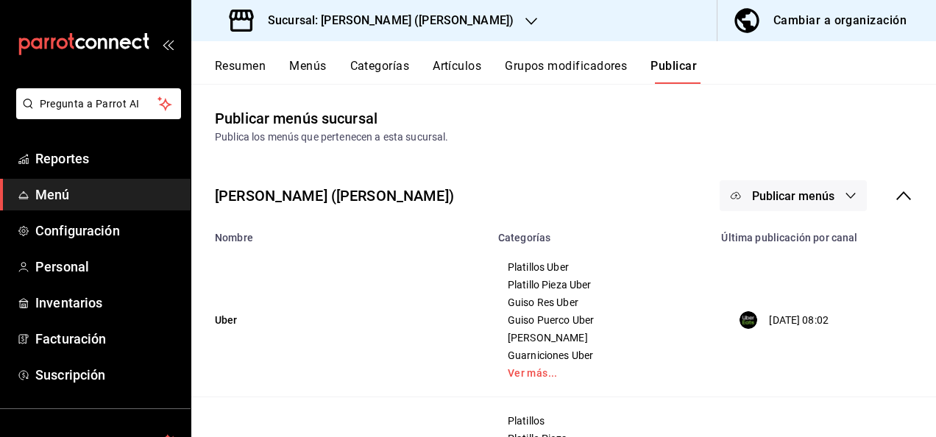
click at [239, 66] on button "Resumen" at bounding box center [240, 71] width 51 height 25
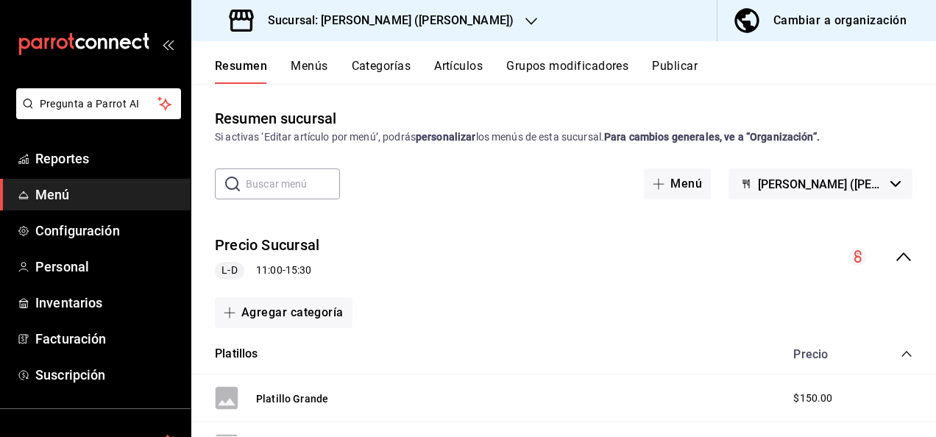
click at [895, 251] on icon "collapse-menu-row" at bounding box center [904, 257] width 18 height 18
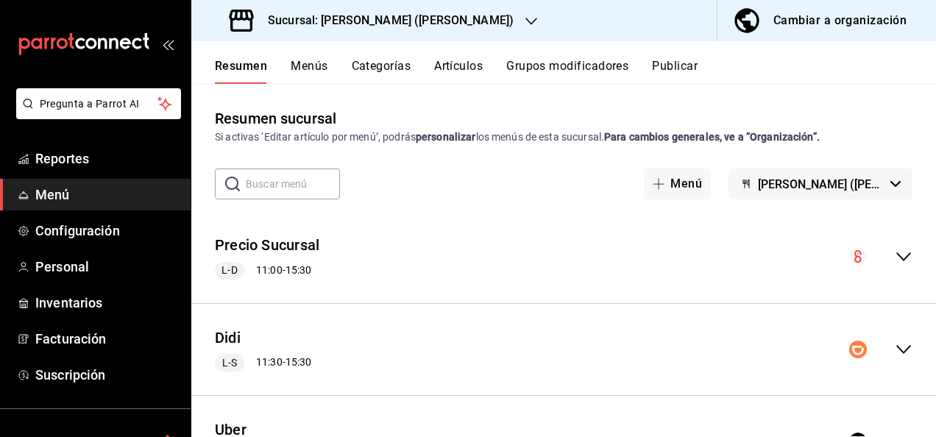
click at [897, 350] on icon "collapse-menu-row" at bounding box center [904, 349] width 15 height 9
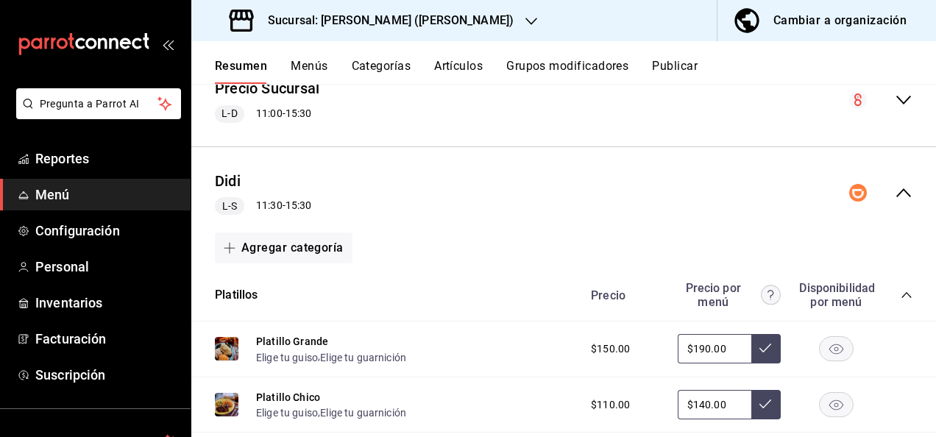
scroll to position [255, 0]
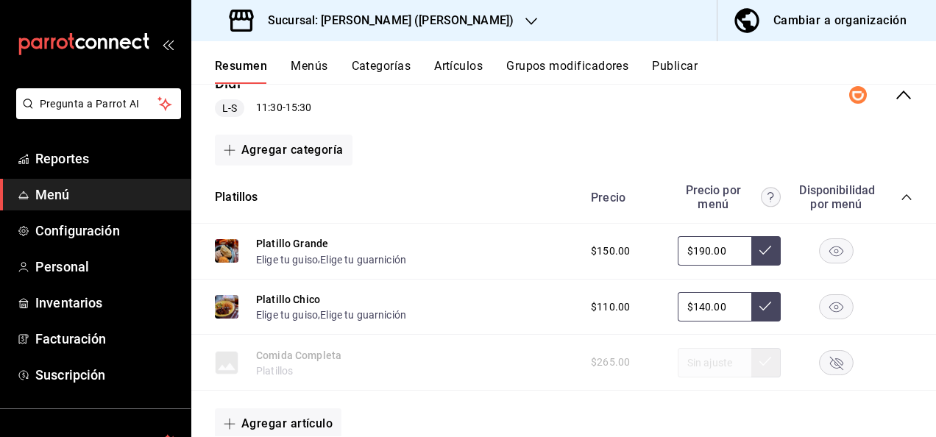
click at [901, 191] on icon "collapse-category-row" at bounding box center [907, 197] width 12 height 12
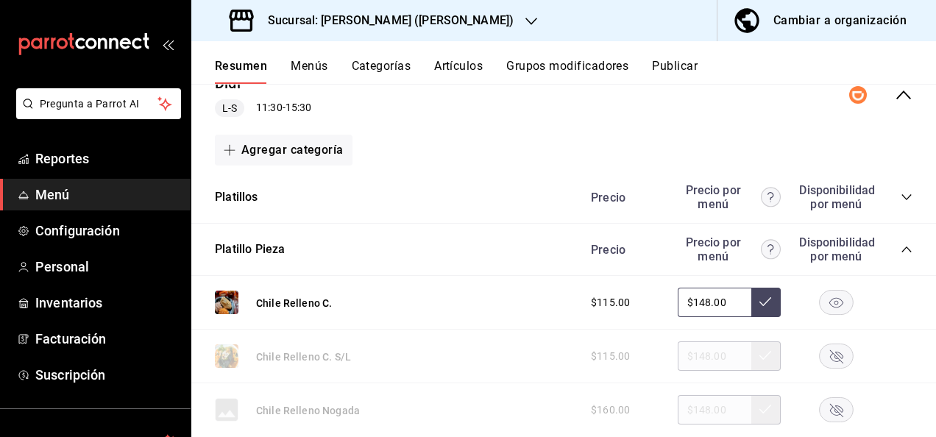
click at [901, 249] on icon "collapse-category-row" at bounding box center [907, 250] width 12 height 12
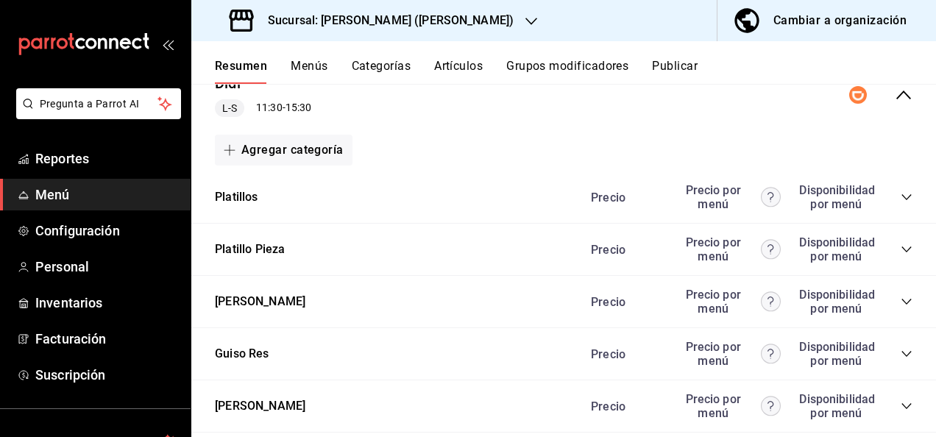
click at [901, 405] on icon "collapse-category-row" at bounding box center [907, 406] width 12 height 12
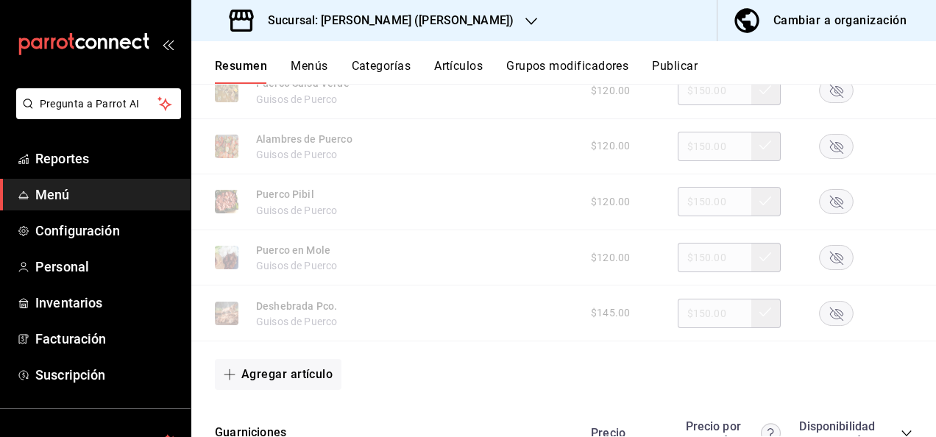
scroll to position [1207, 0]
